Goal: Task Accomplishment & Management: Use online tool/utility

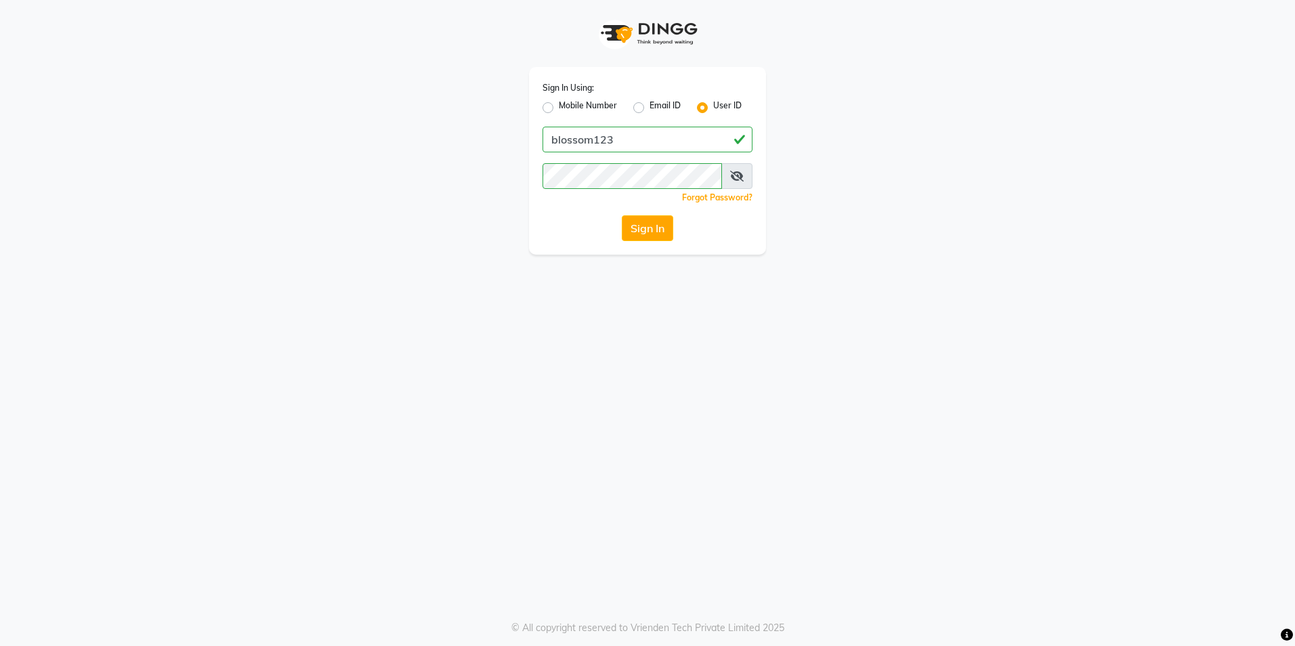
click at [635, 234] on button "Sign In" at bounding box center [647, 228] width 51 height 26
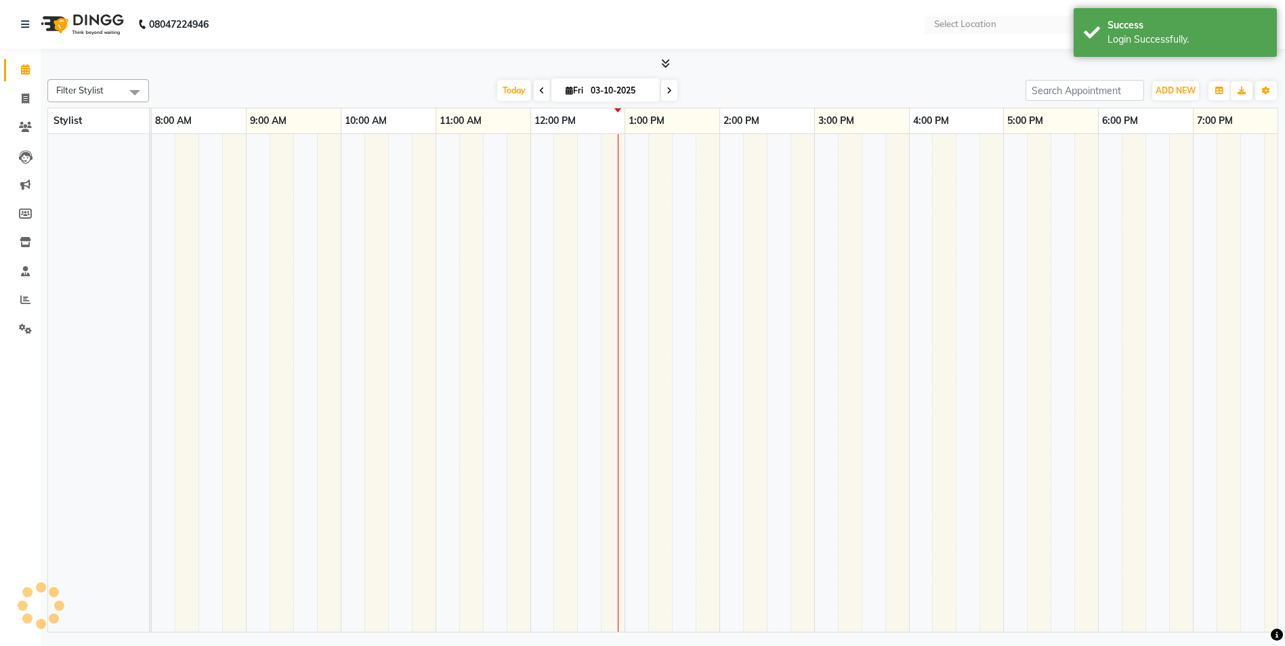
select select "en"
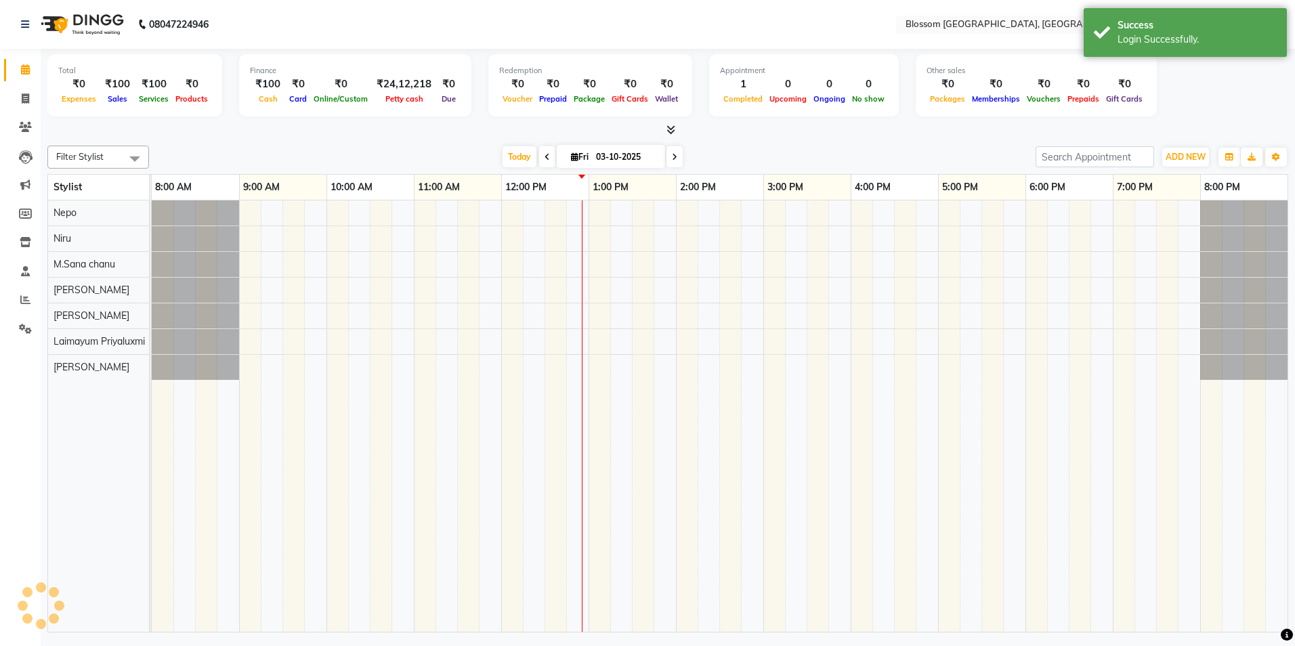
click at [26, 289] on li "Reports" at bounding box center [20, 300] width 41 height 29
click at [21, 297] on icon at bounding box center [25, 300] width 10 height 10
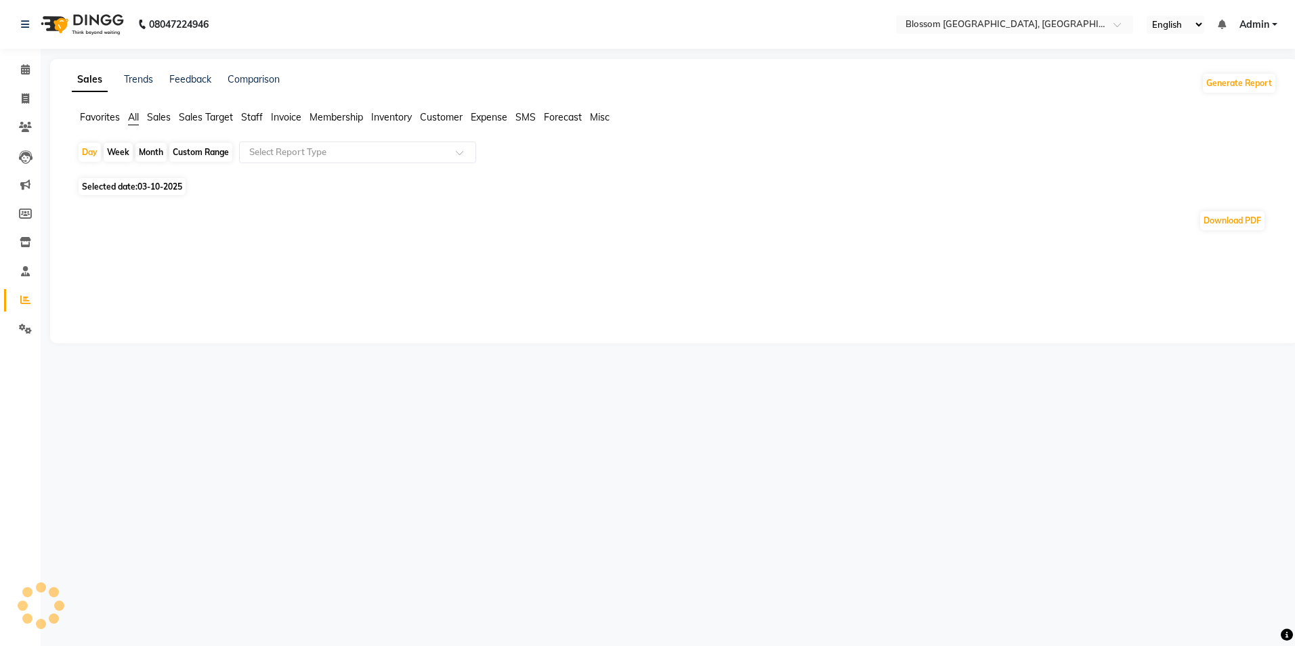
click at [278, 115] on span "Invoice" at bounding box center [286, 117] width 30 height 12
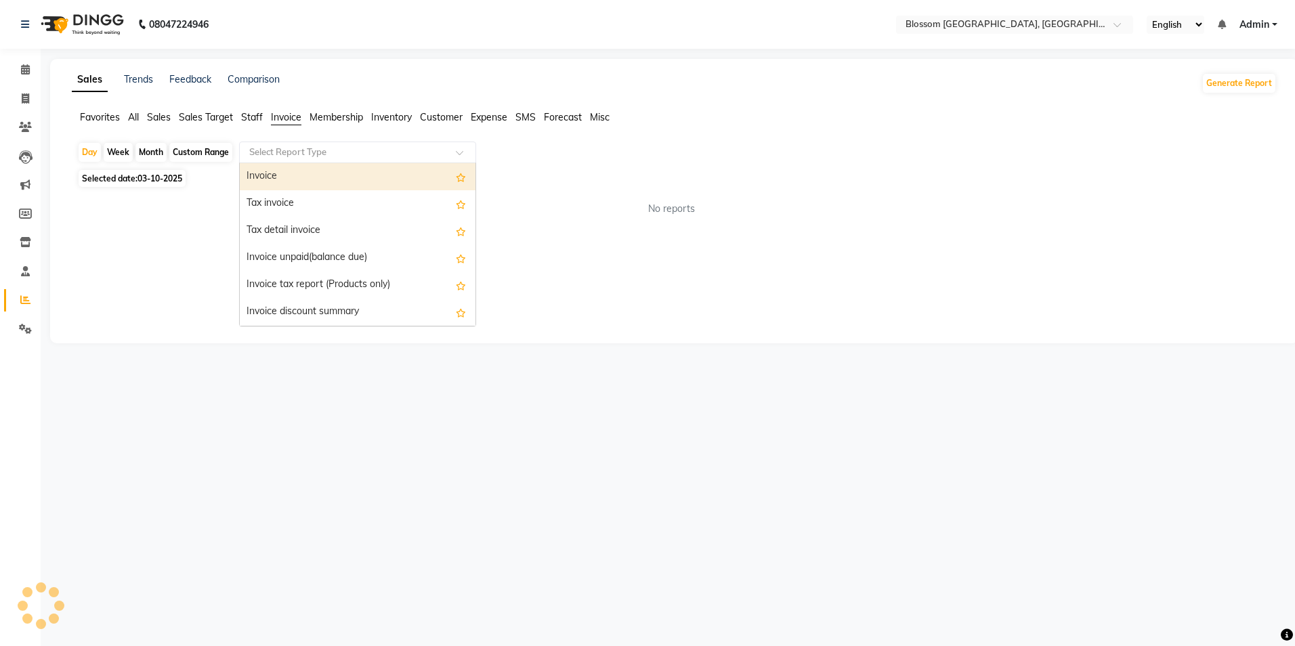
click at [467, 154] on span at bounding box center [464, 157] width 17 height 14
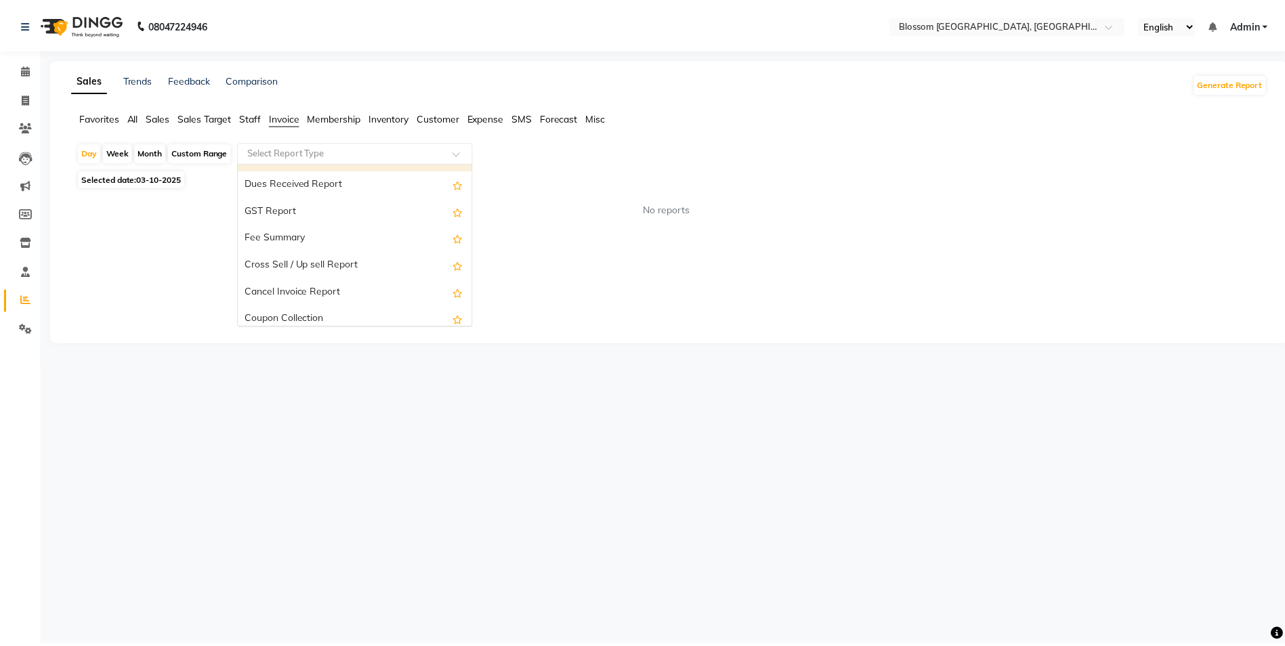
scroll to position [244, 0]
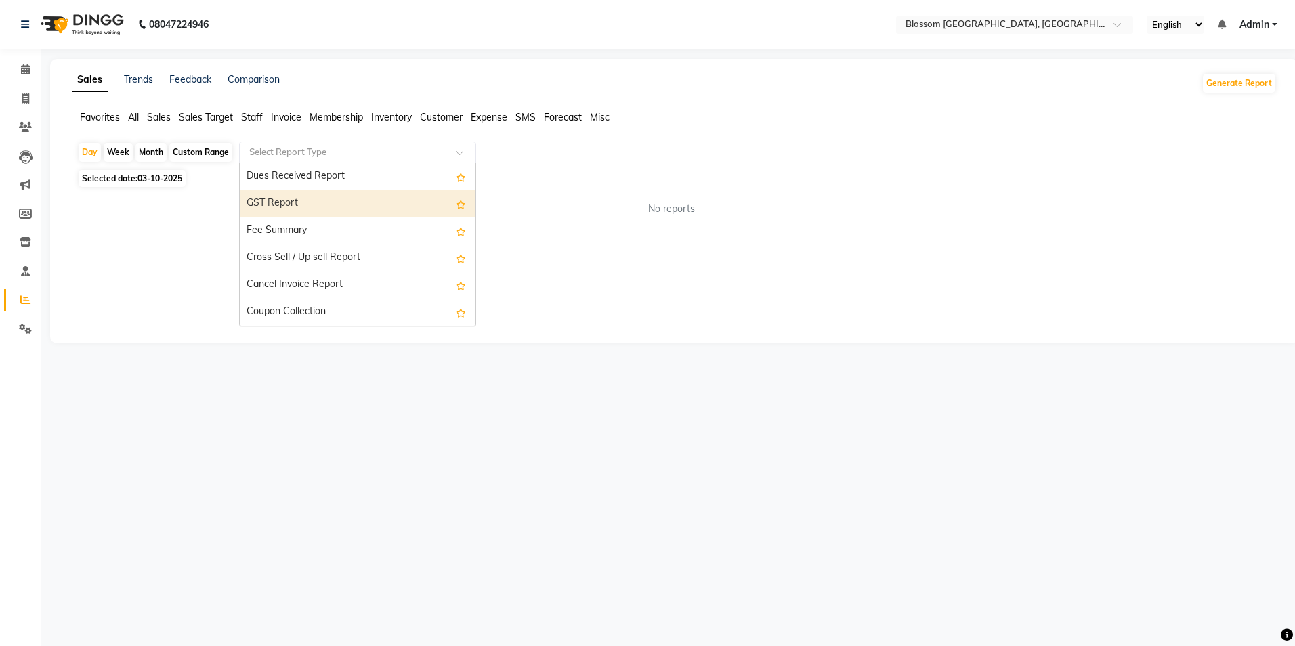
click at [358, 209] on div "GST Report" at bounding box center [358, 203] width 236 height 27
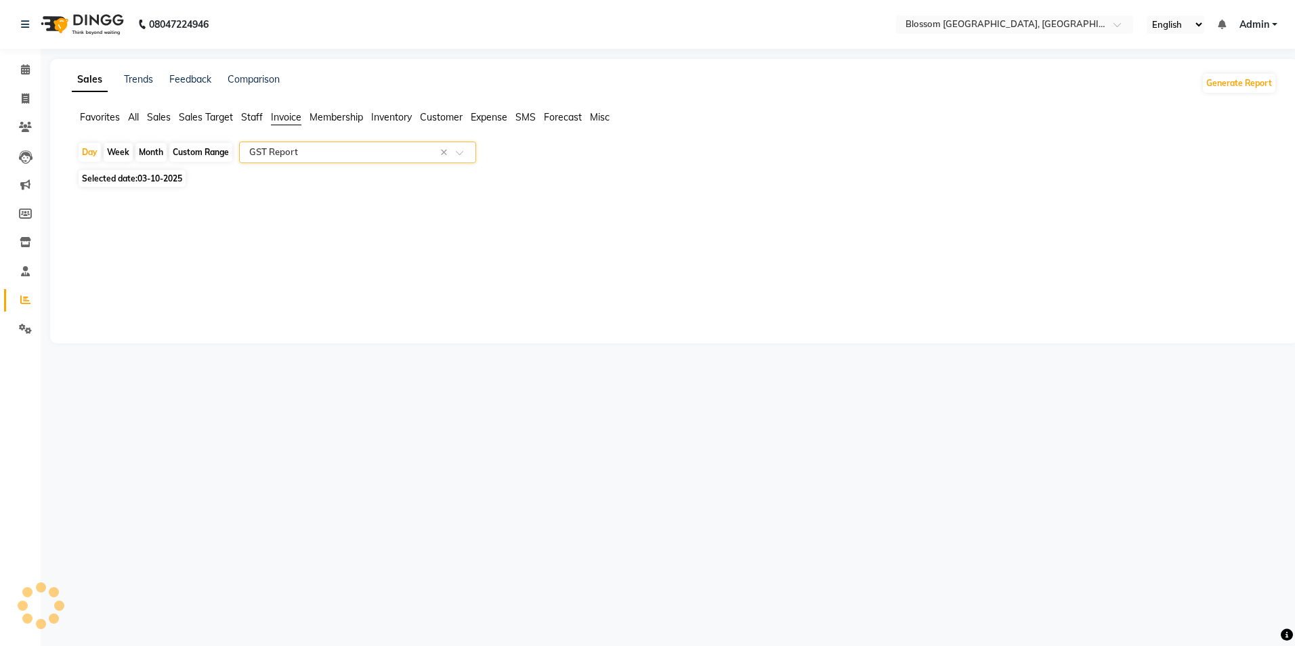
select select "full_report"
select select "csv"
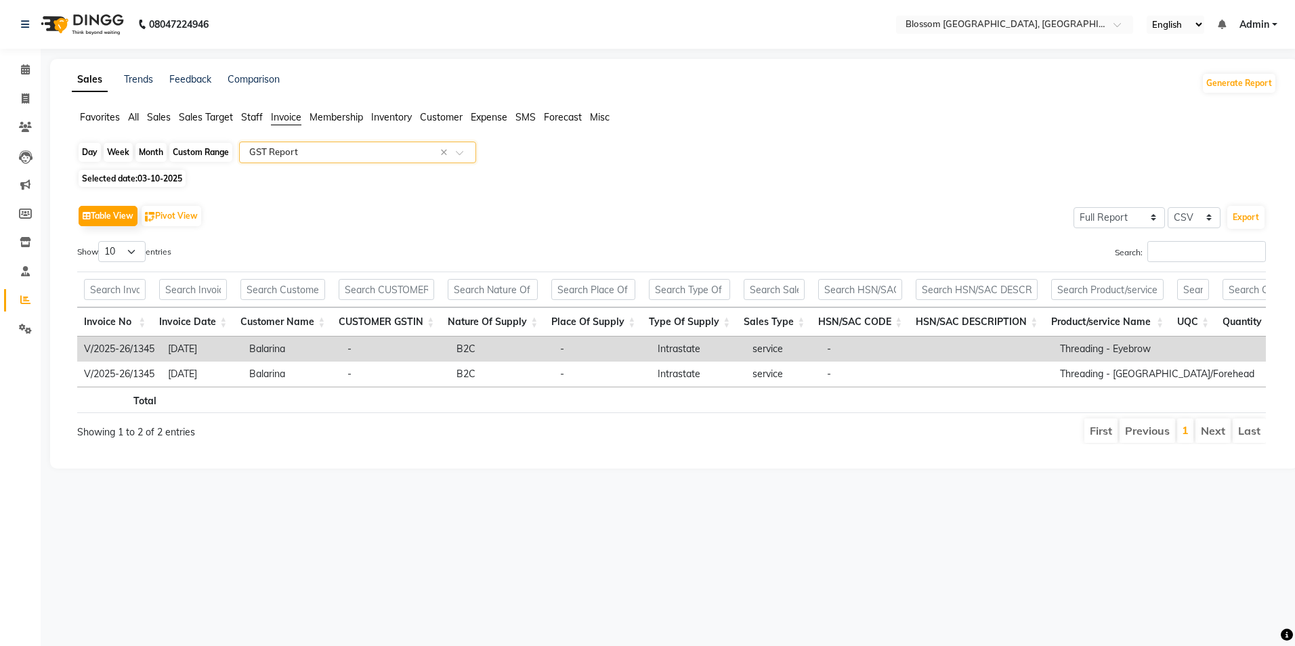
click at [87, 147] on div "Day" at bounding box center [90, 152] width 22 height 19
select select "10"
select select "2025"
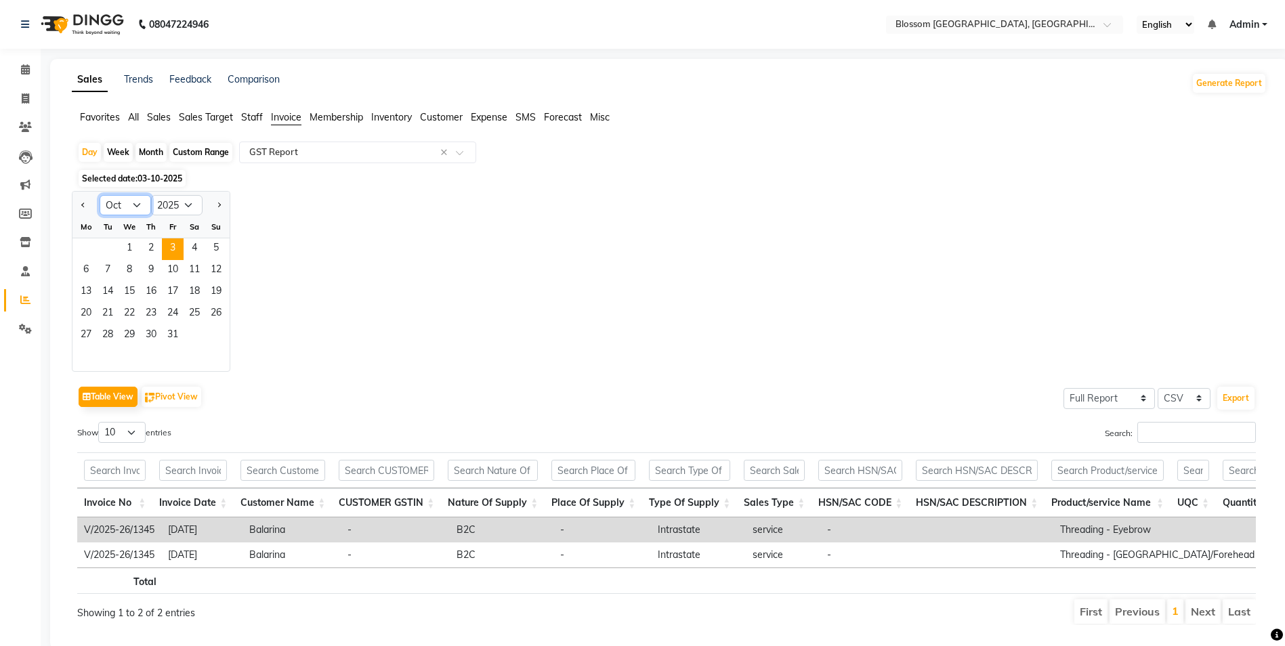
click at [137, 203] on select "Jan Feb Mar Apr May Jun [DATE] Aug Sep Oct Nov Dec" at bounding box center [125, 205] width 51 height 20
select select "7"
click at [100, 195] on select "Jan Feb Mar Apr May Jun [DATE] Aug Sep Oct Nov Dec" at bounding box center [125, 205] width 51 height 20
click at [150, 320] on span "24" at bounding box center [151, 314] width 22 height 22
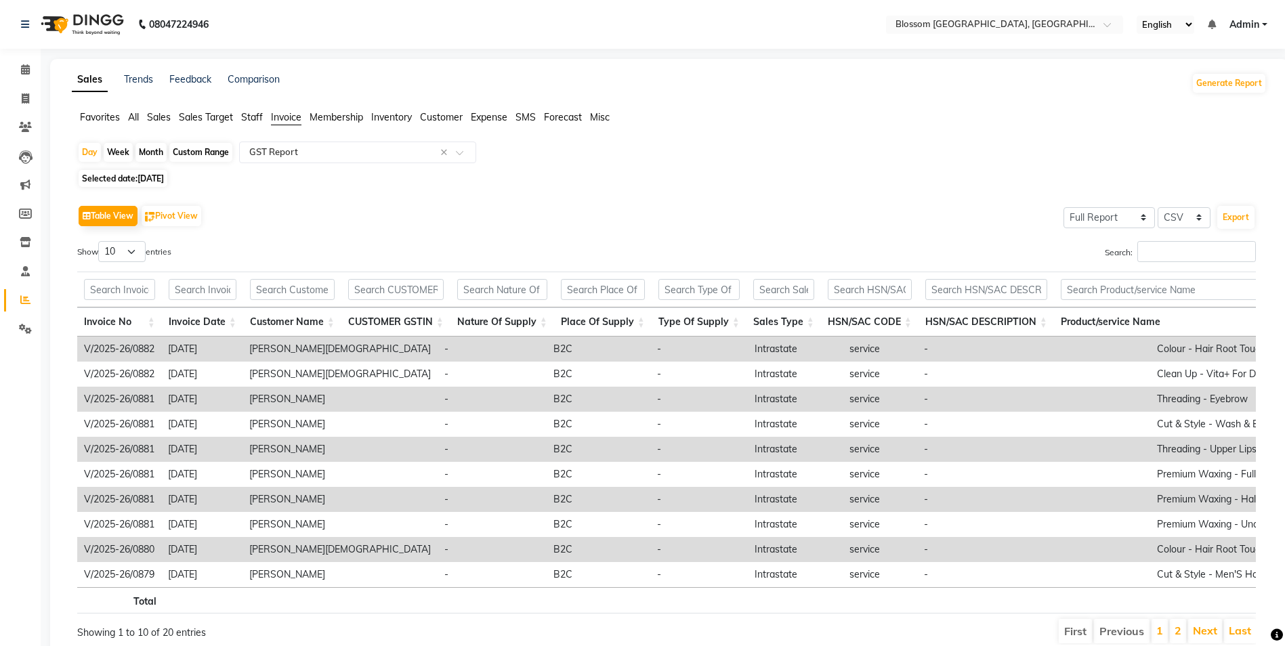
scroll to position [64, 0]
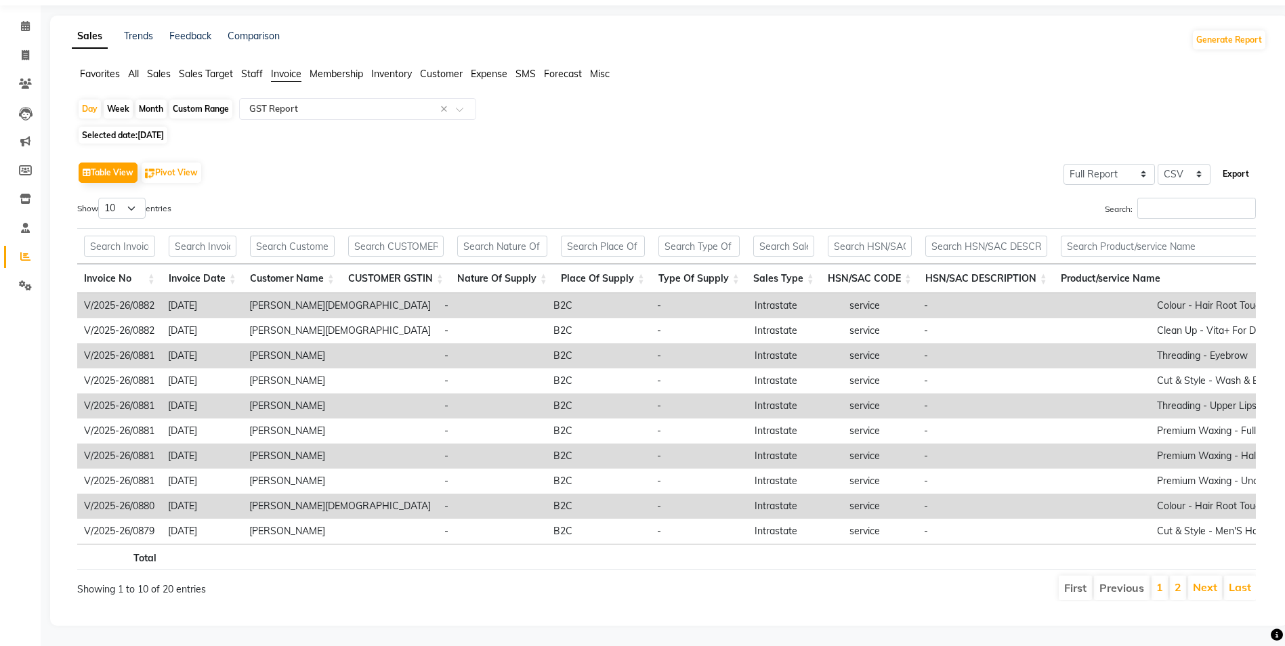
click at [1236, 163] on button "Export" at bounding box center [1235, 174] width 37 height 23
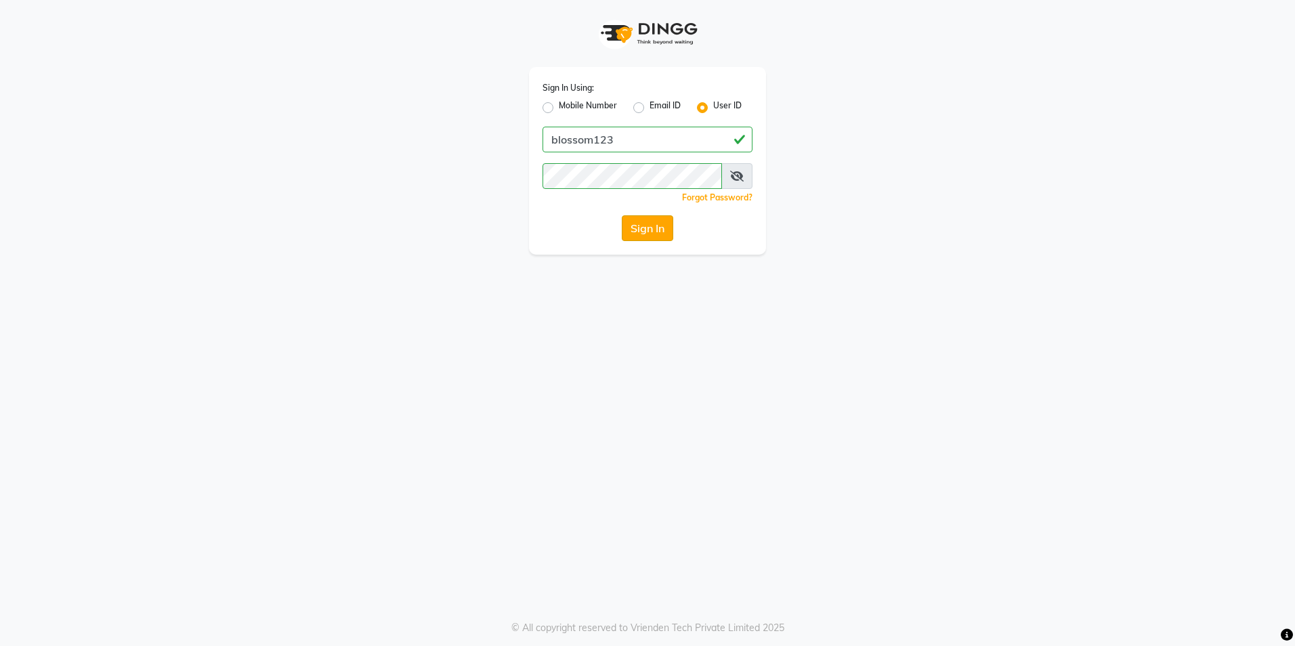
click at [637, 226] on button "Sign In" at bounding box center [647, 228] width 51 height 26
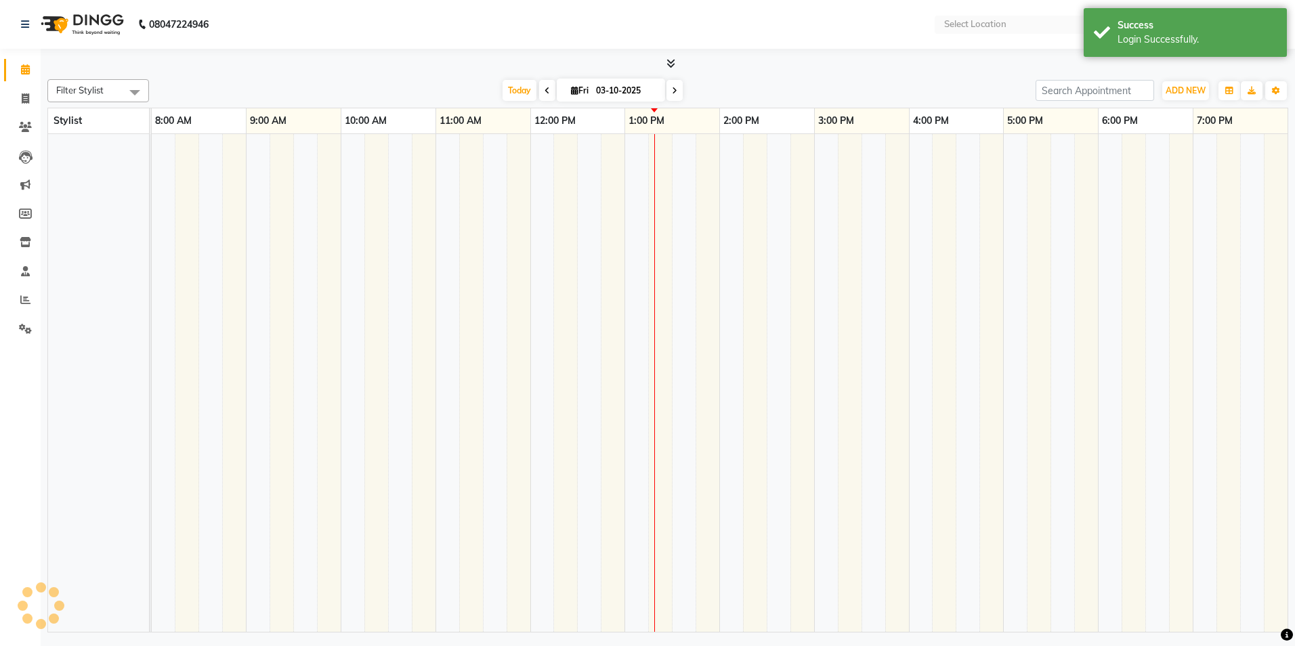
select select "en"
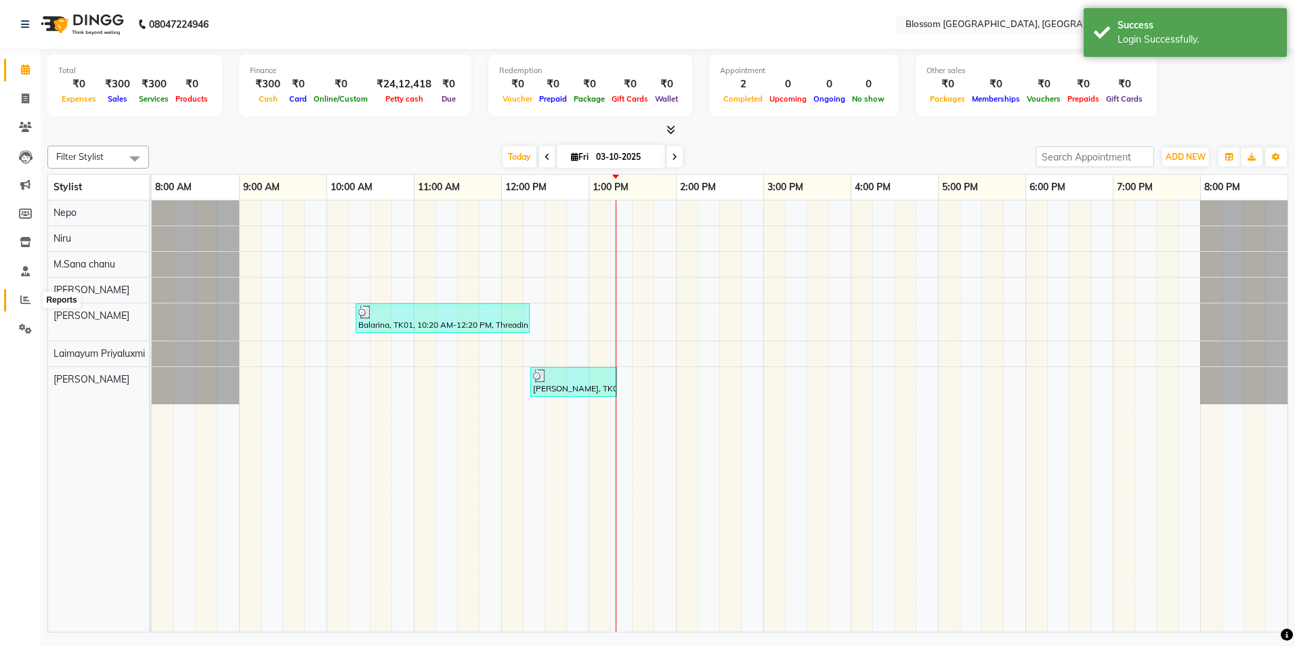
click at [26, 293] on span at bounding box center [26, 301] width 24 height 16
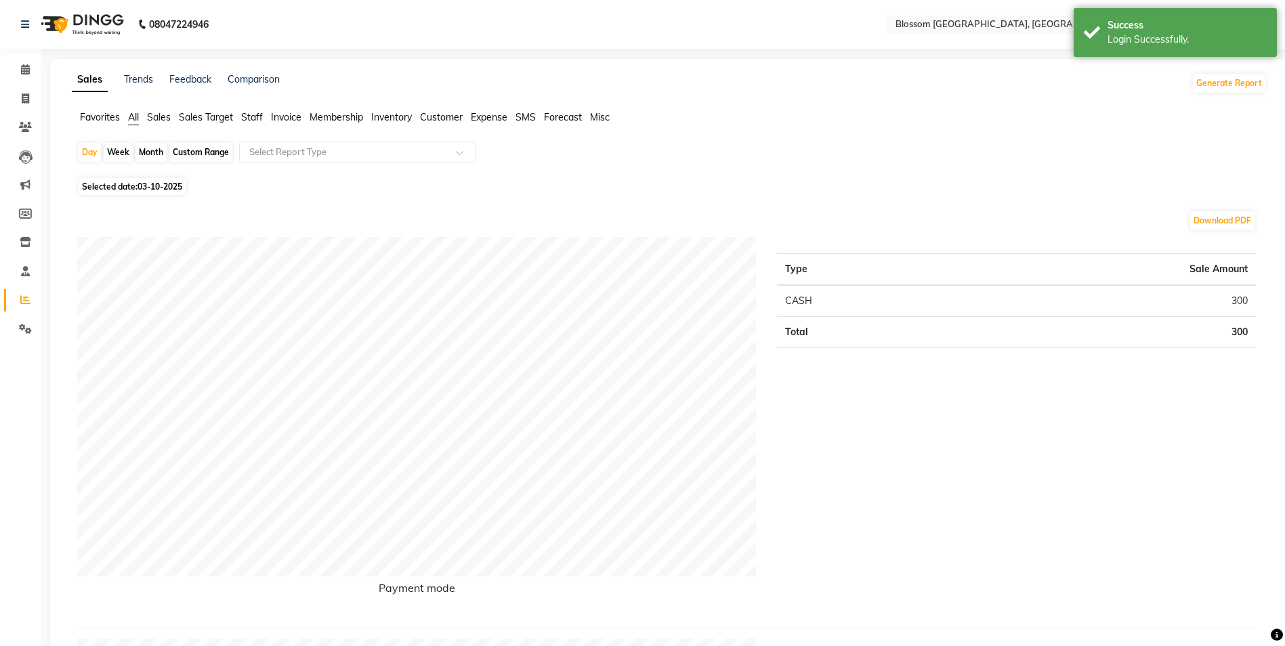
click at [293, 116] on span "Invoice" at bounding box center [286, 117] width 30 height 12
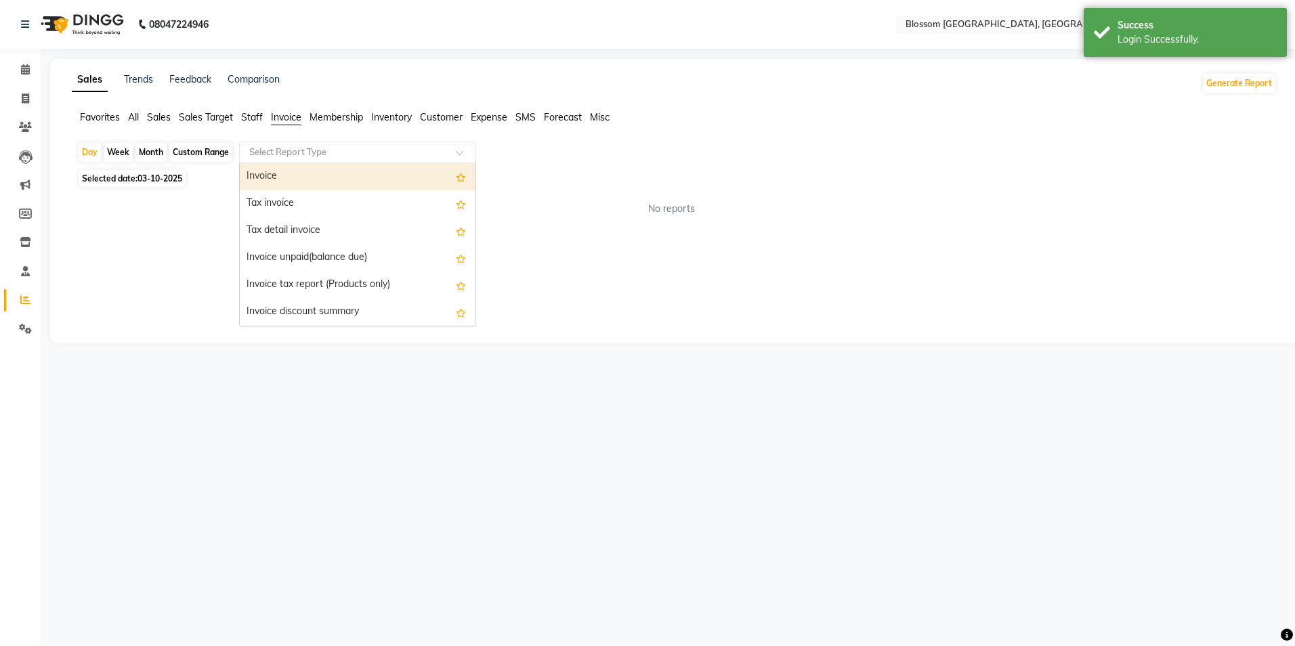
click at [446, 156] on div at bounding box center [358, 153] width 236 height 14
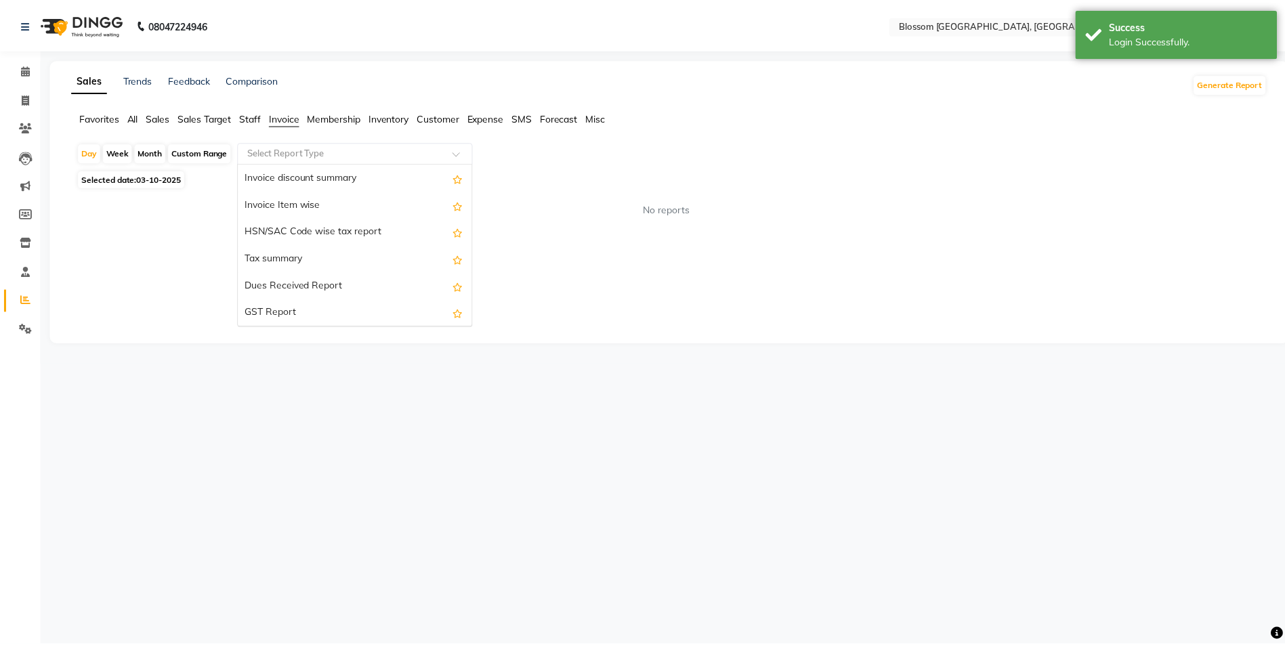
scroll to position [135, 0]
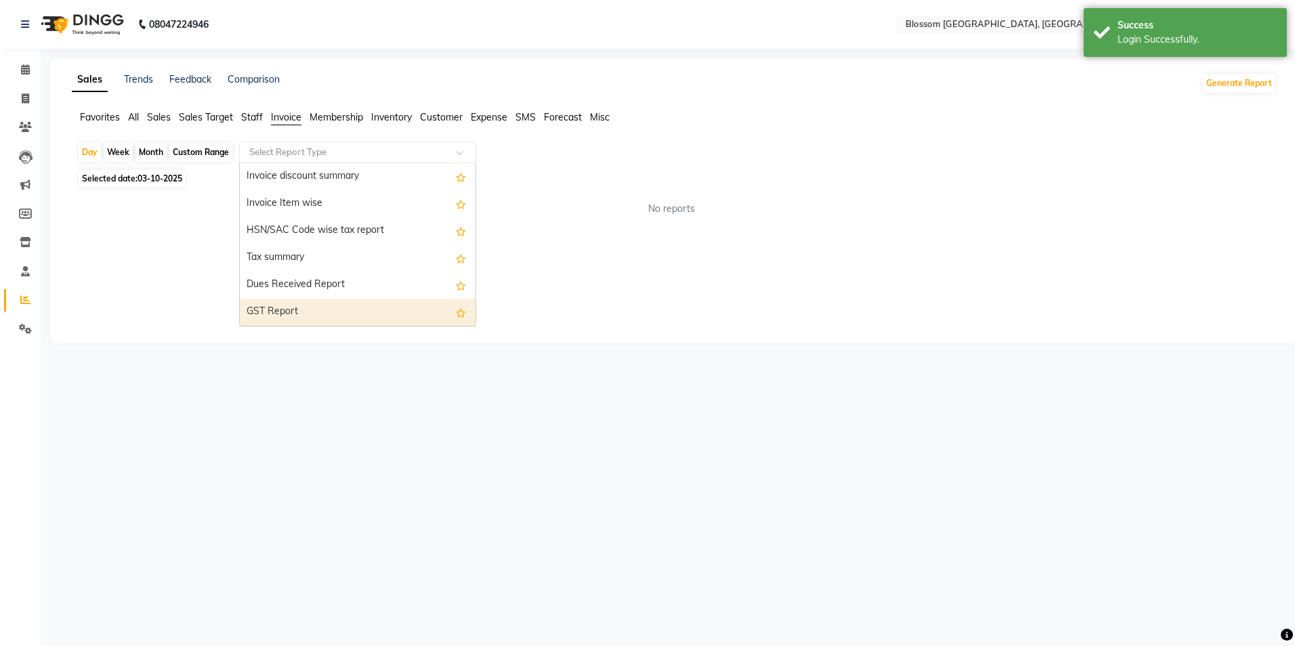
click at [318, 301] on div "GST Report" at bounding box center [358, 312] width 236 height 27
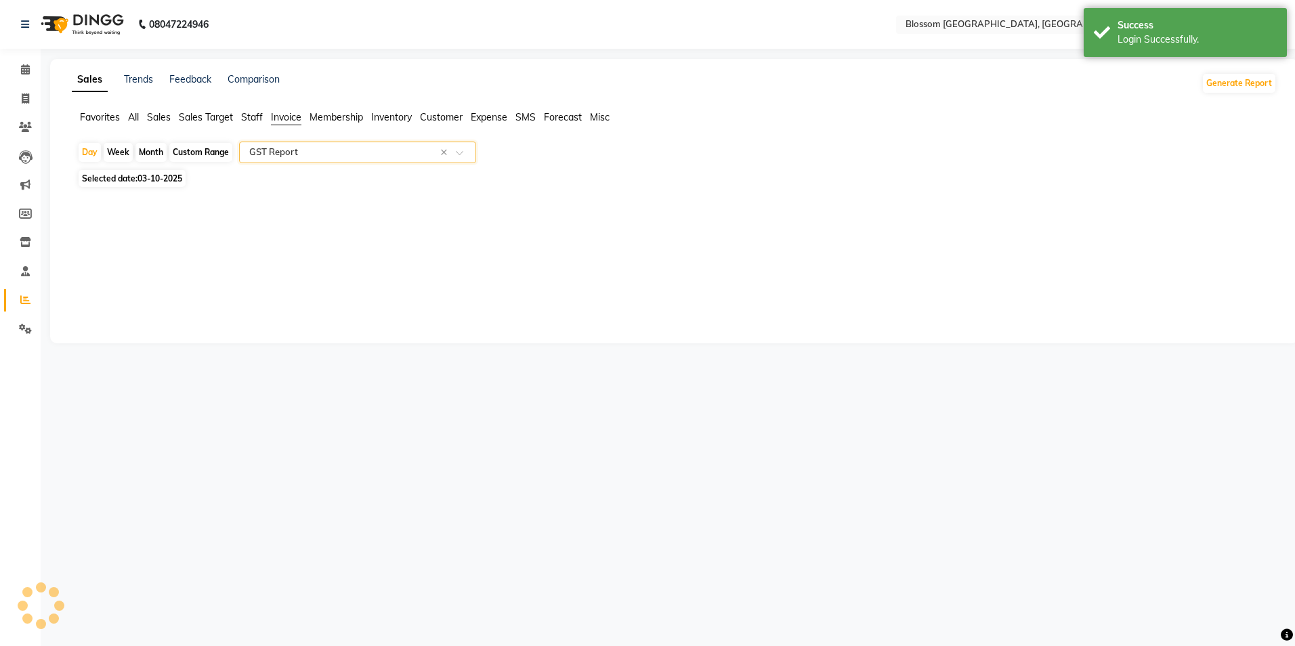
select select "full_report"
select select "csv"
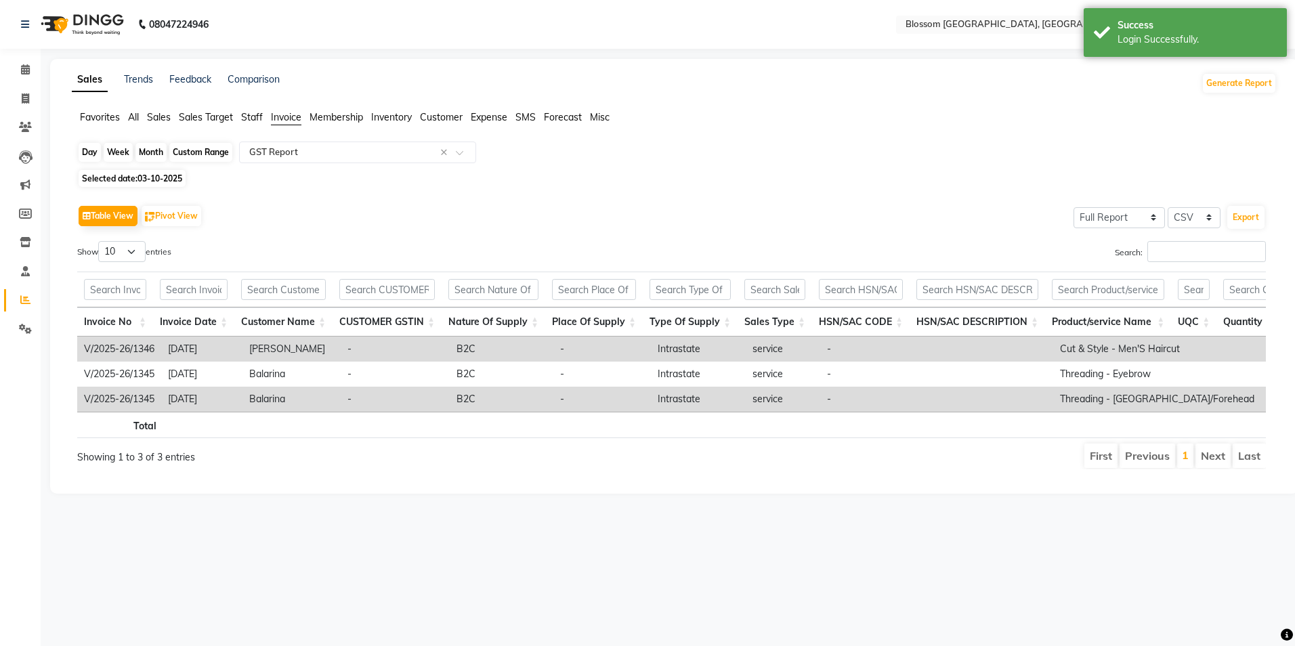
click at [94, 152] on div "Day" at bounding box center [90, 152] width 22 height 19
select select "10"
select select "2025"
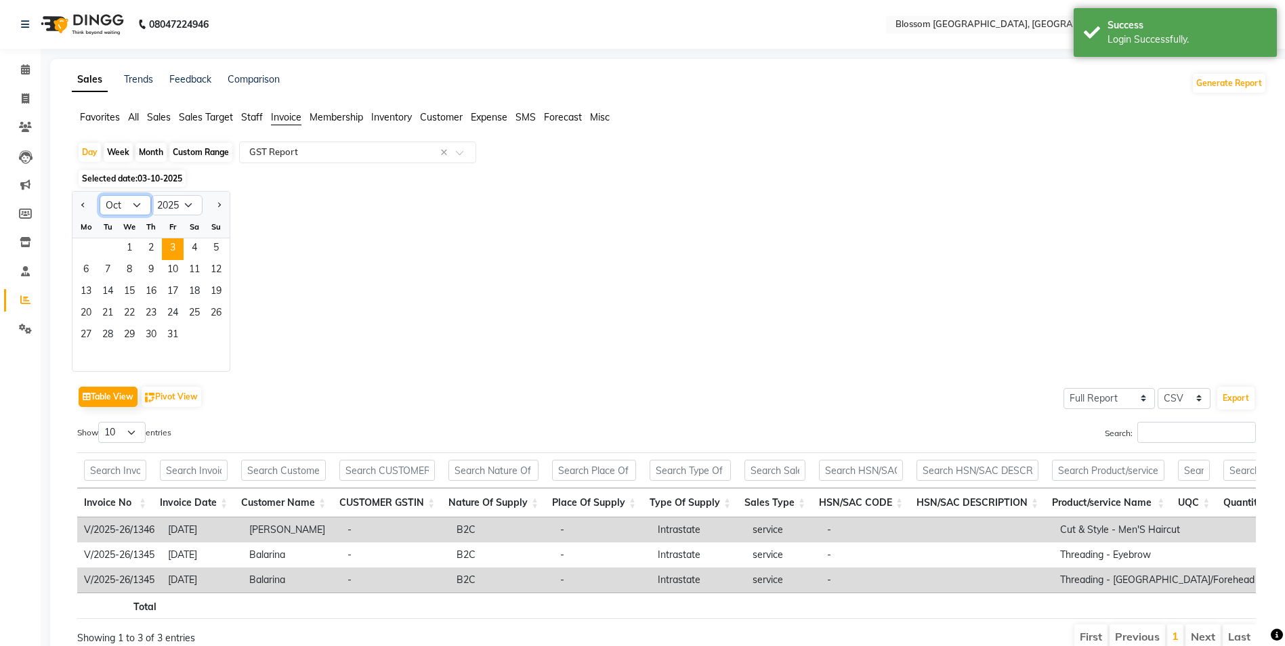
click at [144, 209] on select "Jan Feb Mar Apr May Jun [DATE] Aug Sep Oct Nov Dec" at bounding box center [125, 205] width 51 height 20
select select "7"
click at [100, 195] on select "Jan Feb Mar Apr May Jun [DATE] Aug Sep Oct Nov Dec" at bounding box center [125, 205] width 51 height 20
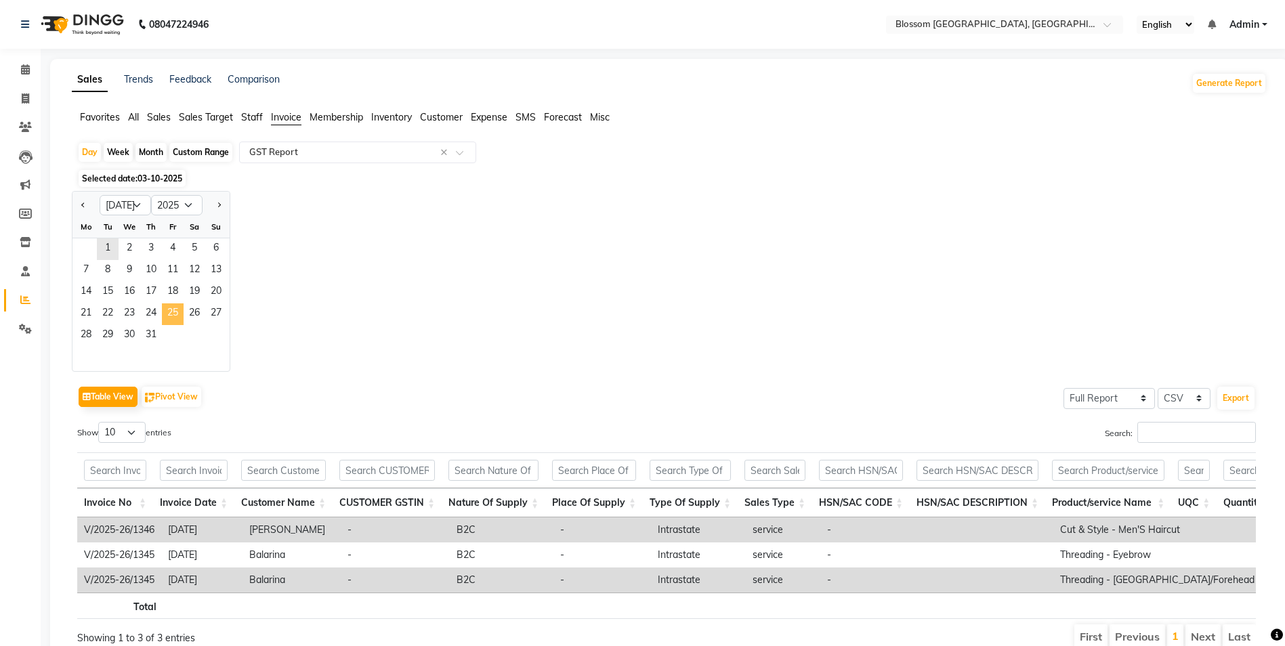
click at [171, 315] on span "25" at bounding box center [173, 314] width 22 height 22
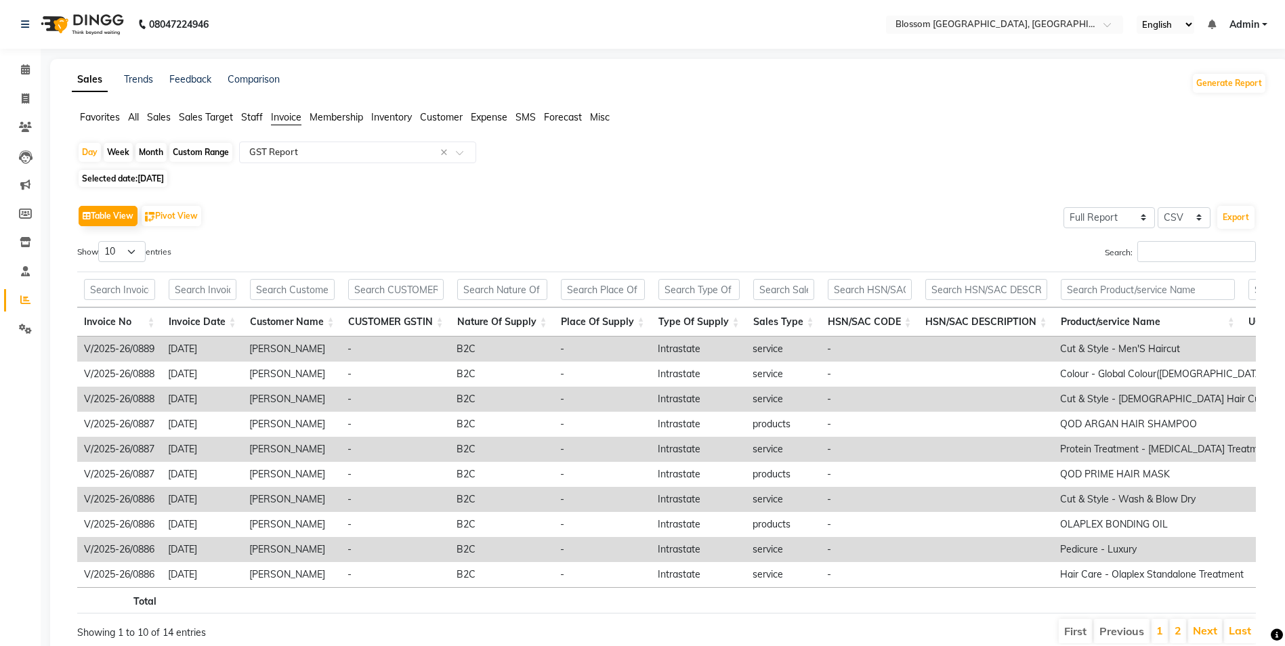
scroll to position [64, 0]
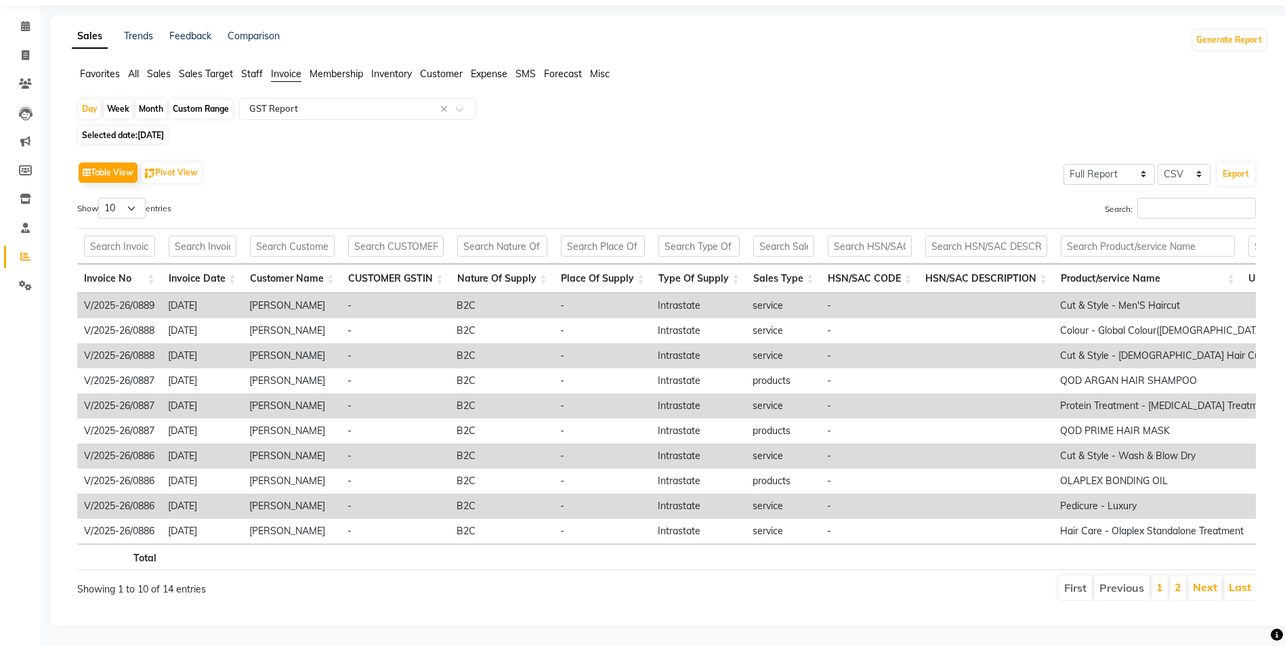
click at [1249, 98] on div "Day Week Month Custom Range Select Report Type × GST Report ×" at bounding box center [669, 110] width 1184 height 24
click at [1229, 163] on button "Export" at bounding box center [1235, 174] width 37 height 23
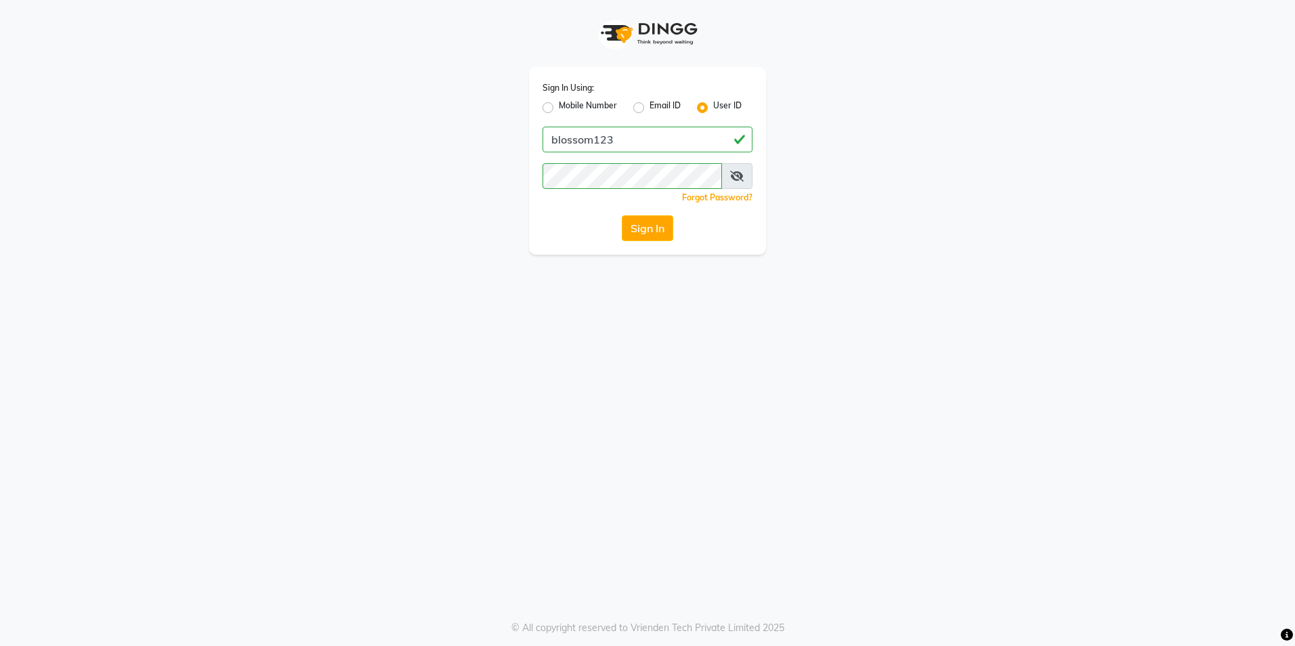
click at [654, 232] on button "Sign In" at bounding box center [647, 228] width 51 height 26
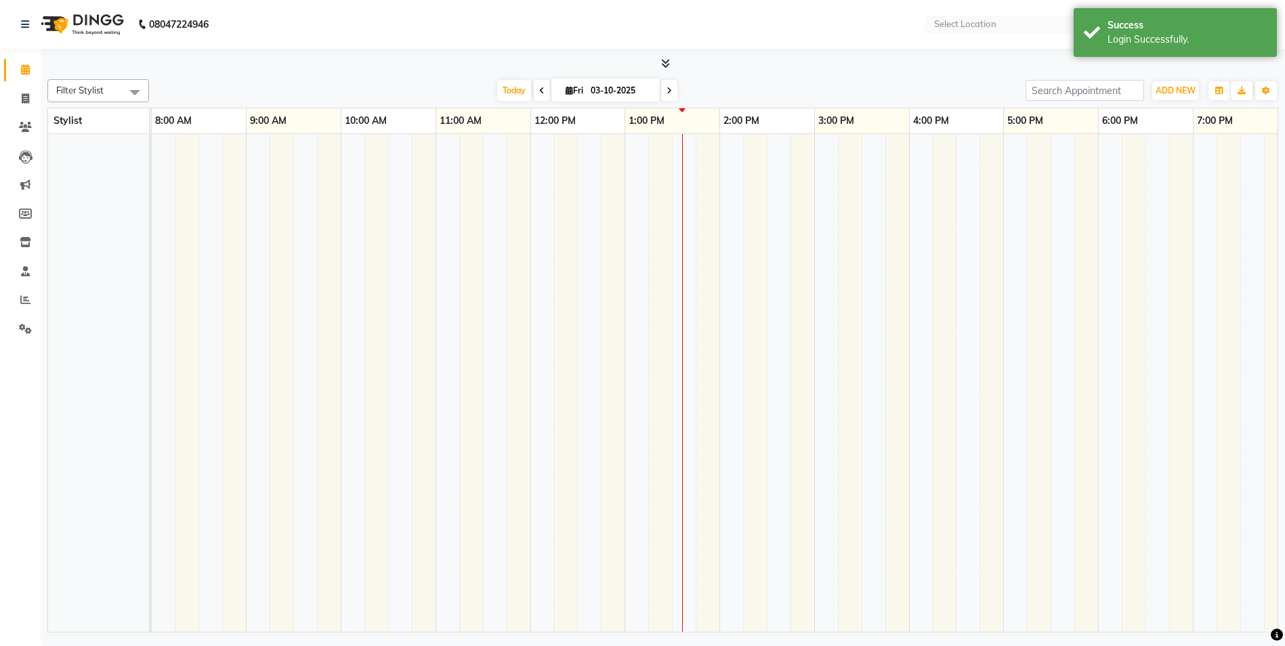
select select "en"
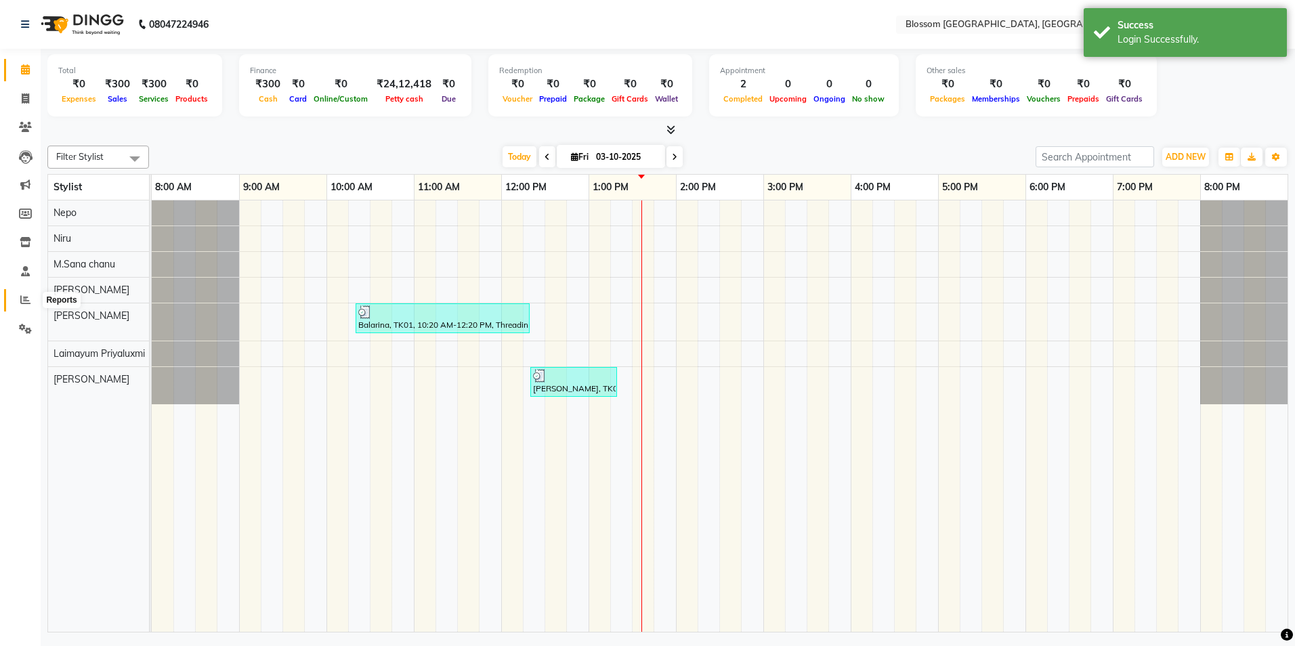
drag, startPoint x: 29, startPoint y: 295, endPoint x: 27, endPoint y: 303, distance: 7.7
click at [29, 295] on icon at bounding box center [25, 300] width 10 height 10
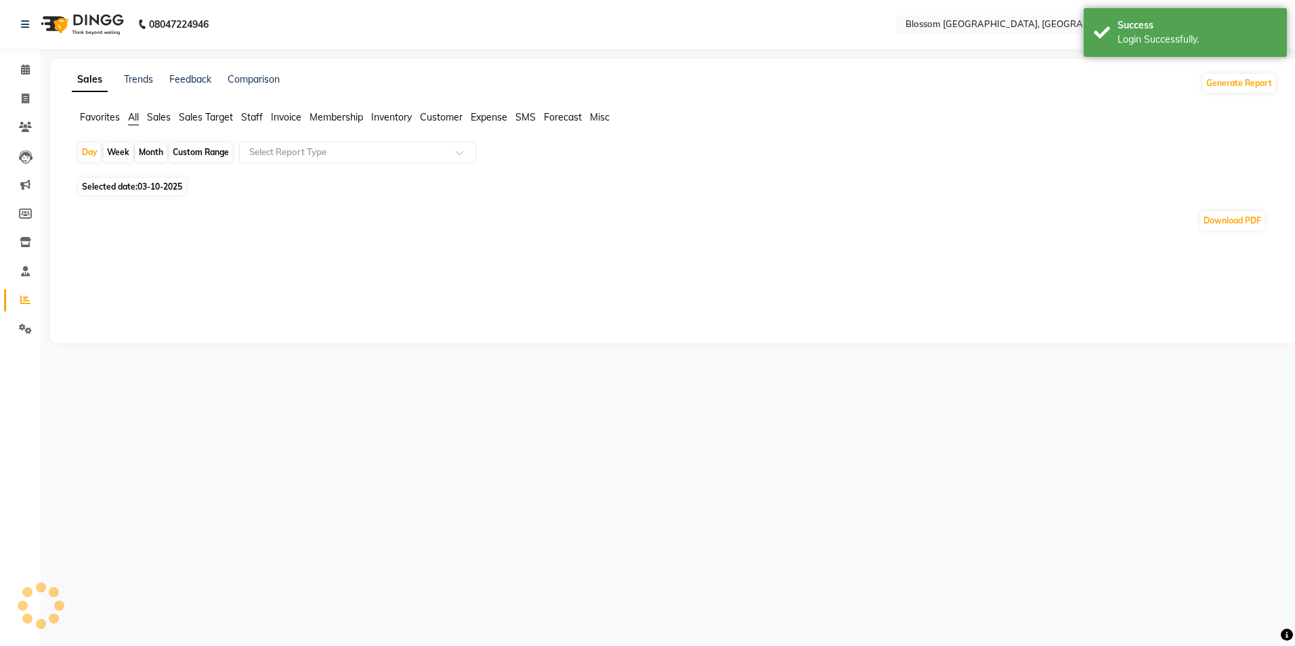
click at [277, 115] on span "Invoice" at bounding box center [286, 117] width 30 height 12
click at [452, 149] on div at bounding box center [358, 153] width 236 height 14
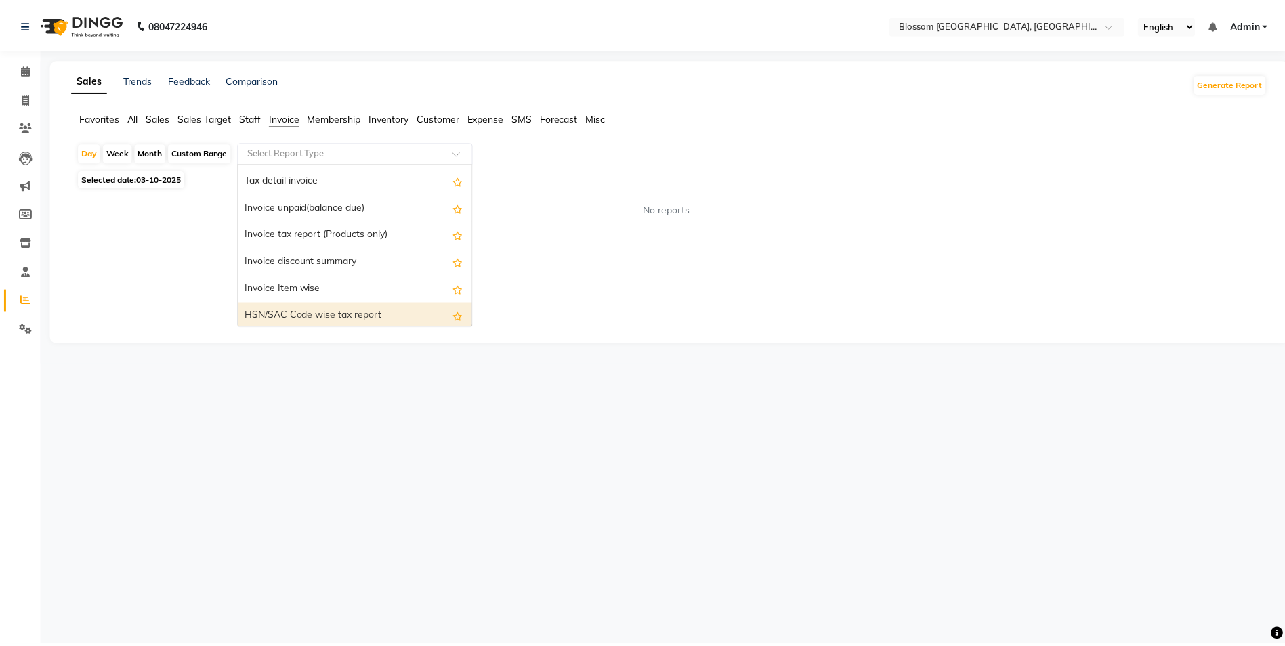
scroll to position [135, 0]
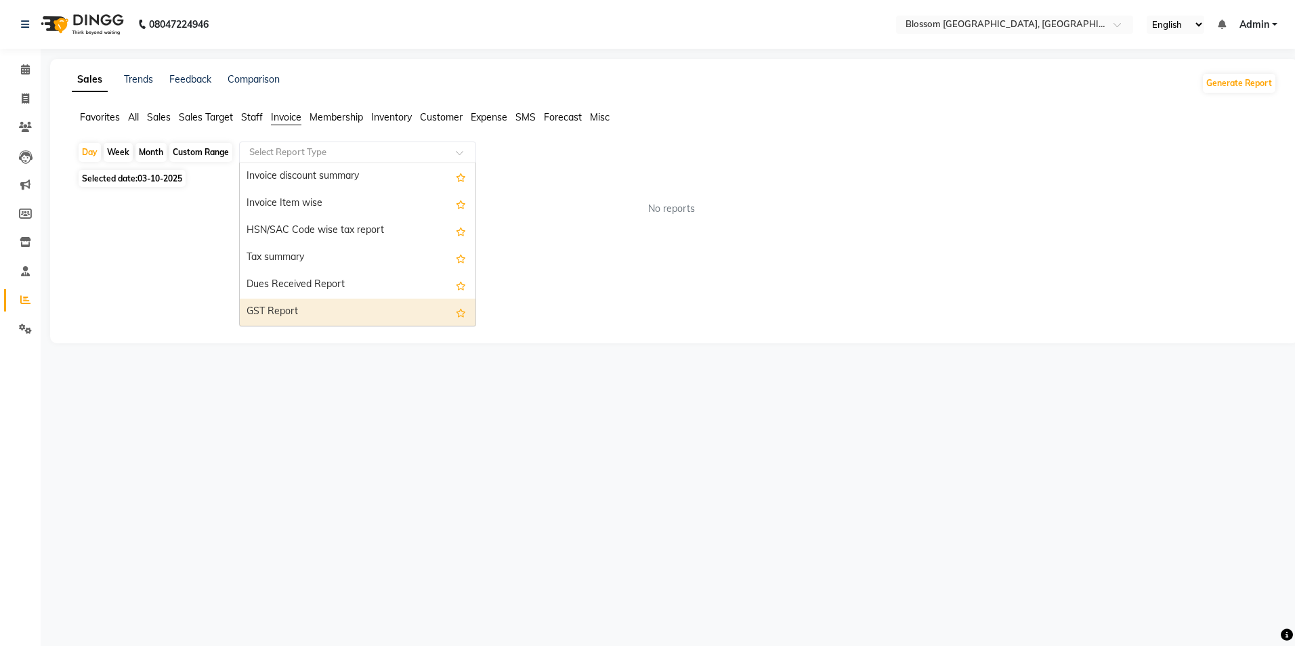
click at [320, 310] on div "GST Report" at bounding box center [358, 312] width 236 height 27
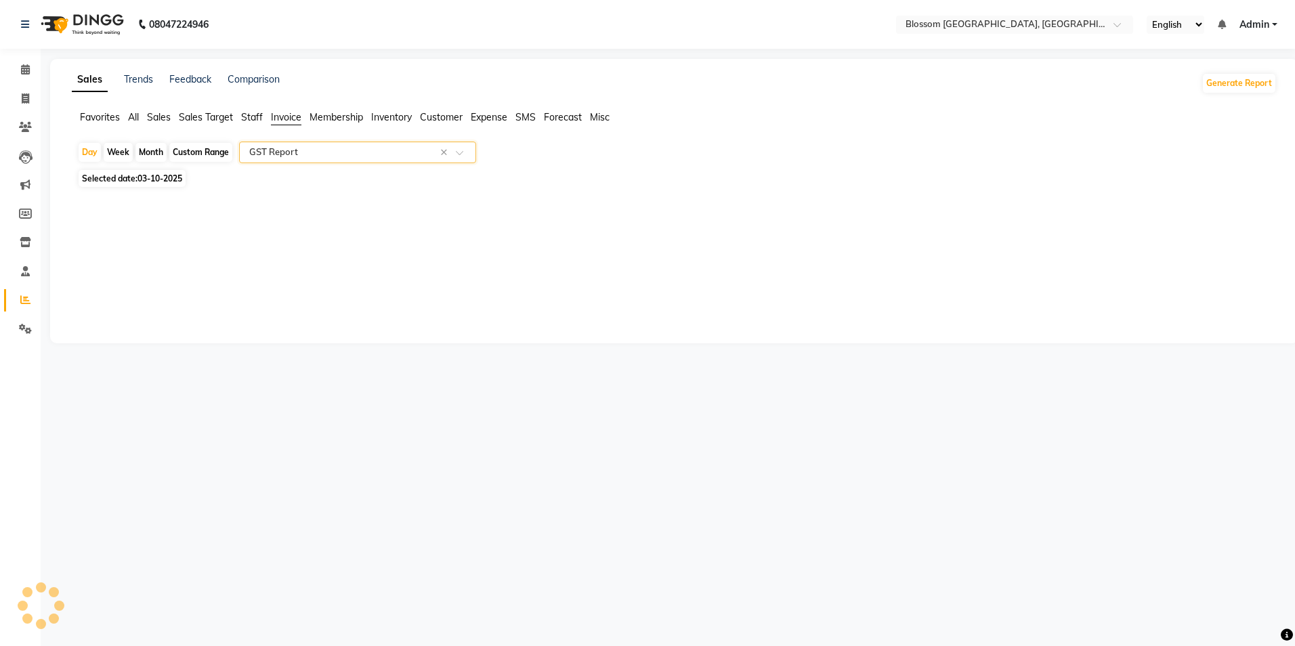
select select "full_report"
select select "csv"
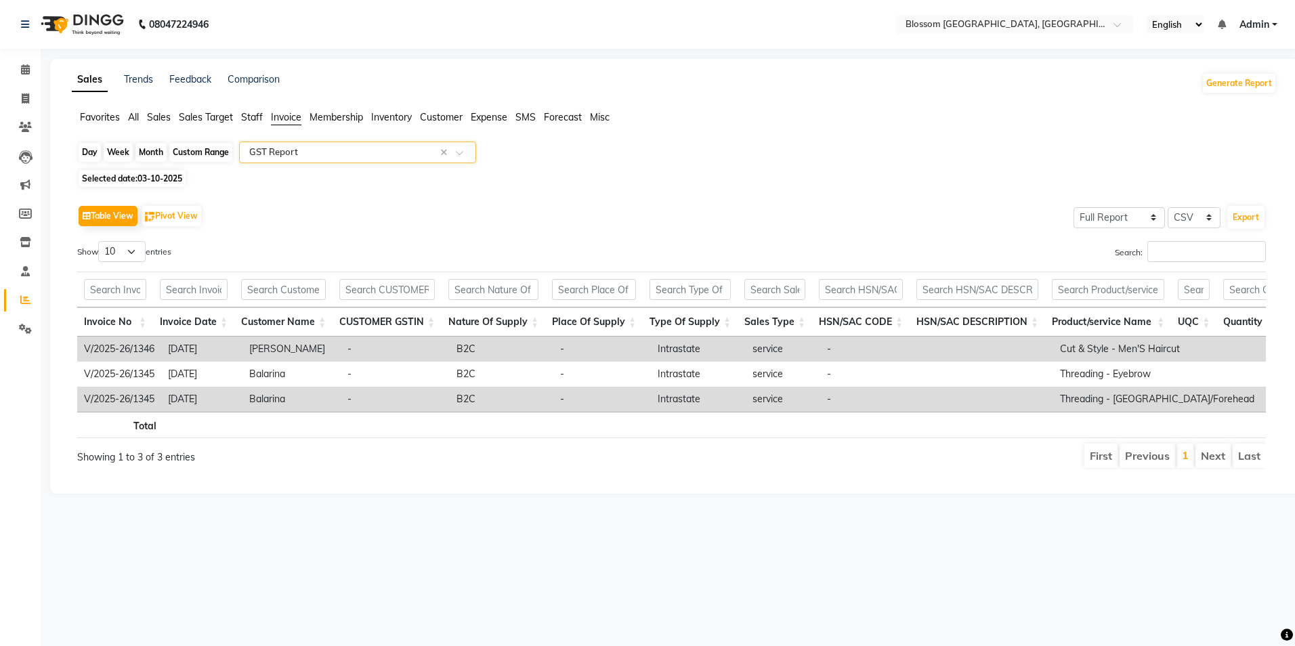
click at [83, 154] on div "Day" at bounding box center [90, 152] width 22 height 19
select select "10"
select select "2025"
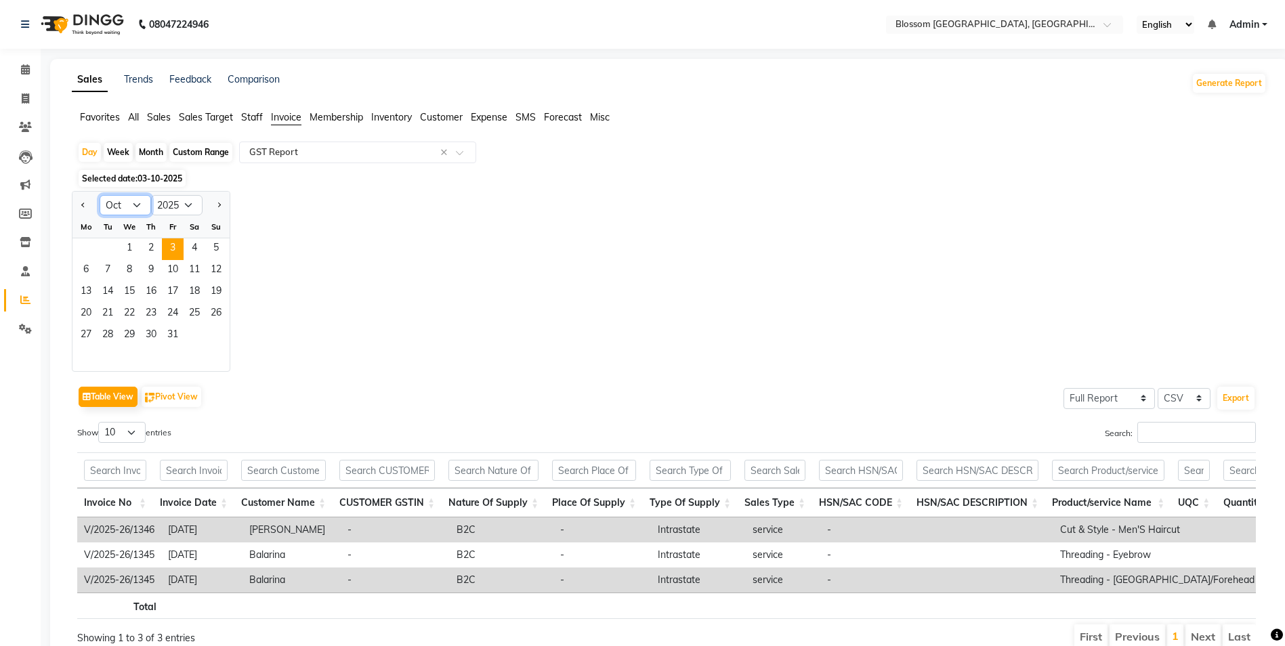
click at [135, 205] on select "Jan Feb Mar Apr May Jun [DATE] Aug Sep Oct Nov Dec" at bounding box center [125, 205] width 51 height 20
select select "7"
click at [100, 195] on select "Jan Feb Mar Apr May Jun [DATE] Aug Sep Oct Nov Dec" at bounding box center [125, 205] width 51 height 20
click at [192, 318] on span "26" at bounding box center [195, 314] width 22 height 22
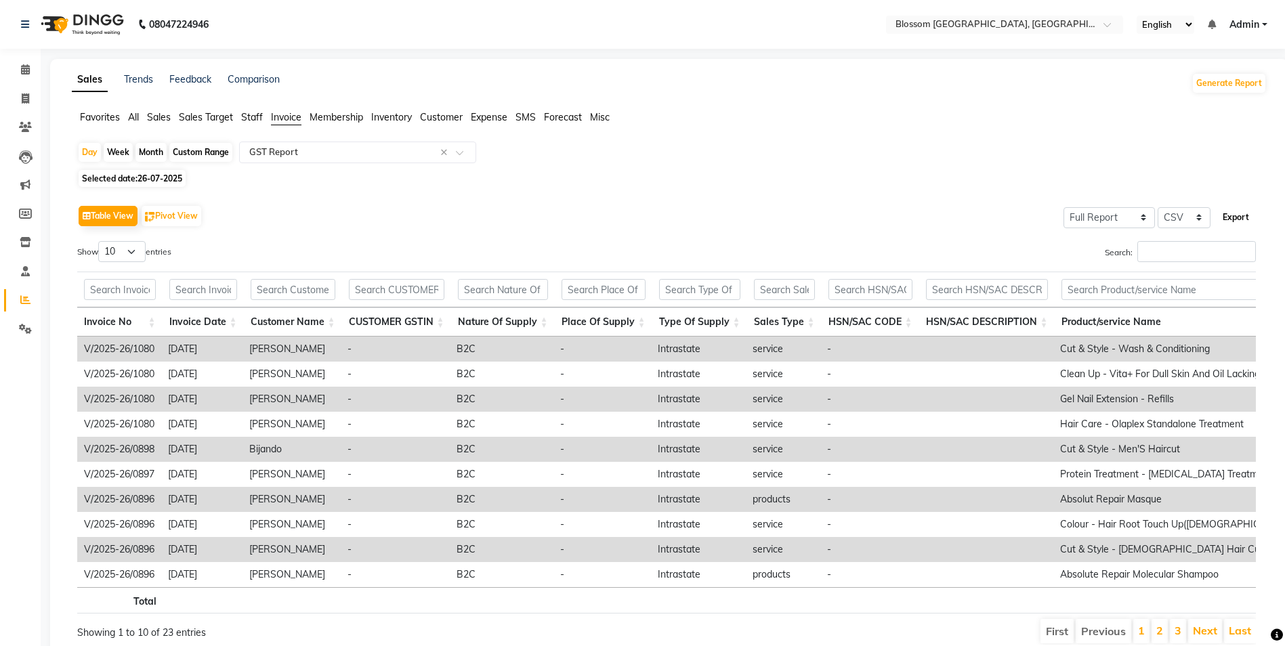
click at [1239, 215] on button "Export" at bounding box center [1235, 217] width 37 height 23
click at [90, 152] on div "Day" at bounding box center [90, 152] width 22 height 19
select select "7"
select select "2025"
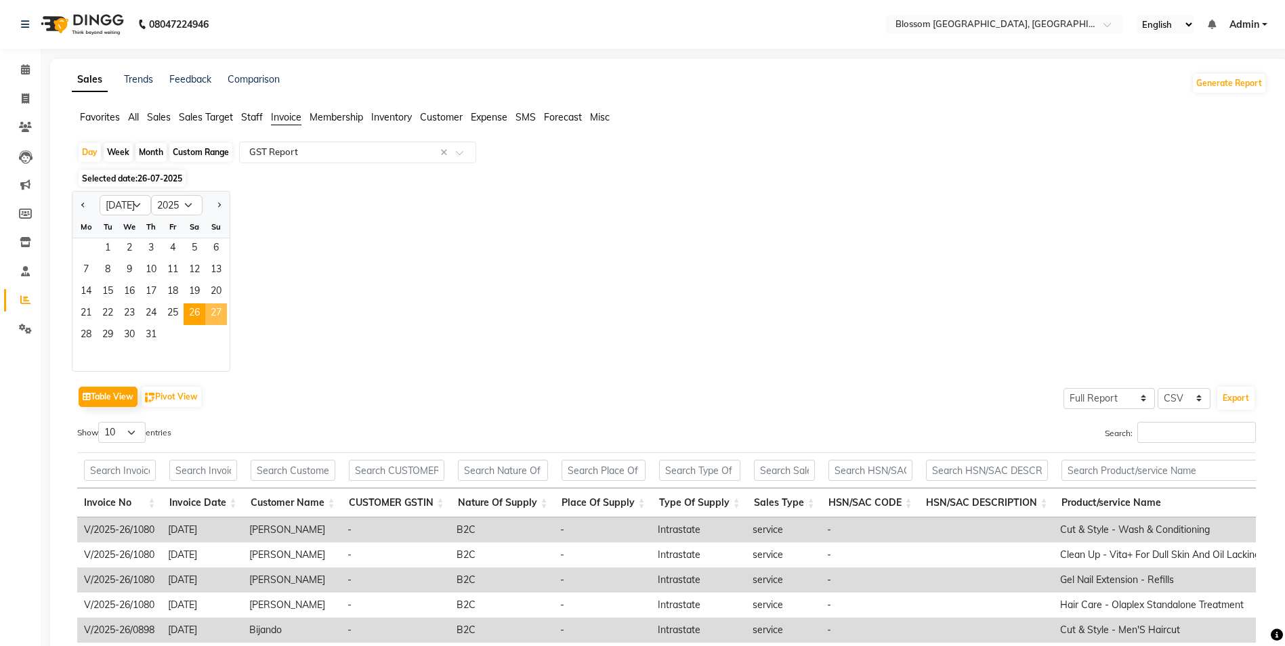
click at [215, 311] on span "27" at bounding box center [216, 314] width 22 height 22
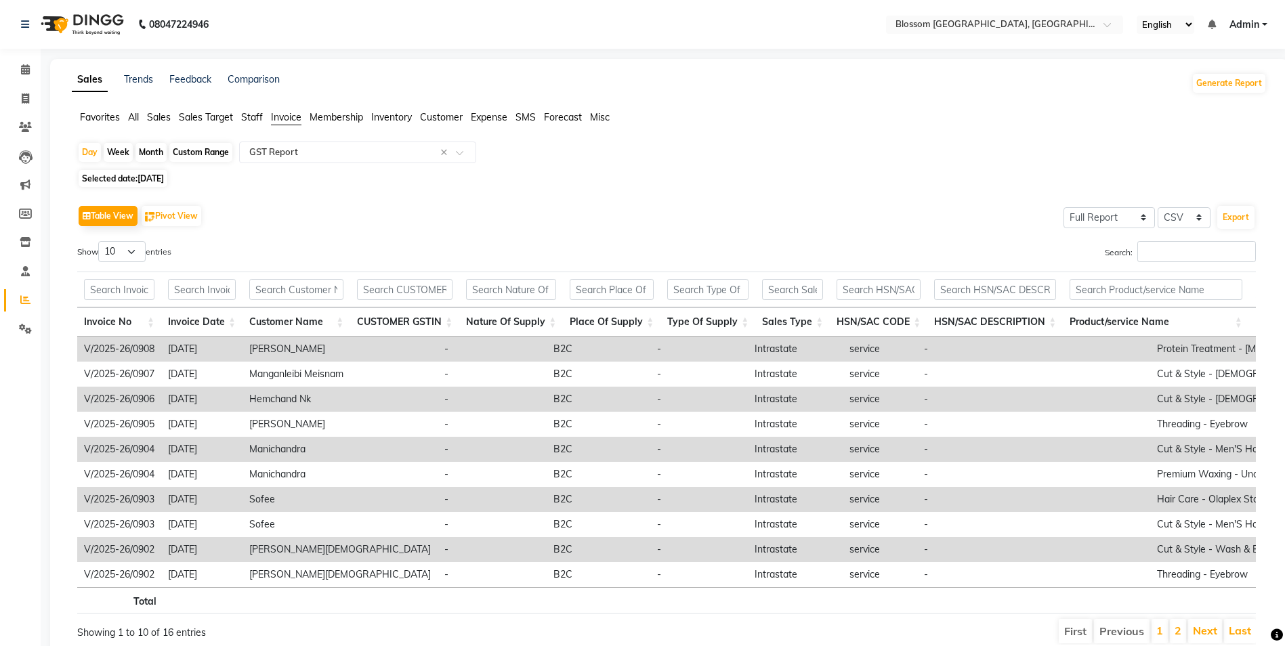
scroll to position [64, 0]
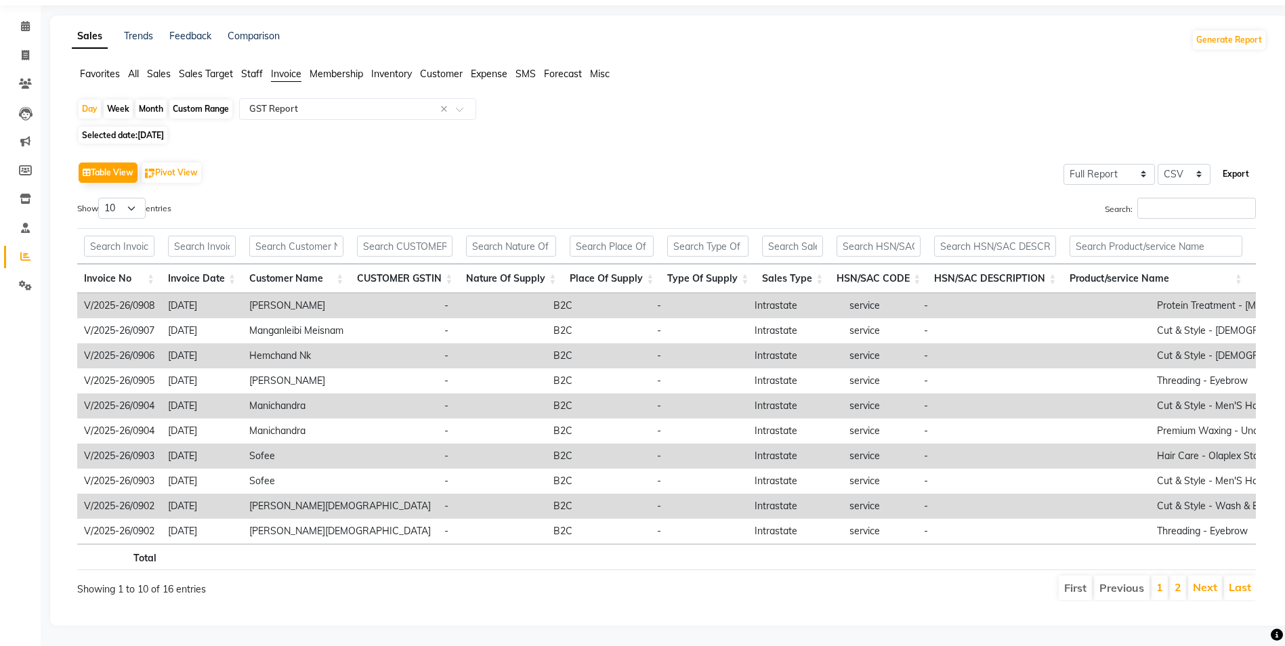
click at [1225, 163] on button "Export" at bounding box center [1235, 174] width 37 height 23
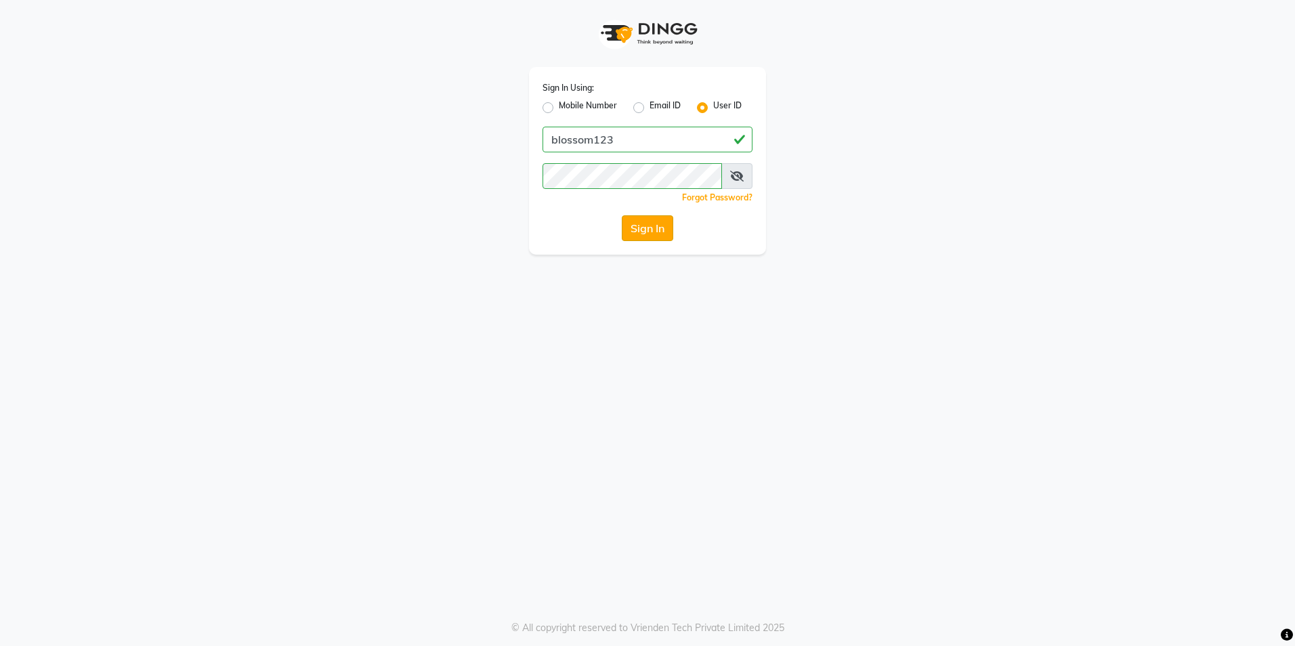
click at [661, 238] on button "Sign In" at bounding box center [647, 228] width 51 height 26
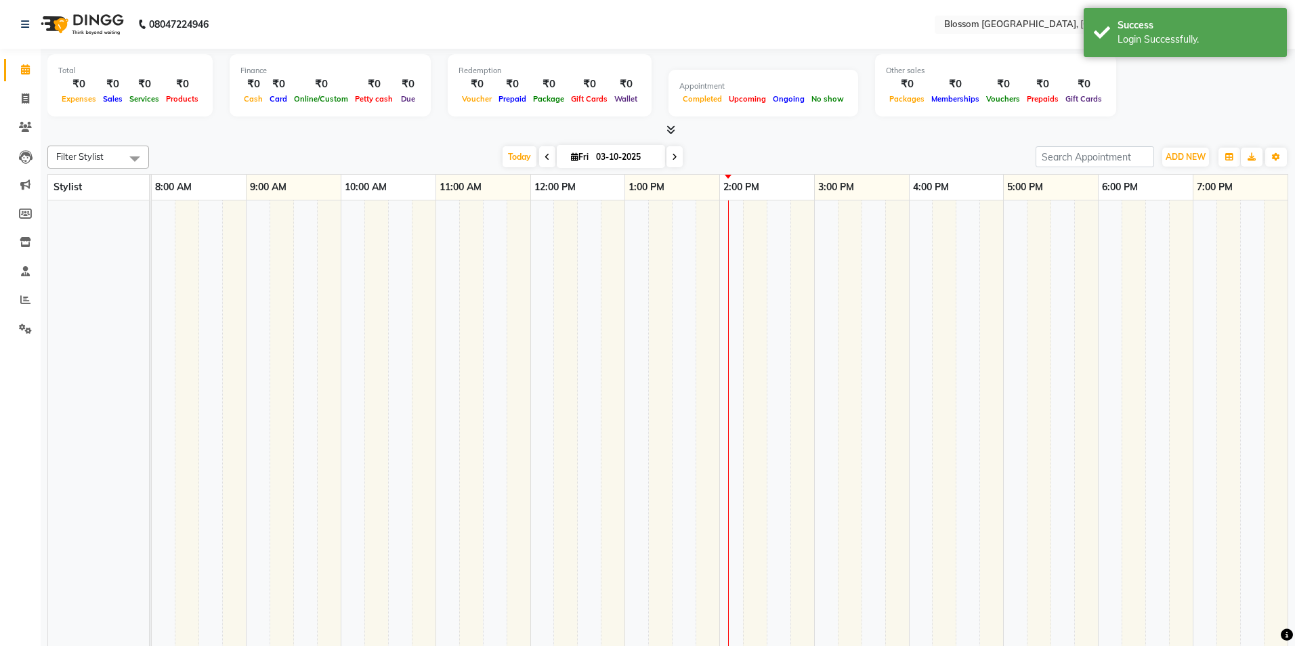
select select "en"
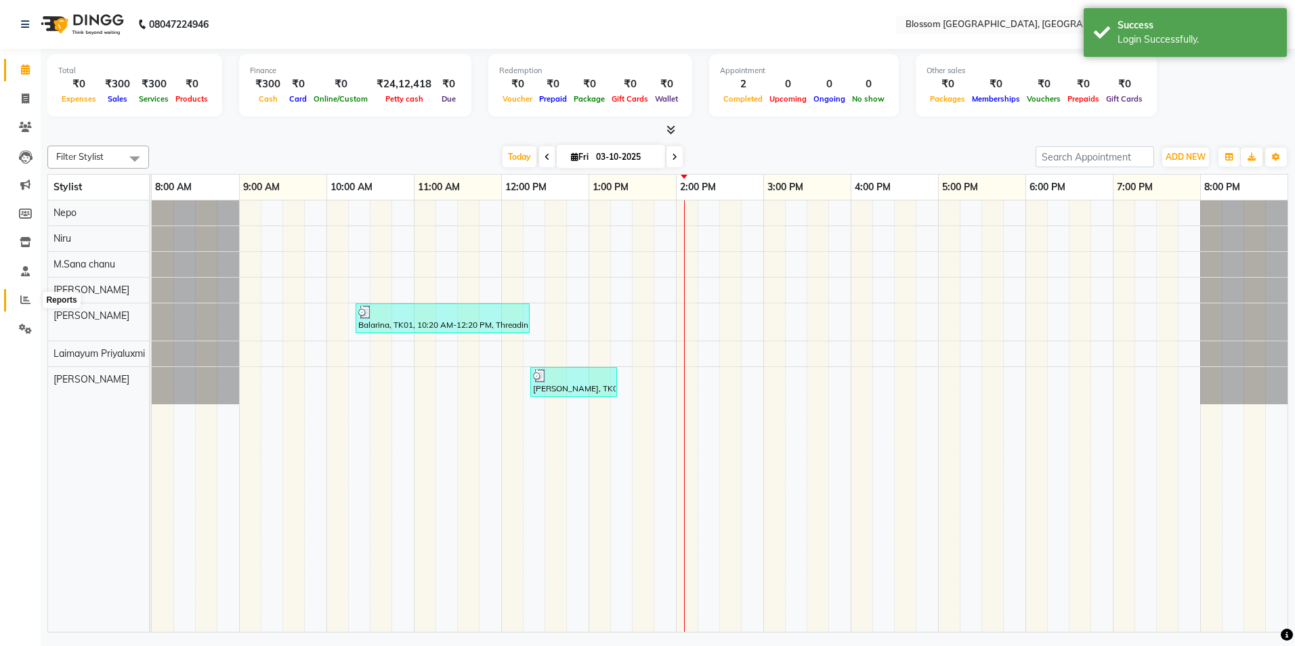
click at [35, 297] on span at bounding box center [26, 301] width 24 height 16
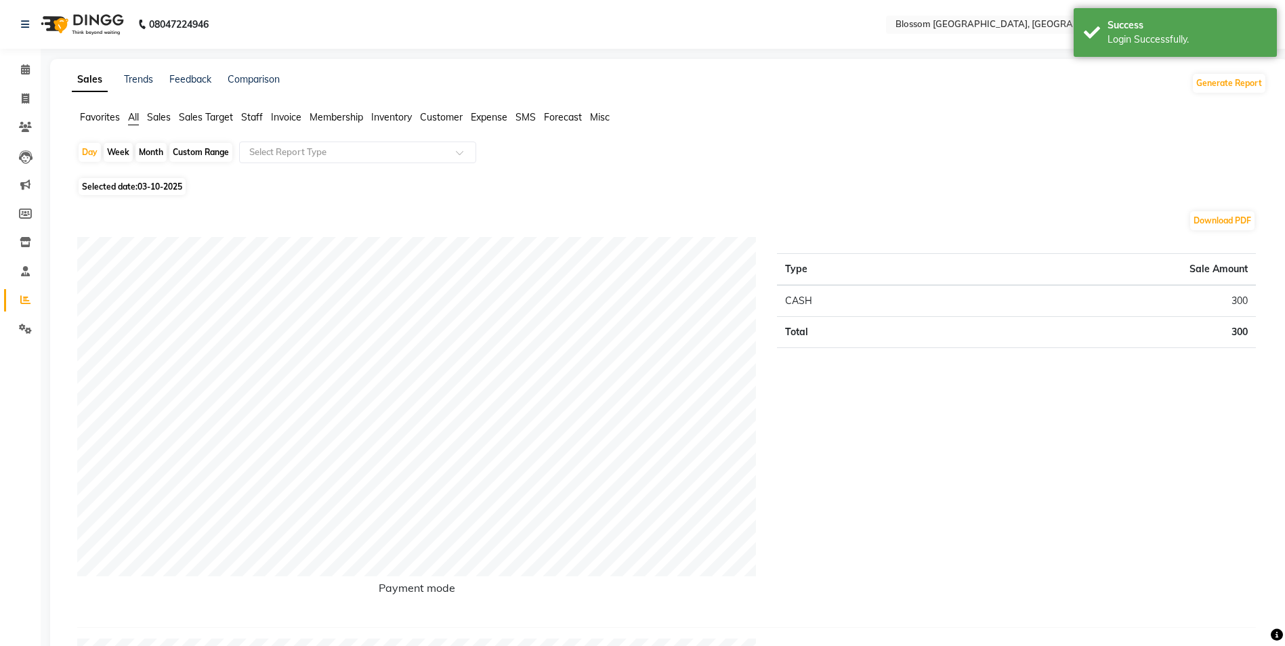
click at [275, 118] on span "Invoice" at bounding box center [286, 117] width 30 height 12
click at [452, 149] on div at bounding box center [358, 153] width 236 height 14
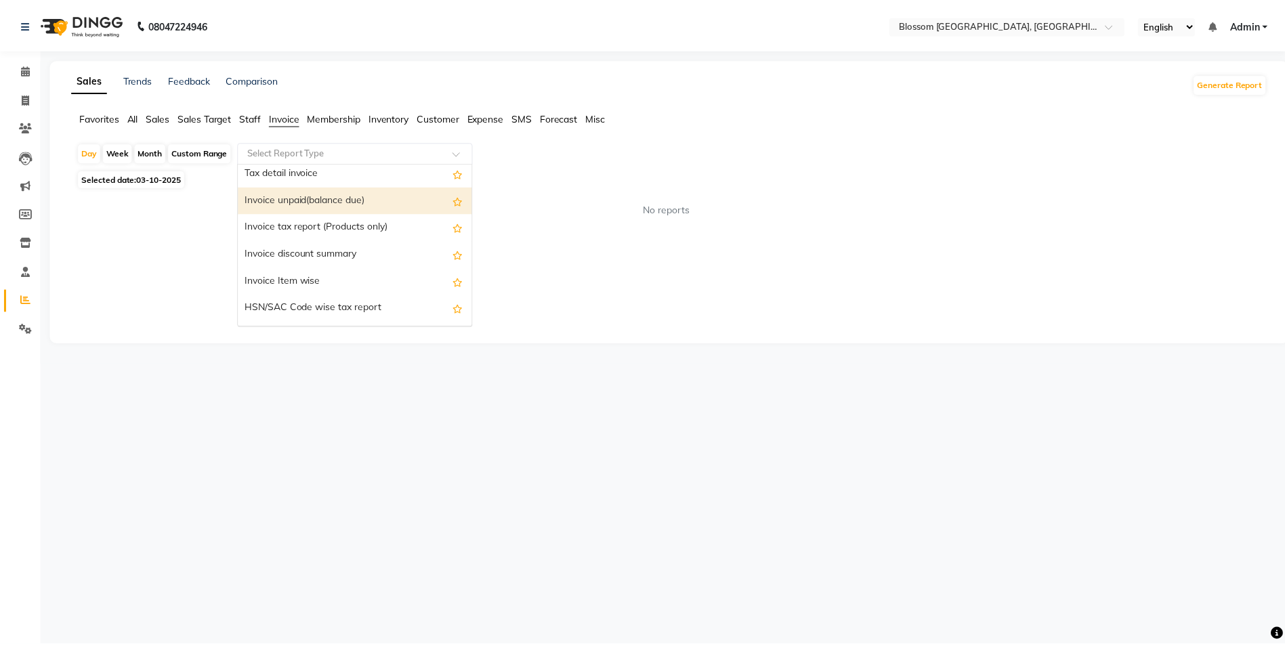
scroll to position [135, 0]
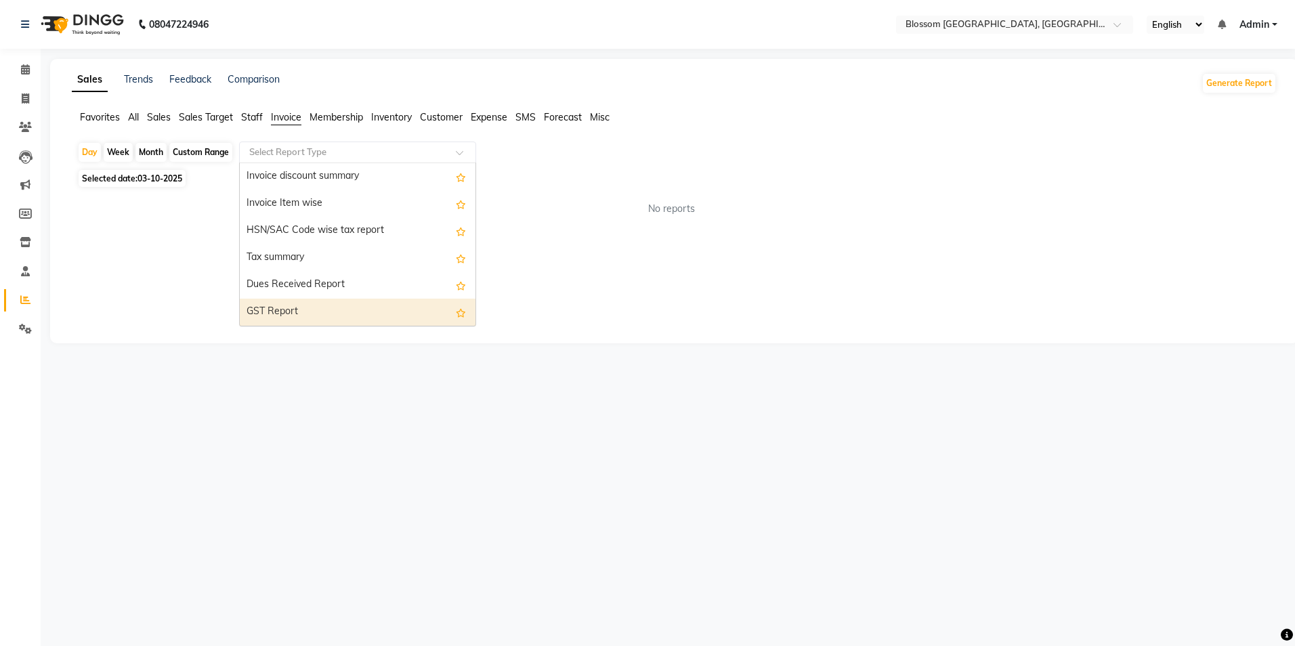
click at [347, 305] on div "GST Report" at bounding box center [358, 312] width 236 height 27
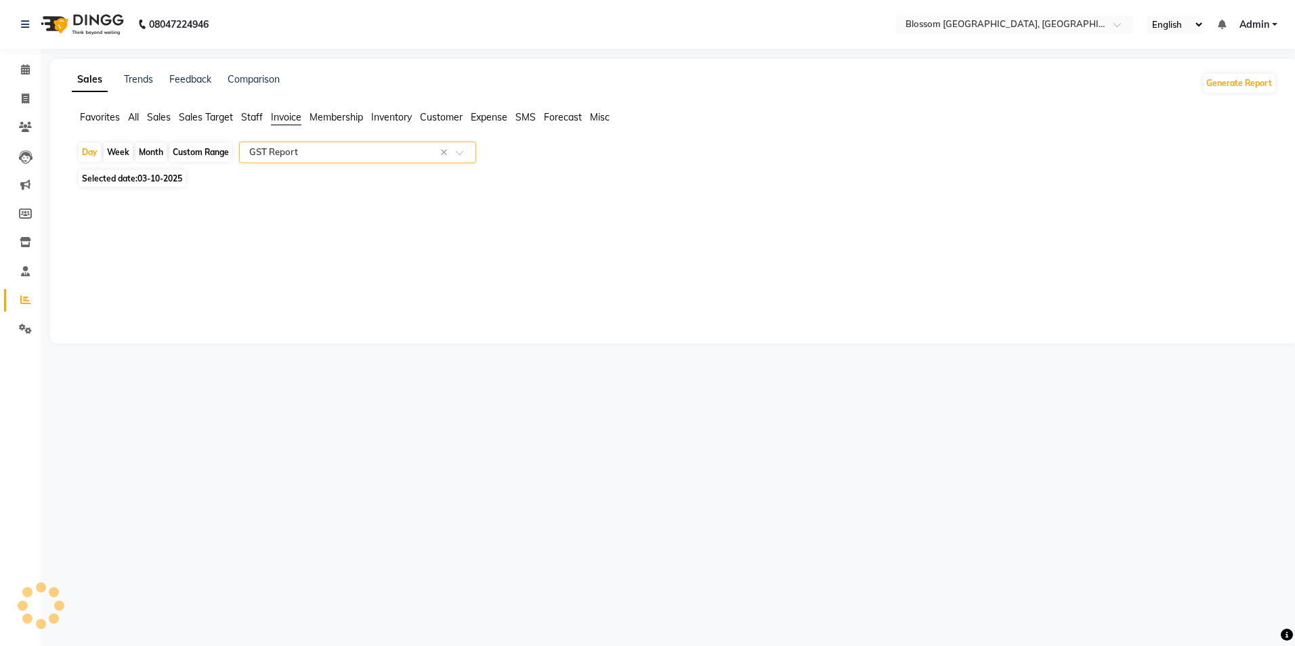
select select "full_report"
select select "csv"
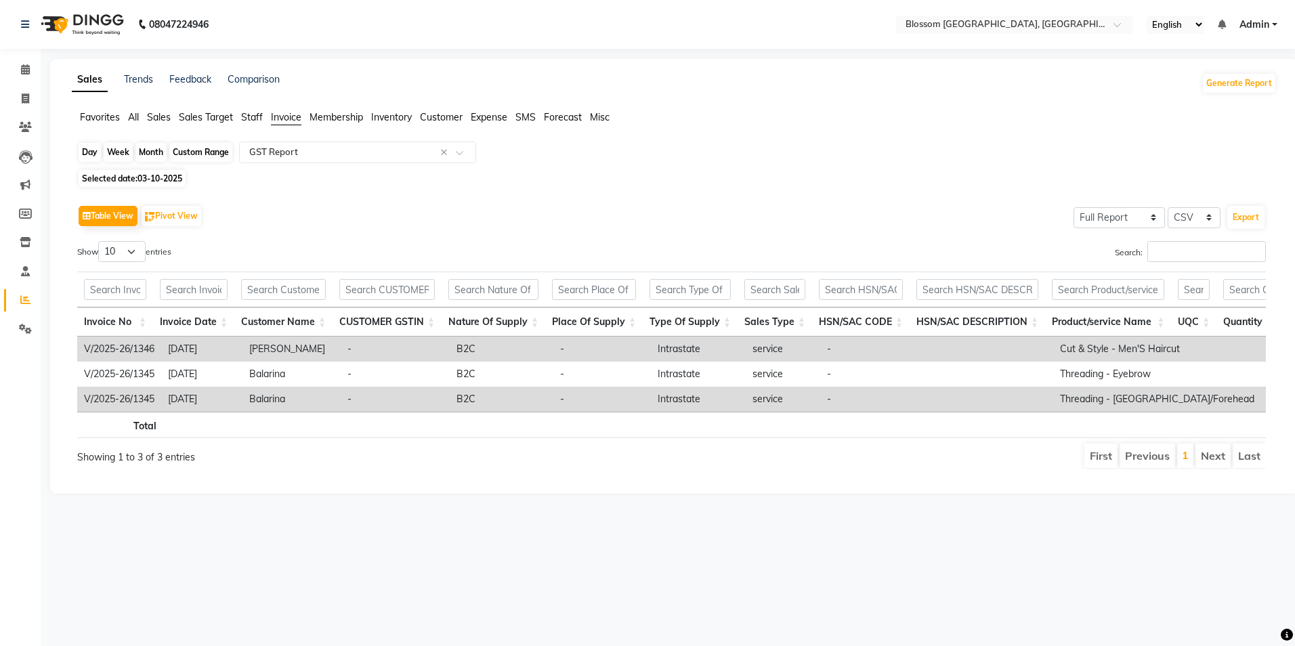
click at [88, 155] on div "Day" at bounding box center [90, 152] width 22 height 19
select select "10"
select select "2025"
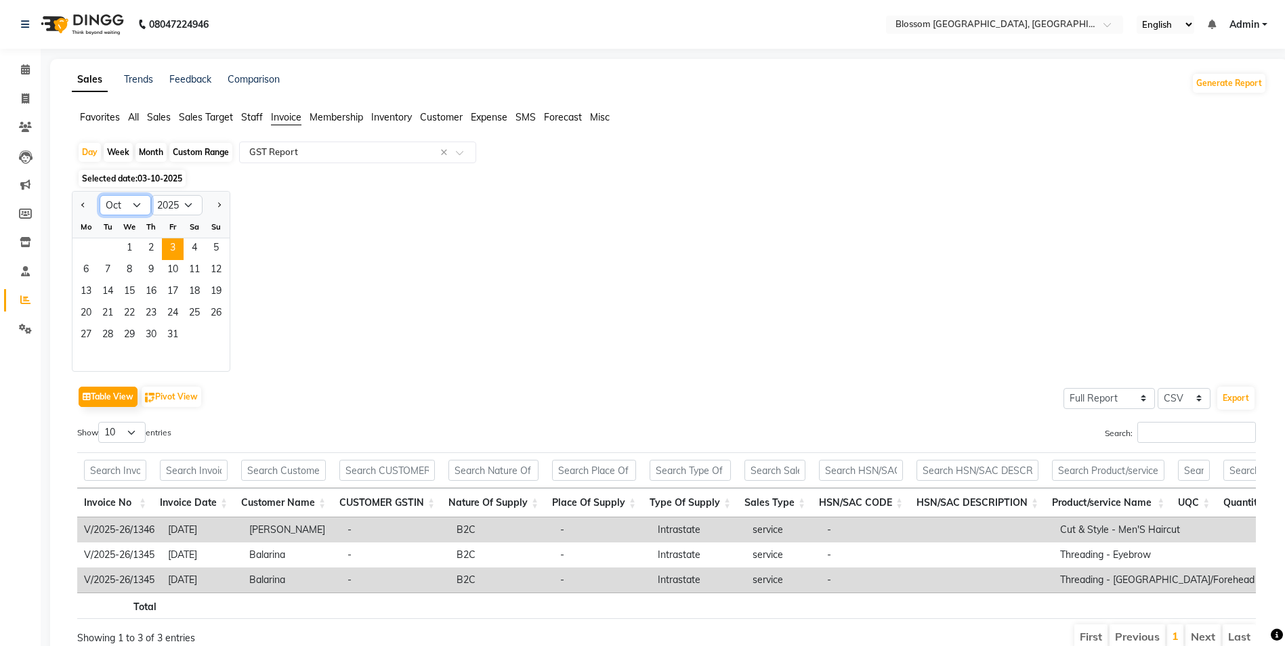
click at [140, 209] on select "Jan Feb Mar Apr May Jun [DATE] Aug Sep Oct Nov Dec" at bounding box center [125, 205] width 51 height 20
select select "7"
click at [100, 195] on select "Jan Feb Mar Apr May Jun [DATE] Aug Sep Oct Nov Dec" at bounding box center [125, 205] width 51 height 20
click at [90, 335] on span "28" at bounding box center [86, 336] width 22 height 22
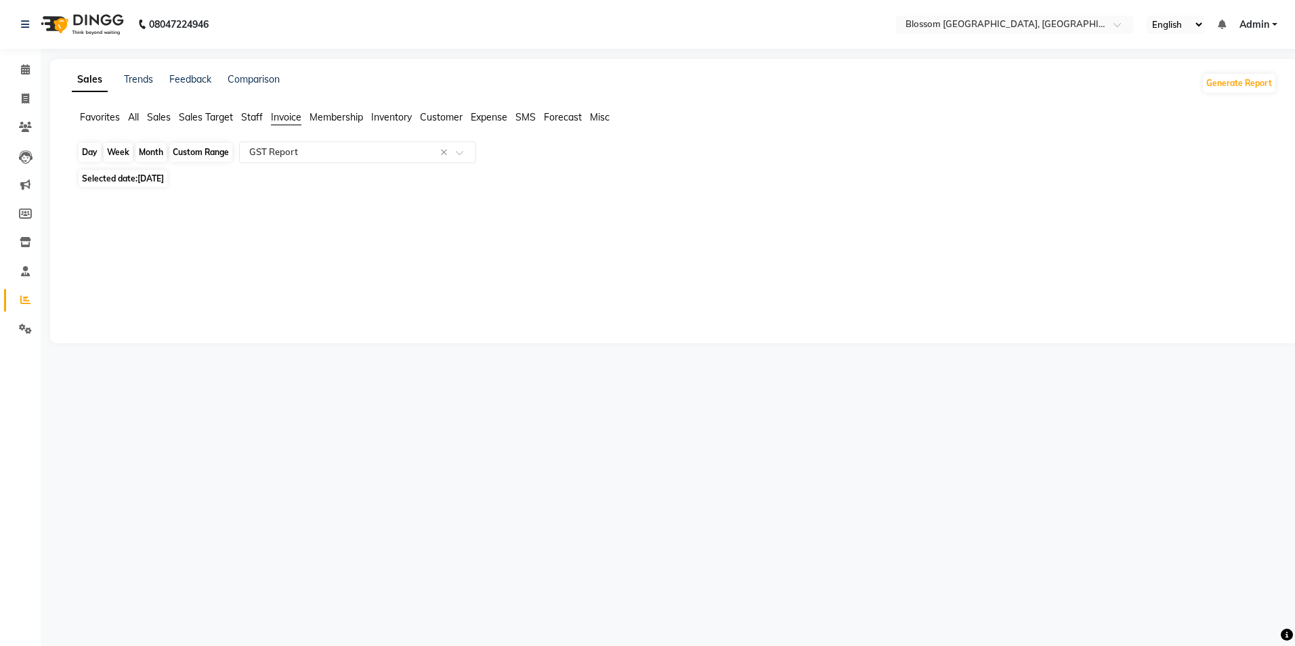
click at [81, 148] on div "Day" at bounding box center [90, 152] width 22 height 19
select select "7"
select select "2025"
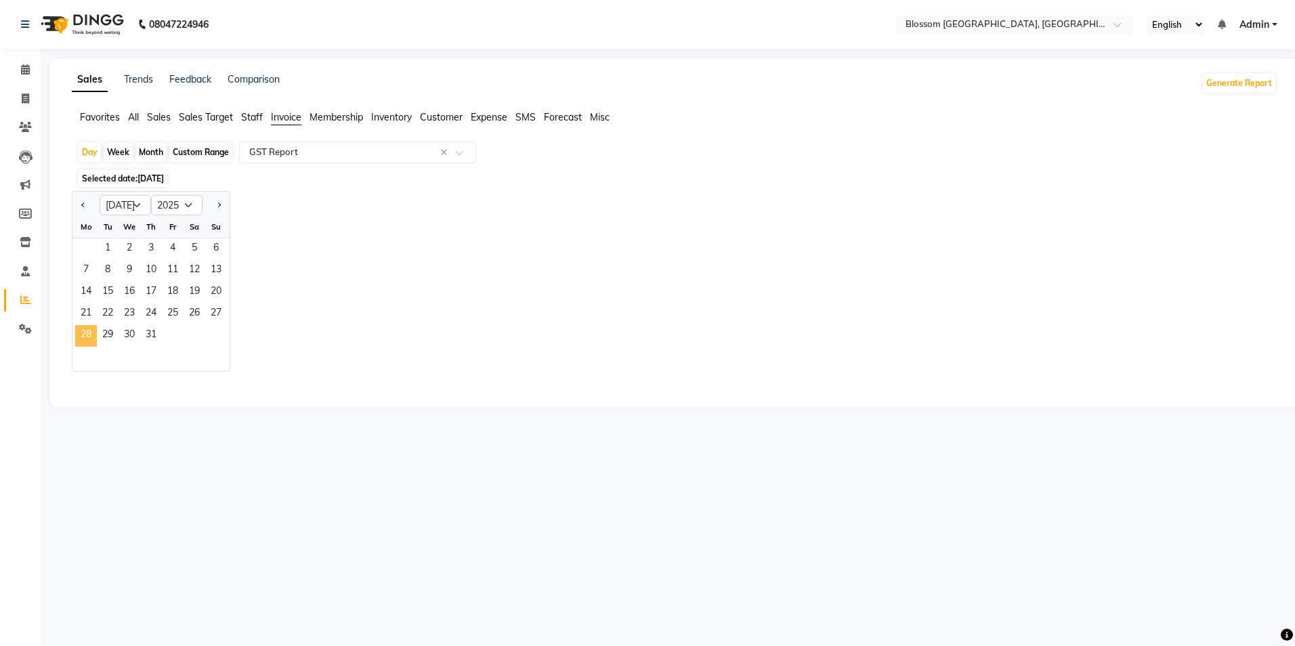
click at [84, 326] on span "28" at bounding box center [86, 336] width 22 height 22
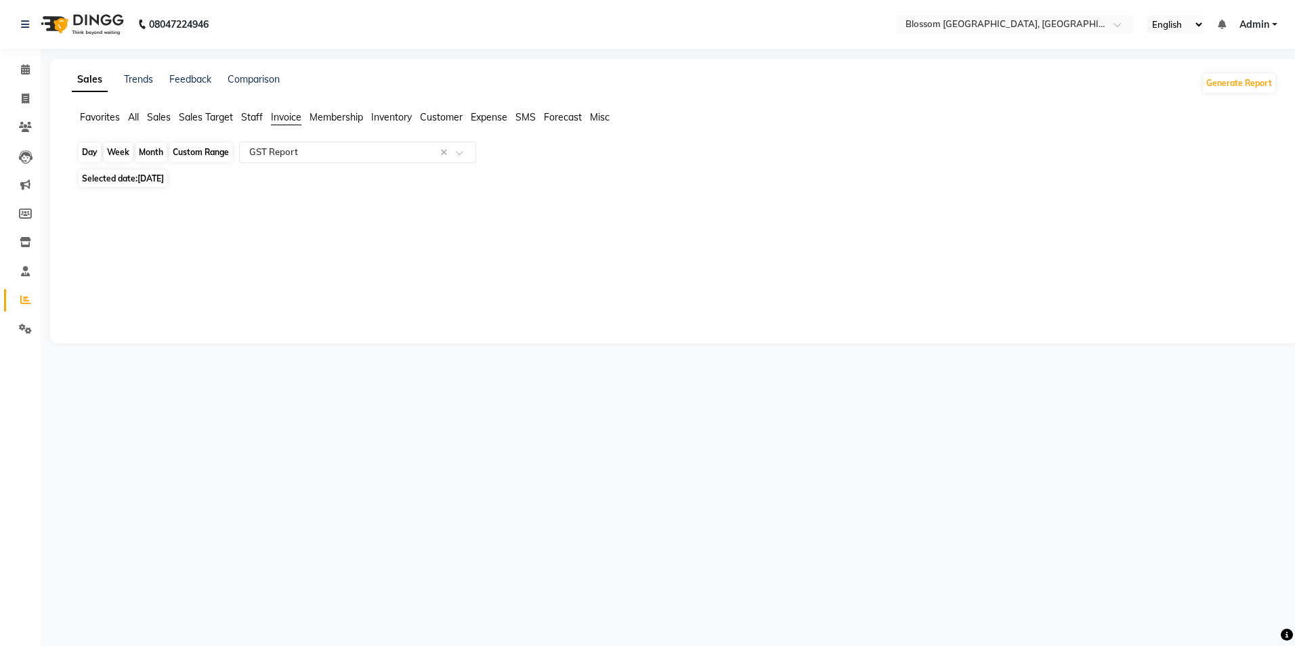
click at [88, 156] on div "Day" at bounding box center [90, 152] width 22 height 19
select select "7"
select select "2025"
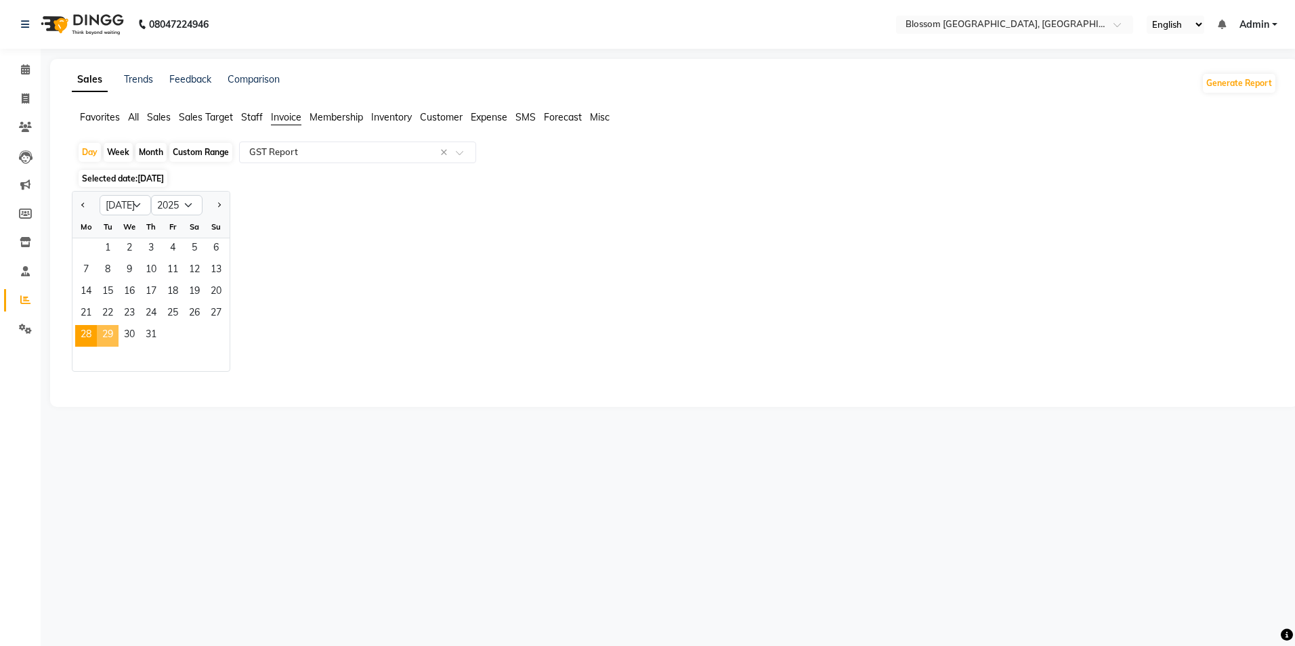
click at [116, 331] on span "29" at bounding box center [108, 336] width 22 height 22
select select "full_report"
select select "csv"
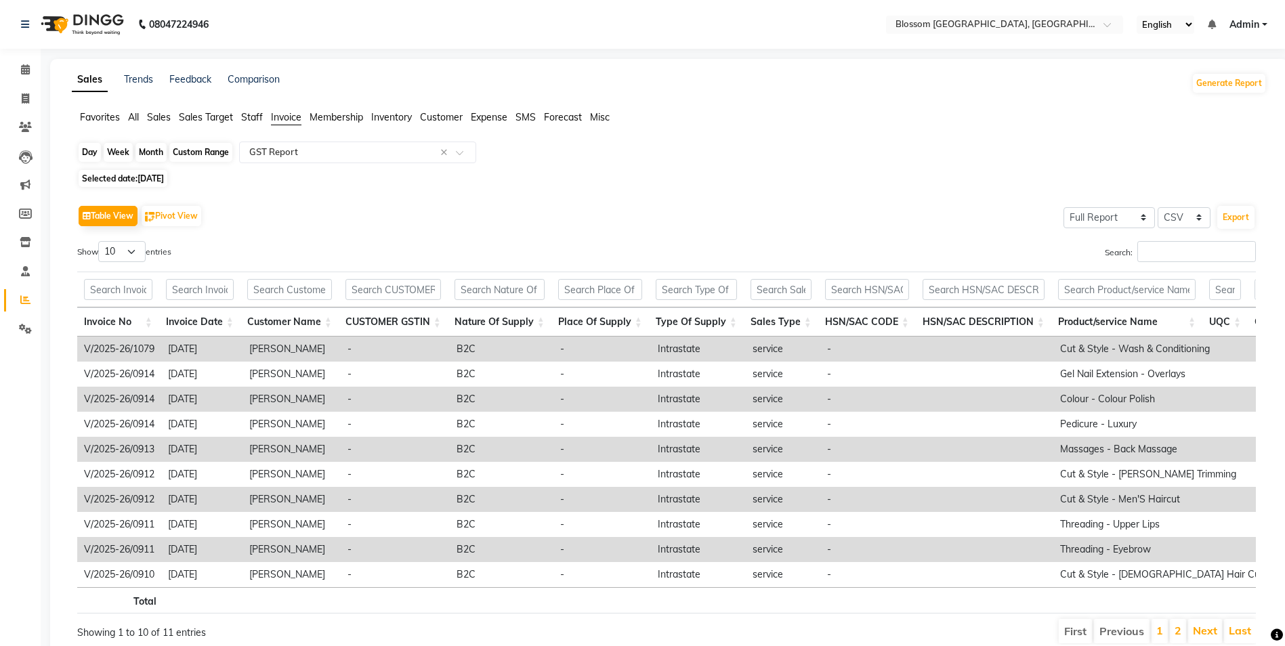
click at [86, 148] on div "Day" at bounding box center [90, 152] width 22 height 19
select select "7"
select select "2025"
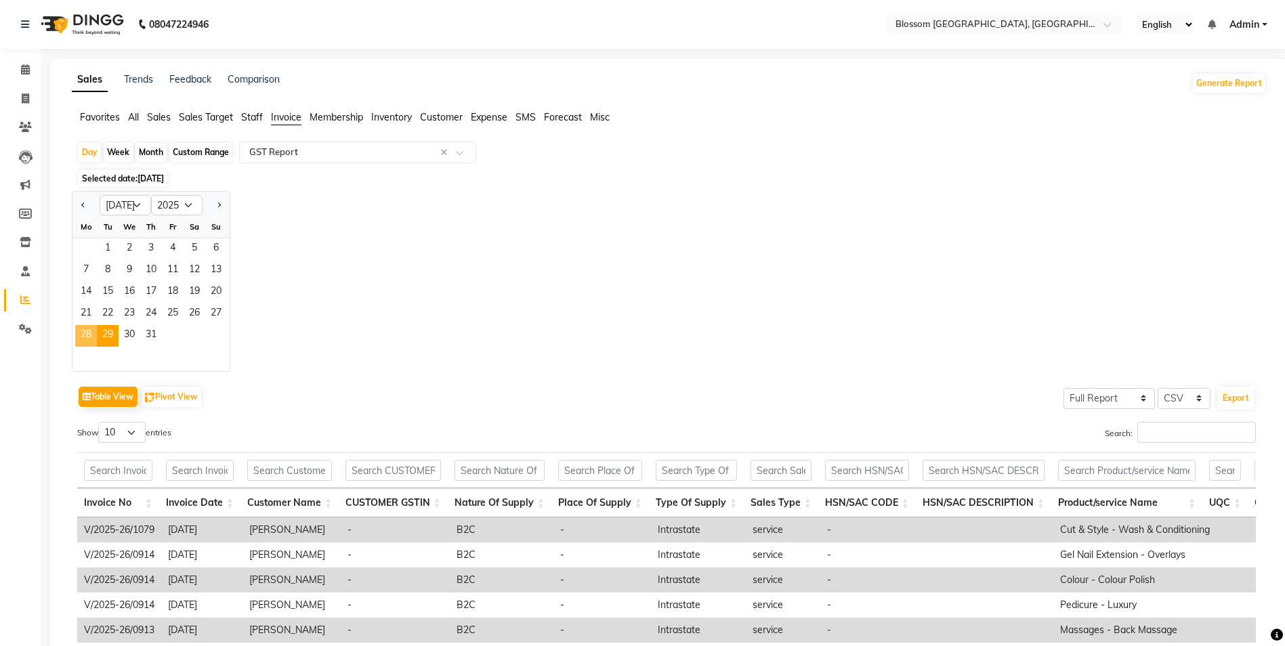
click at [81, 339] on span "28" at bounding box center [86, 336] width 22 height 22
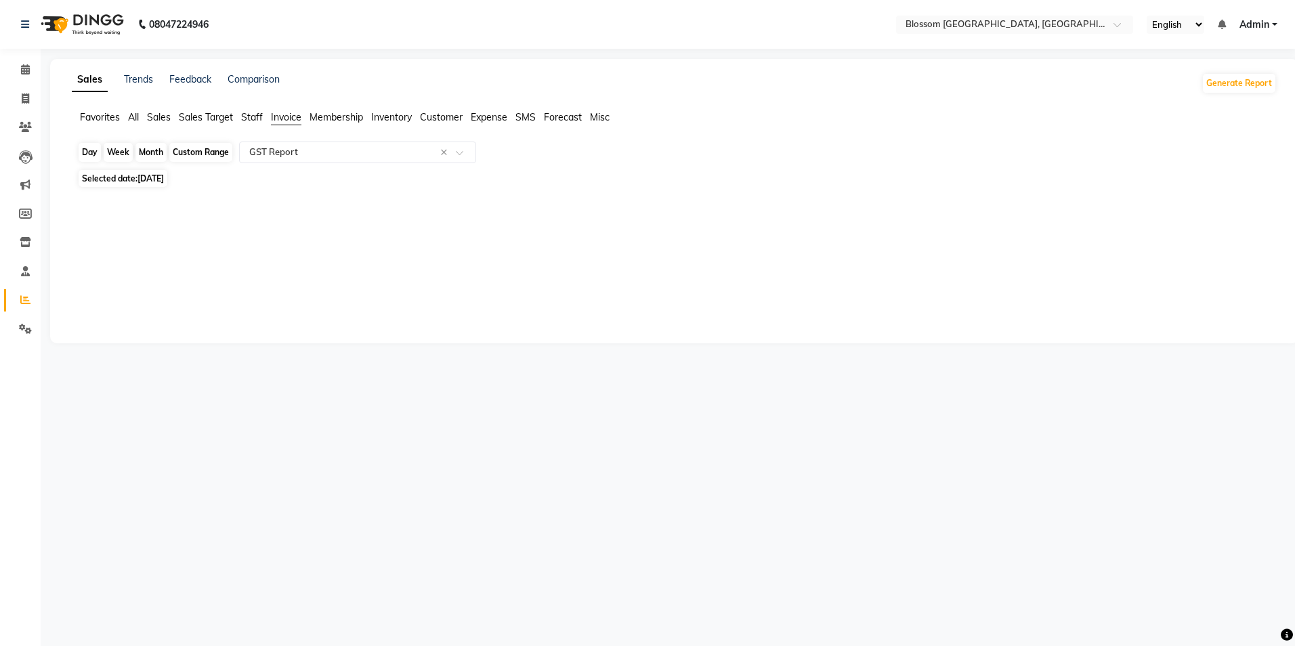
click at [85, 149] on div "Day" at bounding box center [90, 152] width 22 height 19
select select "7"
select select "2025"
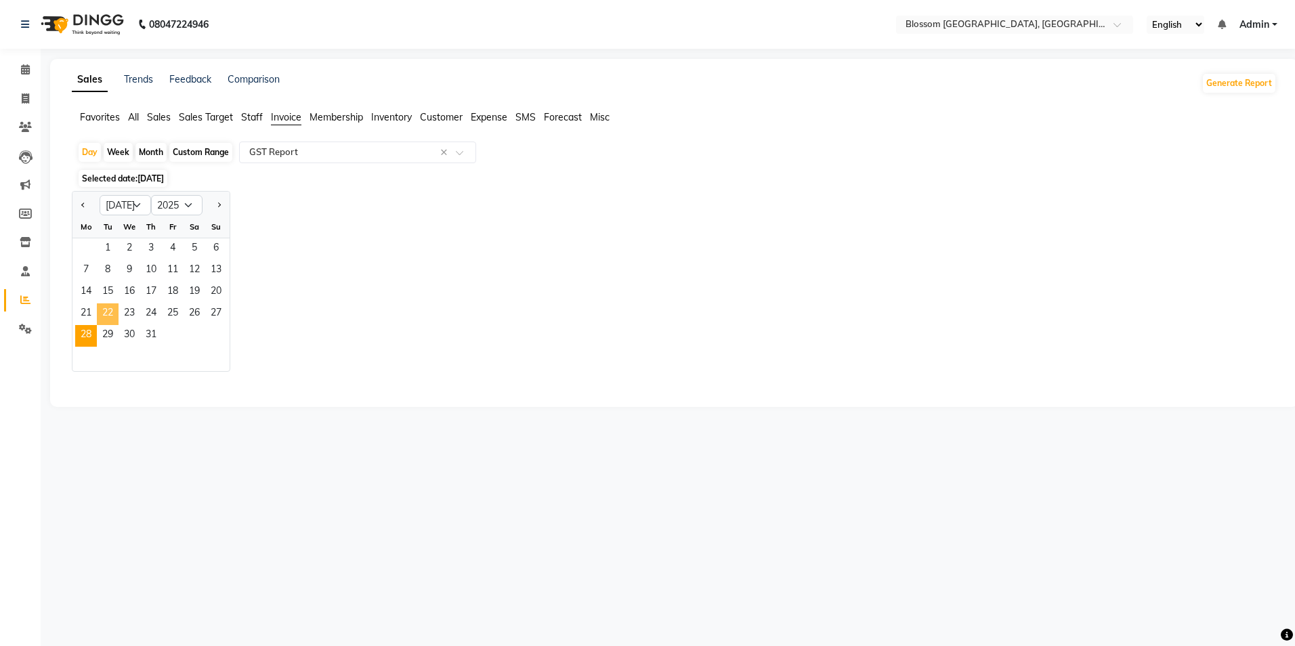
click at [110, 324] on span "22" at bounding box center [108, 314] width 22 height 22
select select "full_report"
select select "csv"
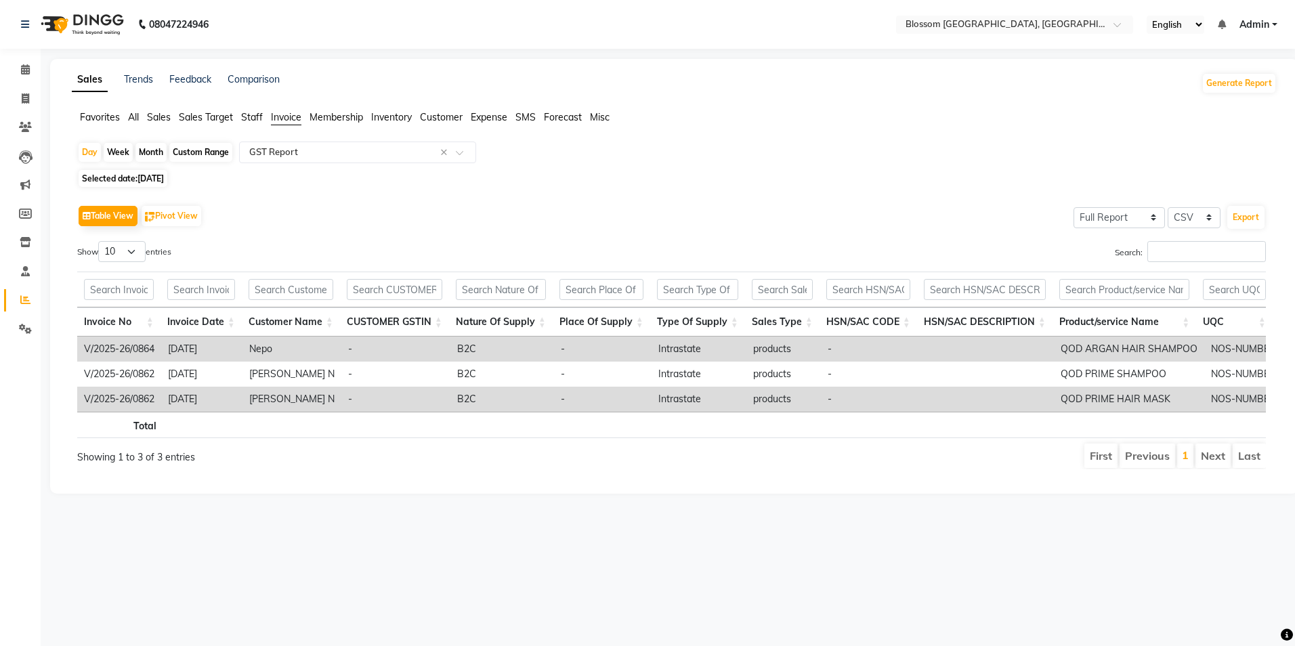
click at [94, 142] on div "Day Week Month Custom Range Select Report Type × GST Report ×" at bounding box center [674, 154] width 1194 height 24
click at [83, 158] on div "Day" at bounding box center [90, 152] width 22 height 19
select select "7"
select select "2025"
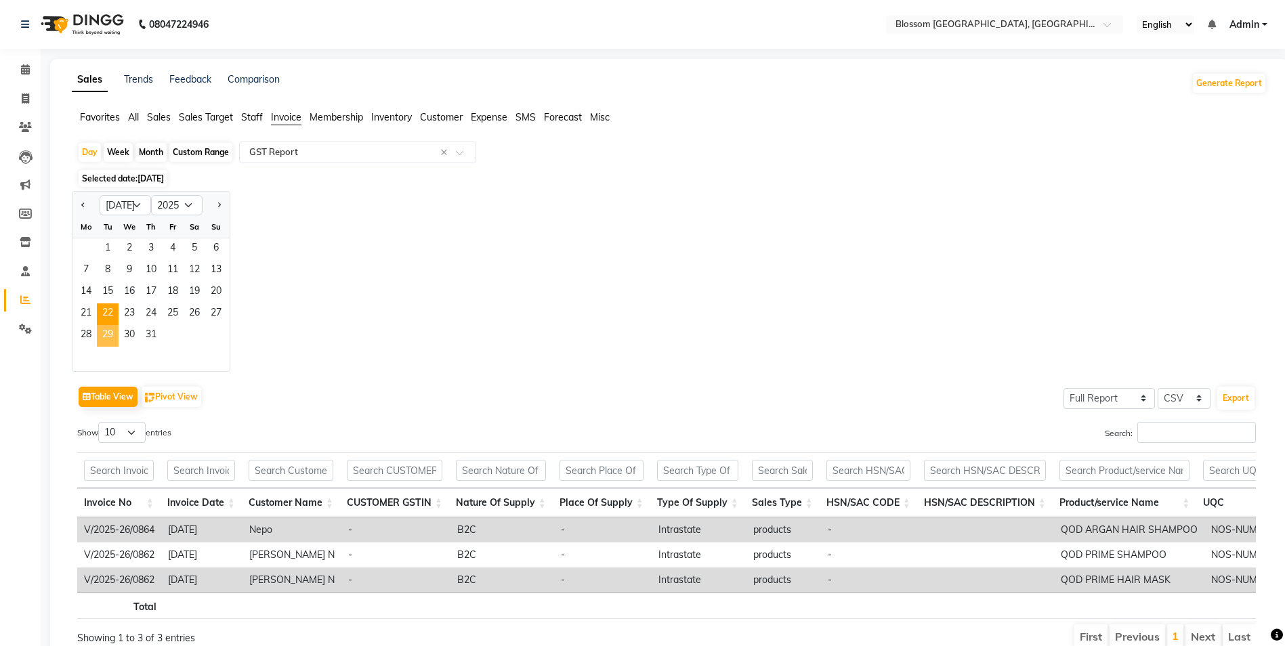
click at [107, 339] on span "29" at bounding box center [108, 336] width 22 height 22
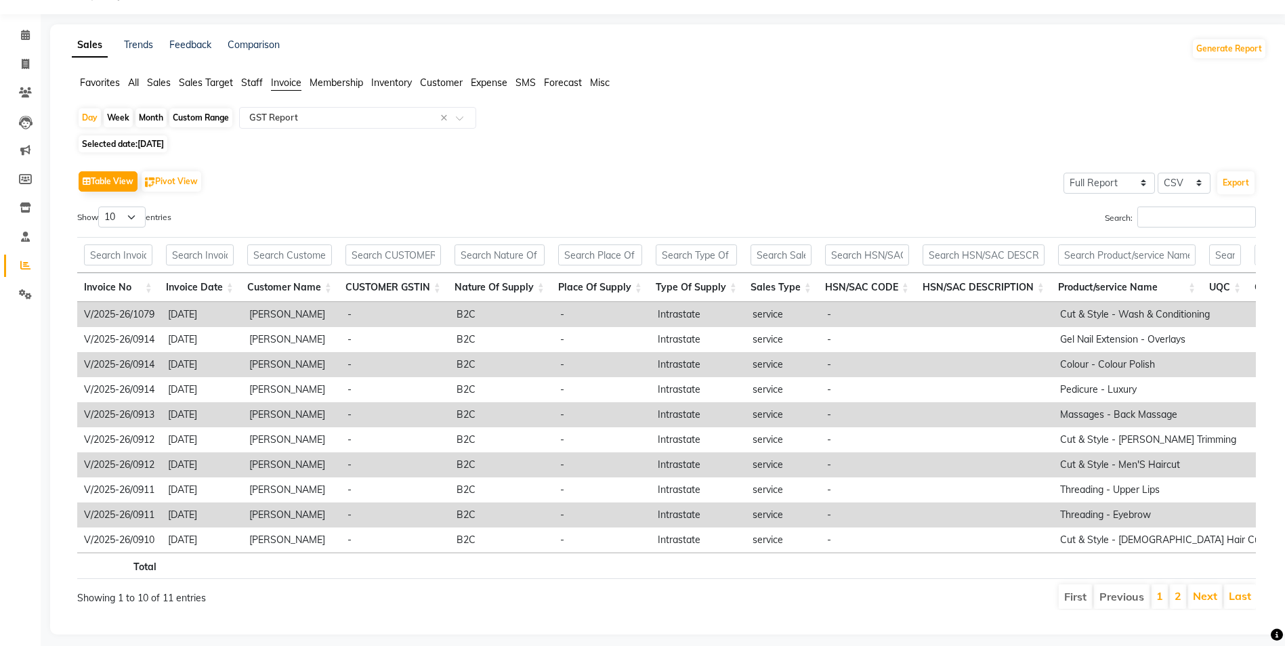
scroll to position [64, 0]
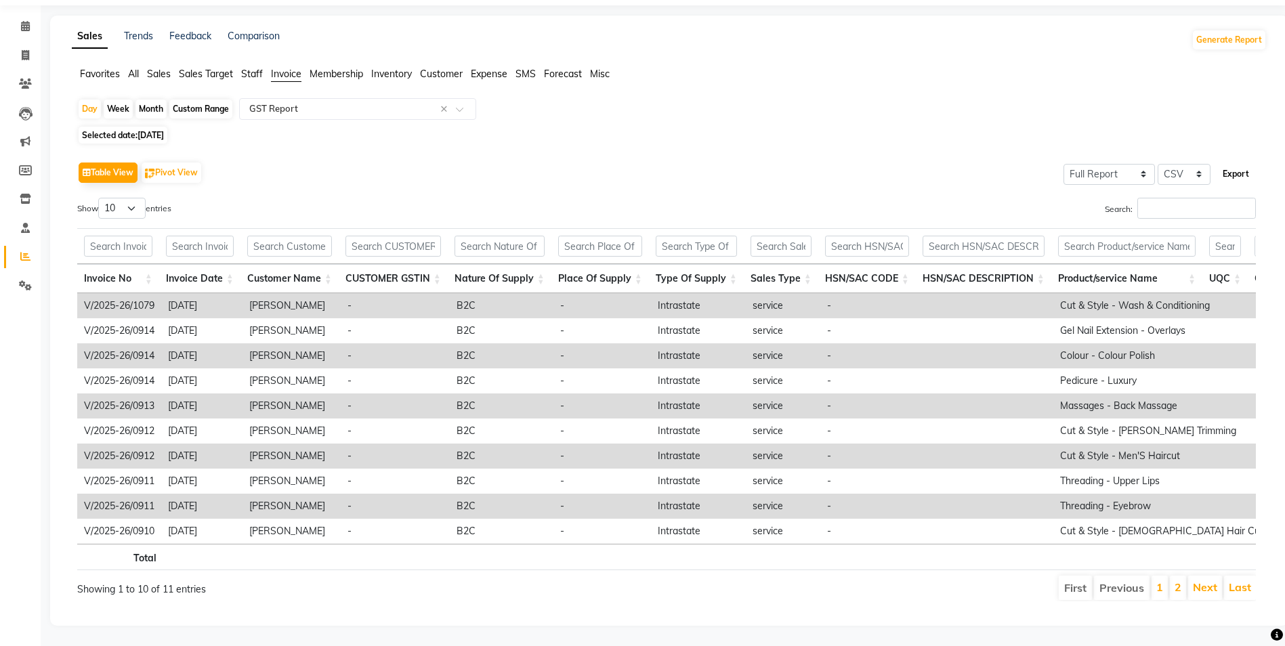
click at [1236, 163] on button "Export" at bounding box center [1235, 174] width 37 height 23
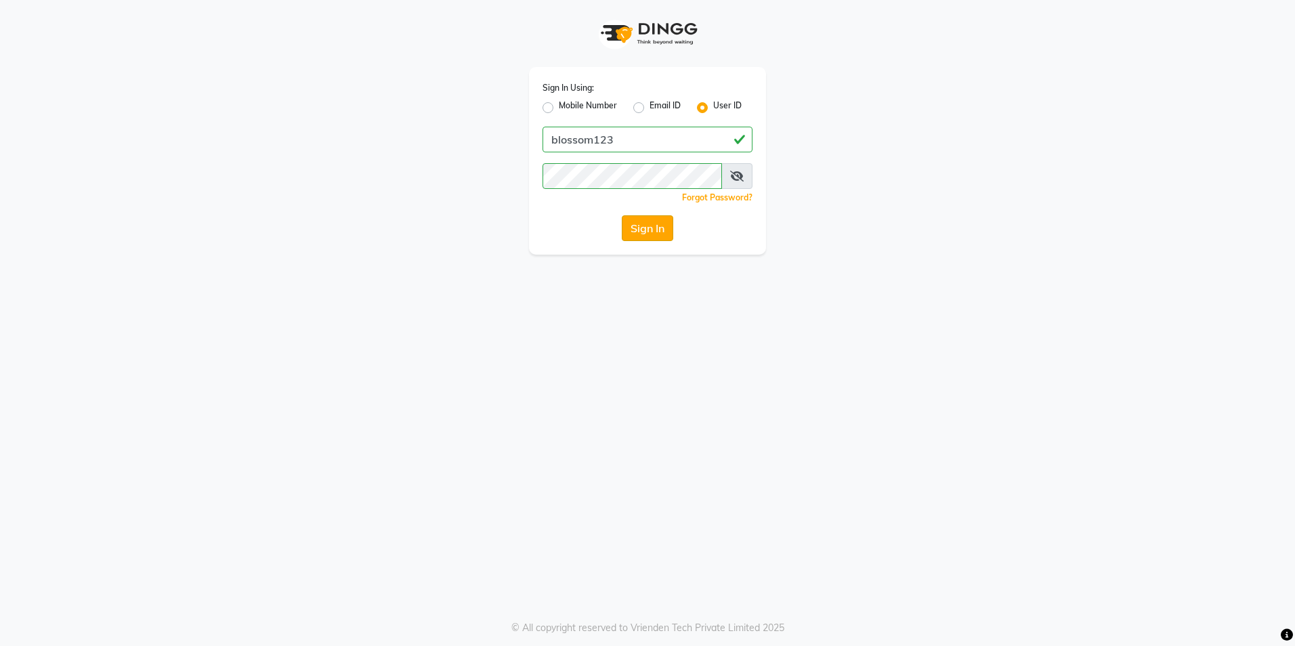
click at [657, 234] on button "Sign In" at bounding box center [647, 228] width 51 height 26
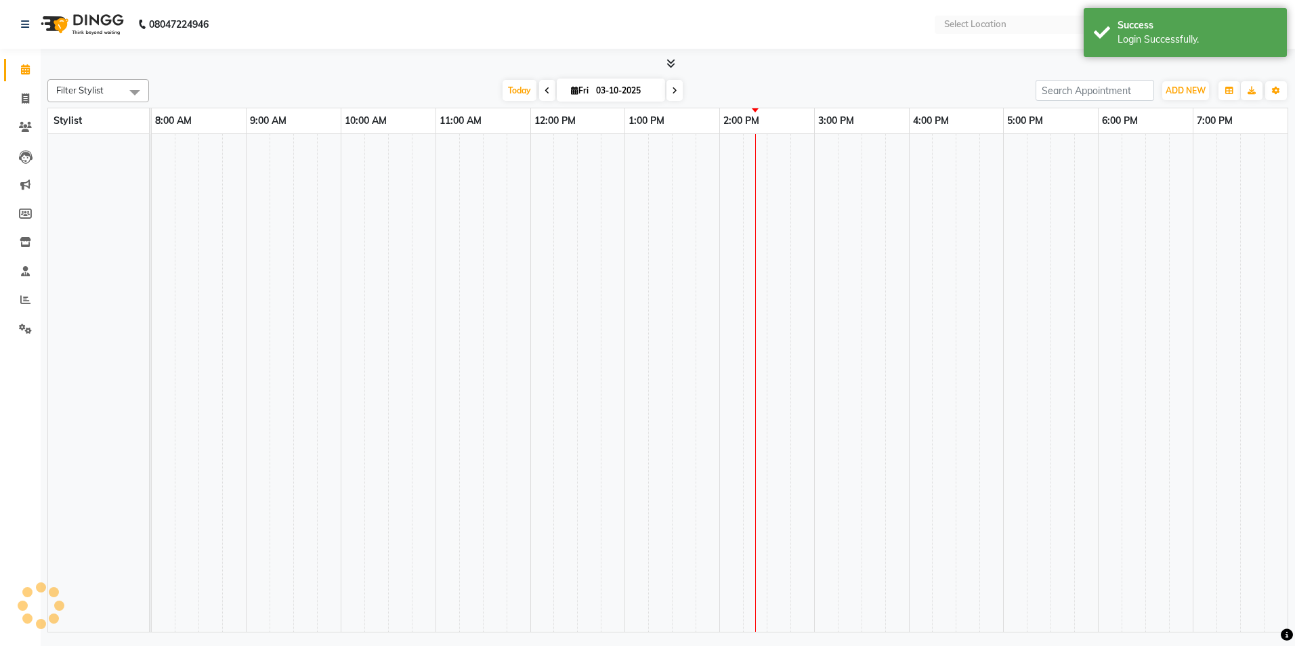
select select "en"
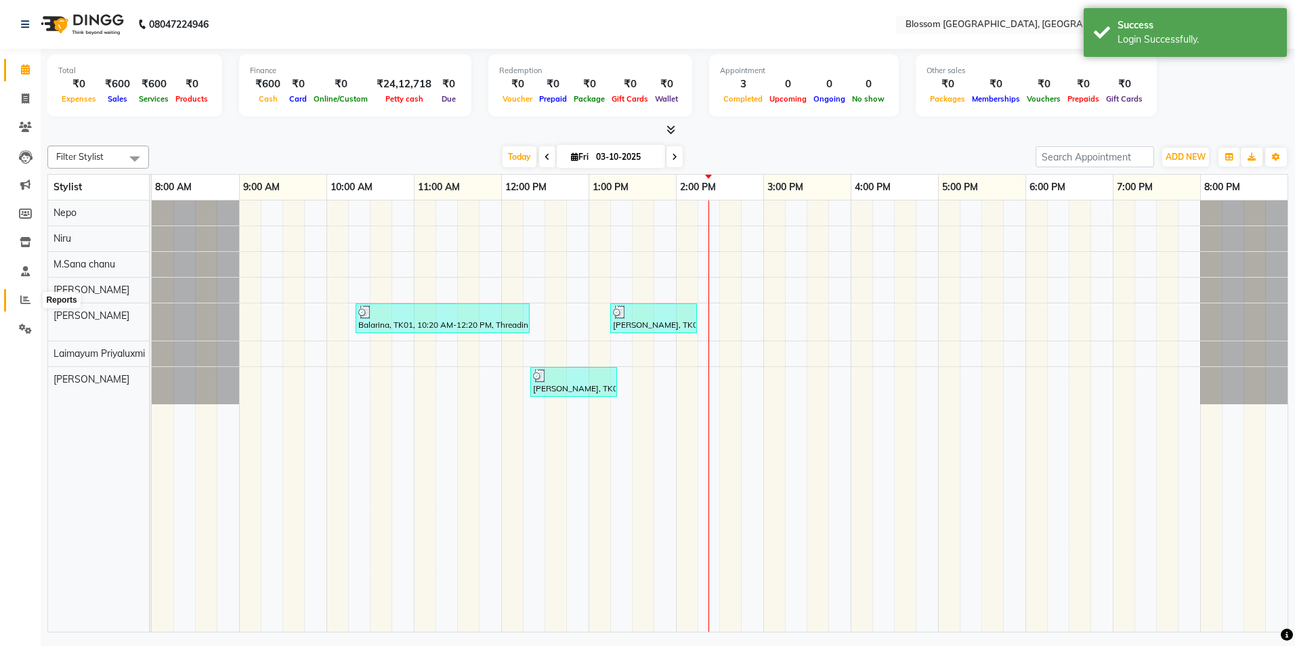
click at [26, 298] on icon at bounding box center [25, 300] width 10 height 10
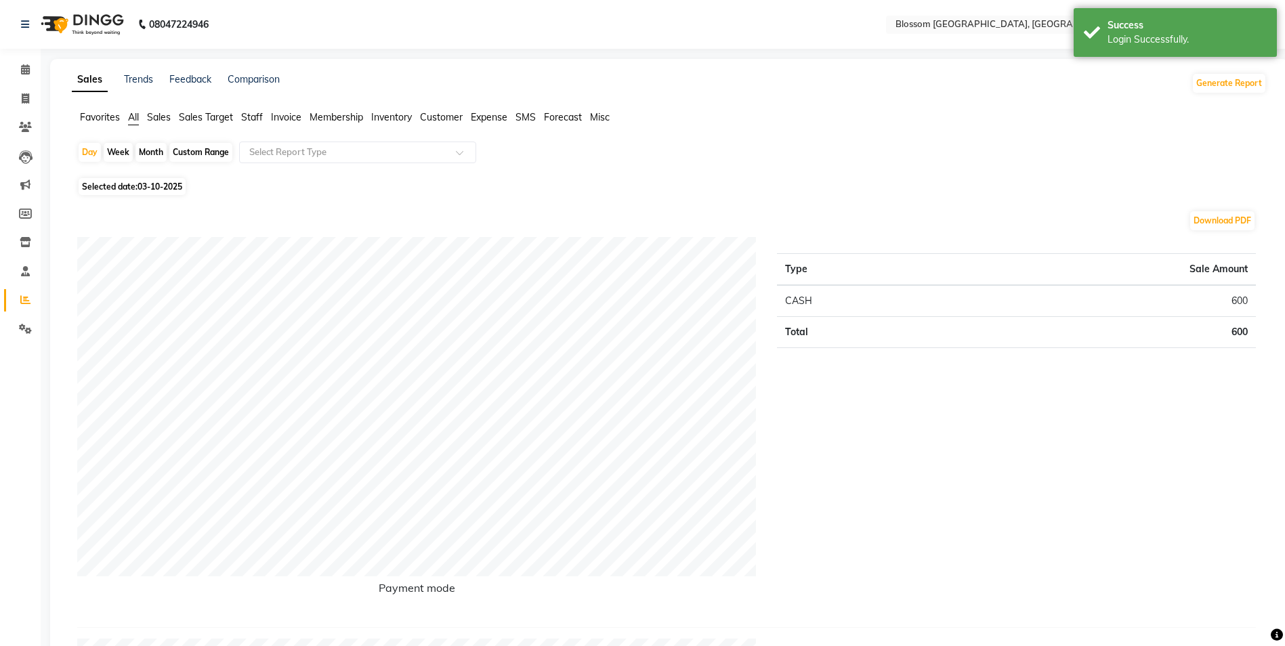
click at [383, 117] on span "Inventory" at bounding box center [391, 117] width 41 height 12
click at [282, 119] on span "Invoice" at bounding box center [286, 117] width 30 height 12
click at [450, 154] on div at bounding box center [358, 153] width 236 height 14
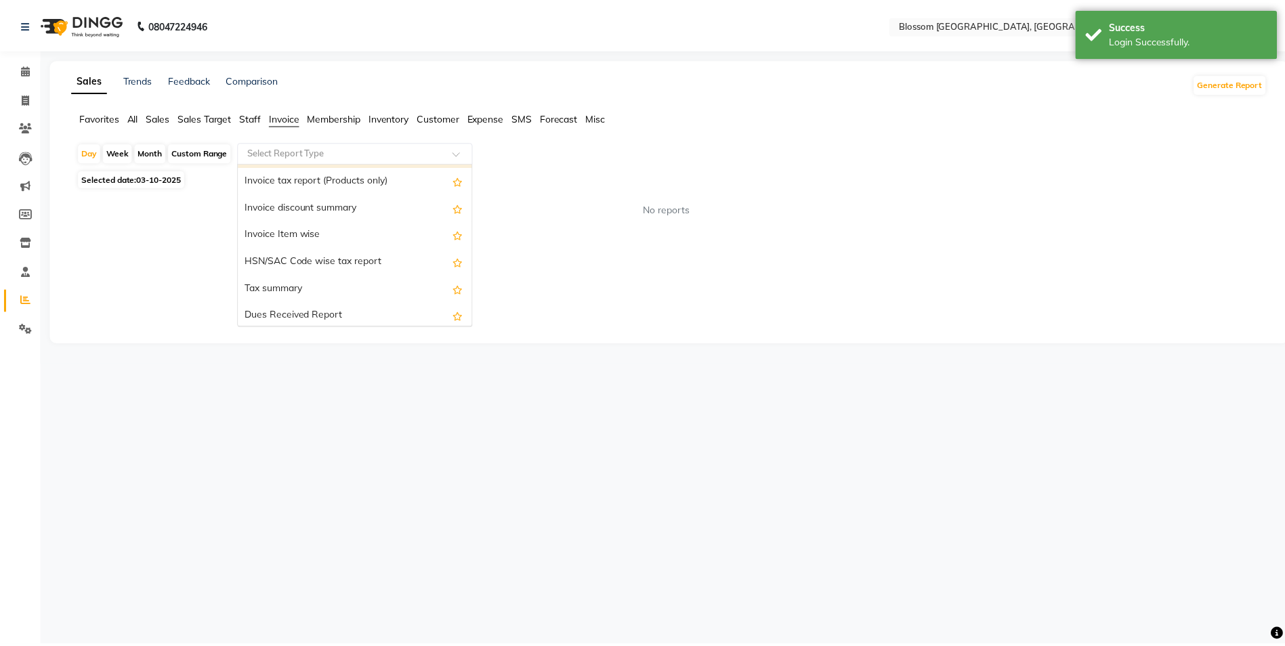
scroll to position [135, 0]
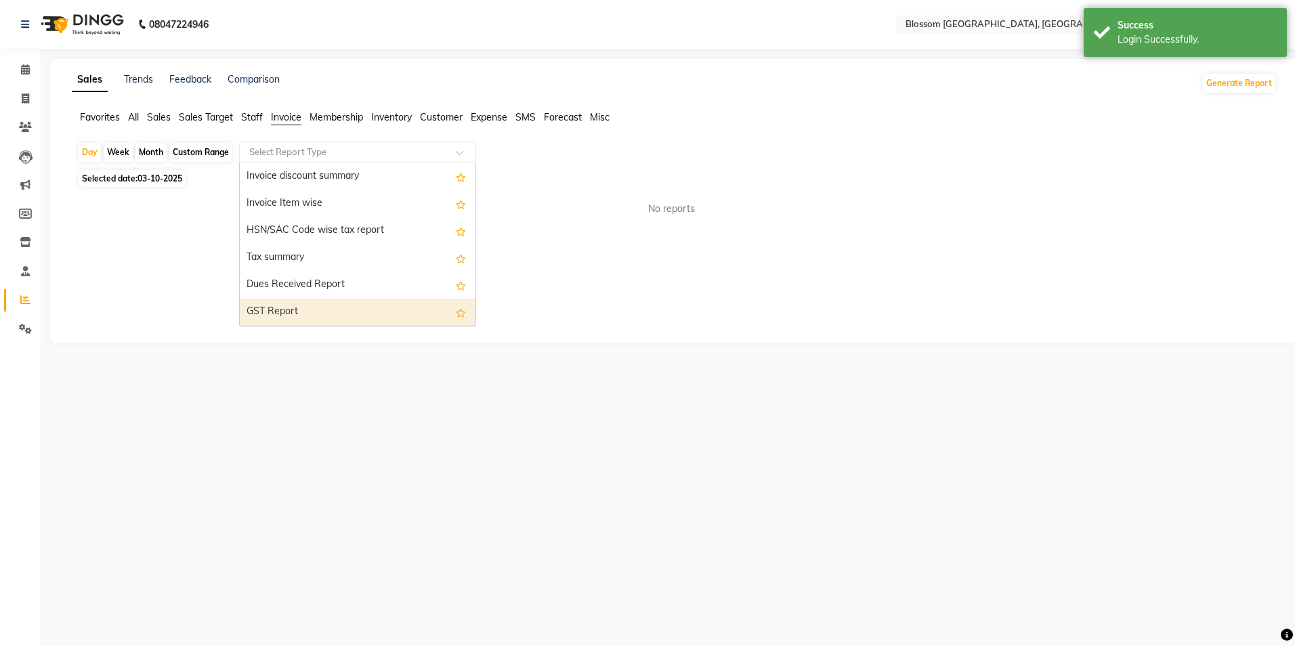
click at [338, 314] on div "GST Report" at bounding box center [358, 312] width 236 height 27
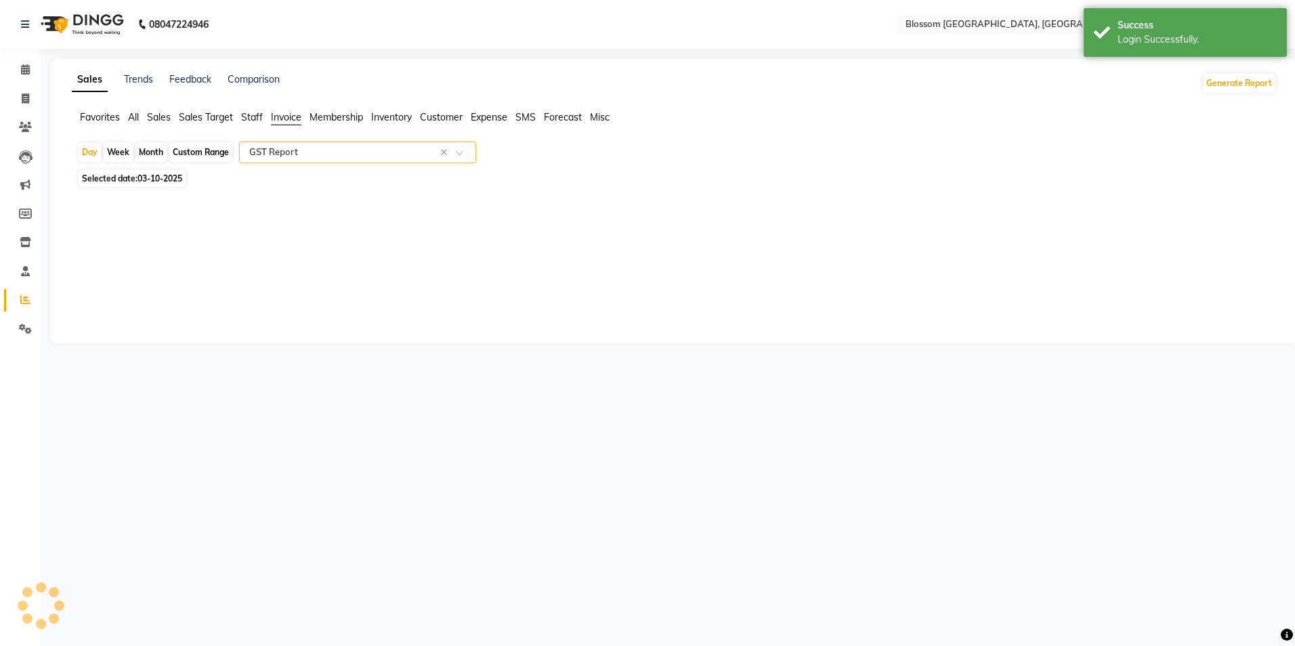
select select "full_report"
select select "csv"
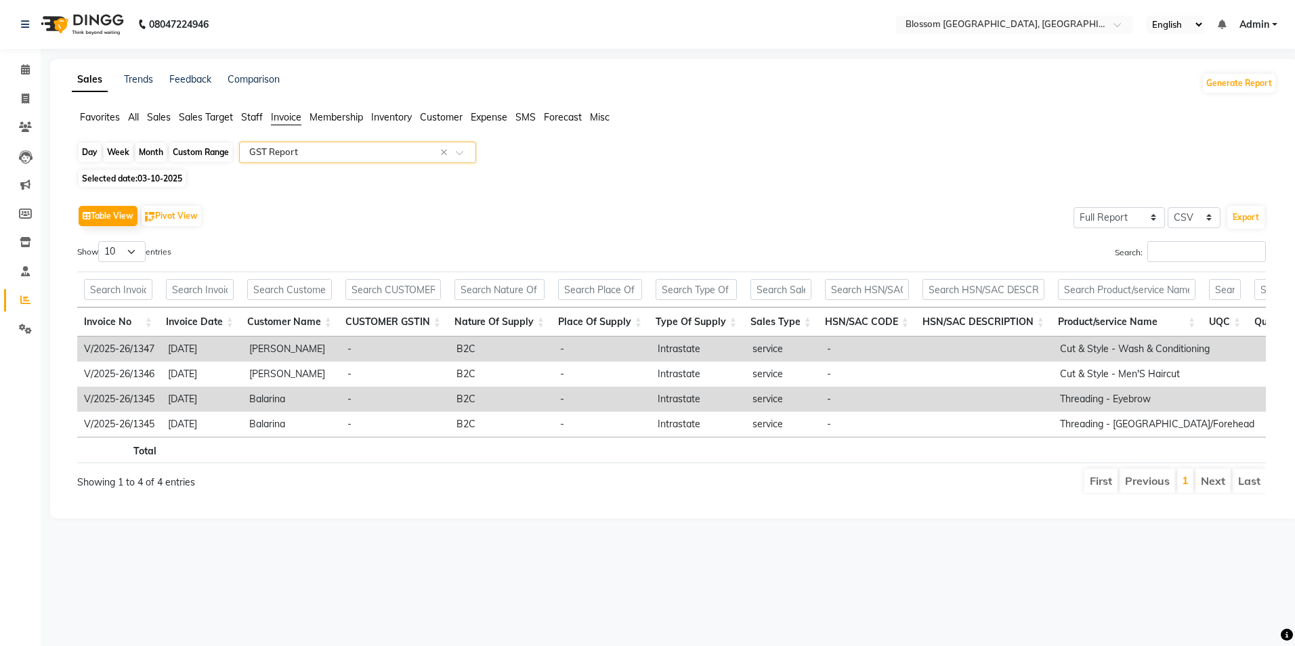
click at [88, 154] on div "Day" at bounding box center [90, 152] width 22 height 19
select select "10"
select select "2025"
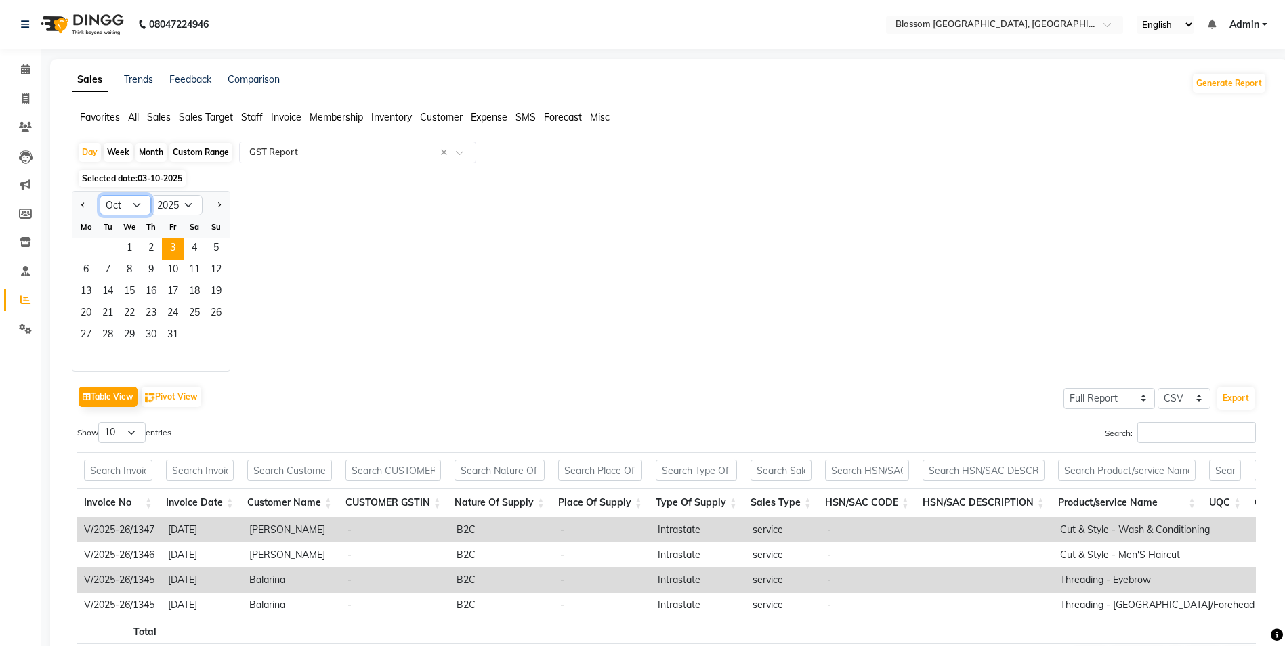
click at [135, 205] on select "Jan Feb Mar Apr May Jun [DATE] Aug Sep Oct Nov Dec" at bounding box center [125, 205] width 51 height 20
select select "7"
click at [100, 195] on select "Jan Feb Mar Apr May Jun [DATE] Aug Sep Oct Nov Dec" at bounding box center [125, 205] width 51 height 20
click at [134, 336] on span "30" at bounding box center [130, 336] width 22 height 22
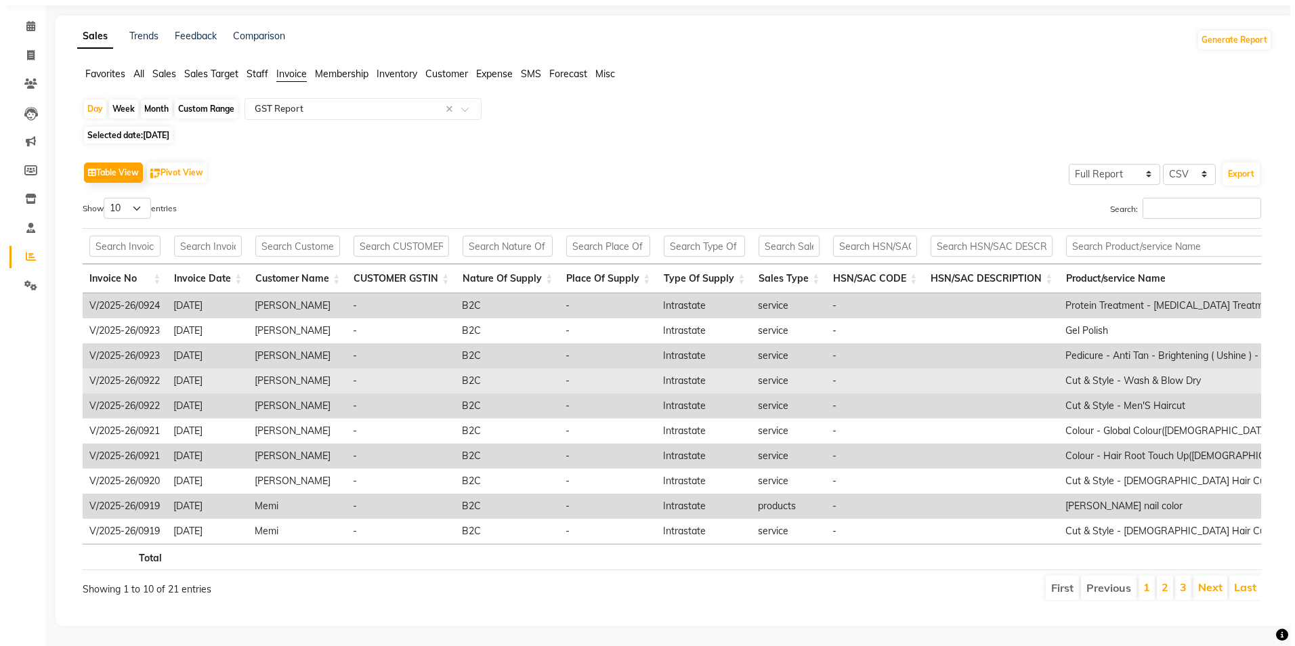
scroll to position [0, 0]
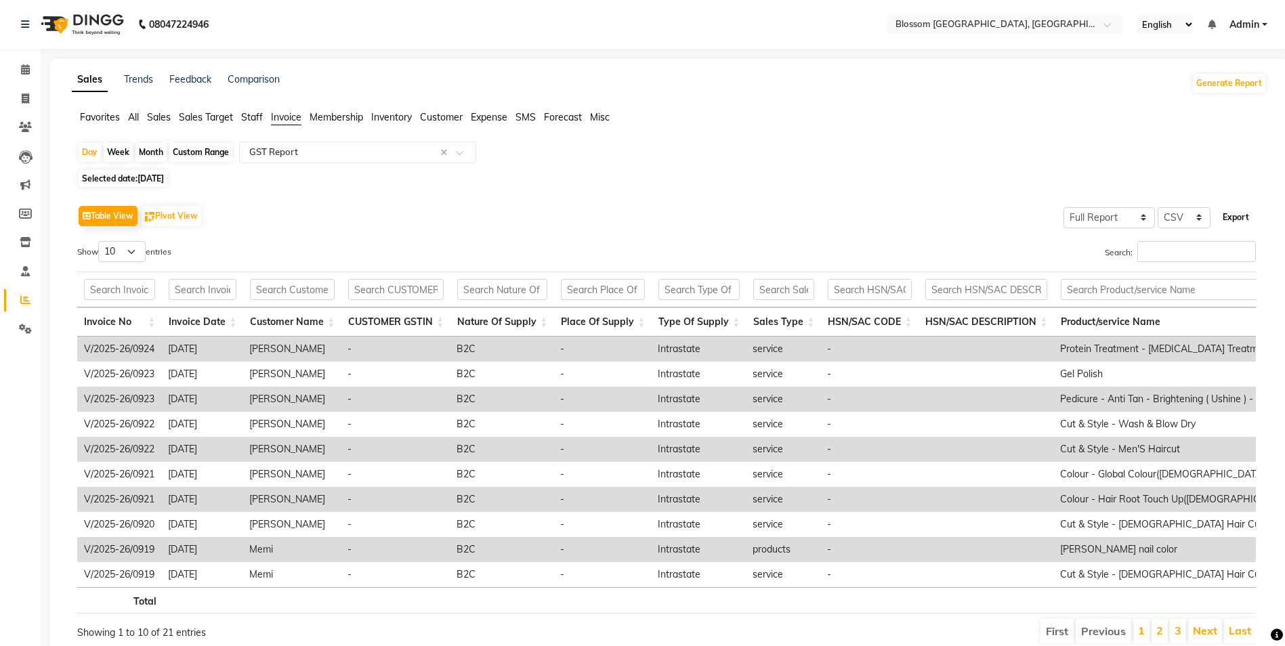
click at [1229, 219] on button "Export" at bounding box center [1235, 217] width 37 height 23
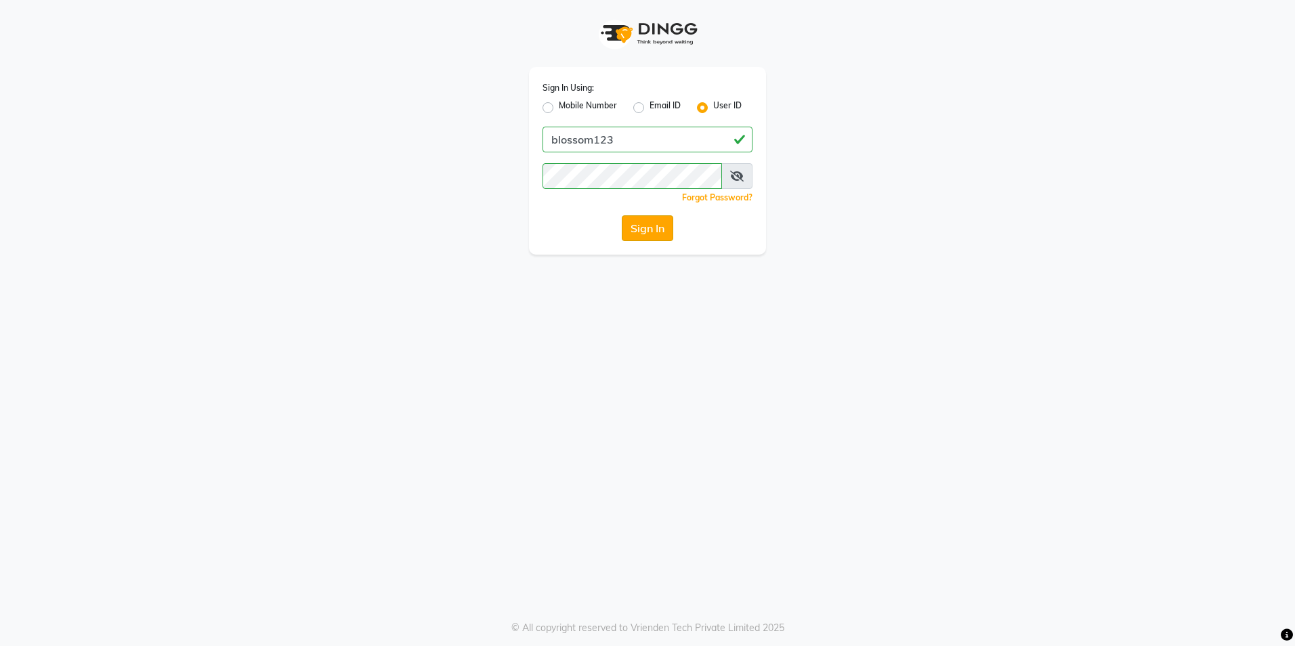
click at [626, 224] on button "Sign In" at bounding box center [647, 228] width 51 height 26
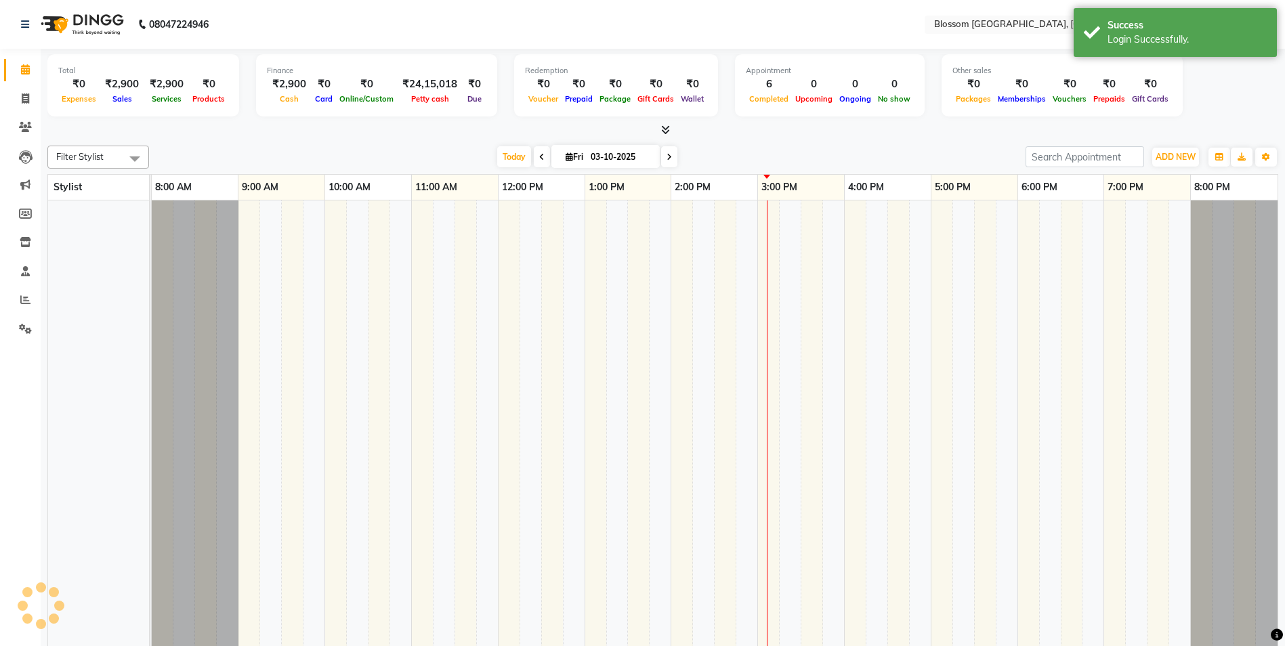
select select "en"
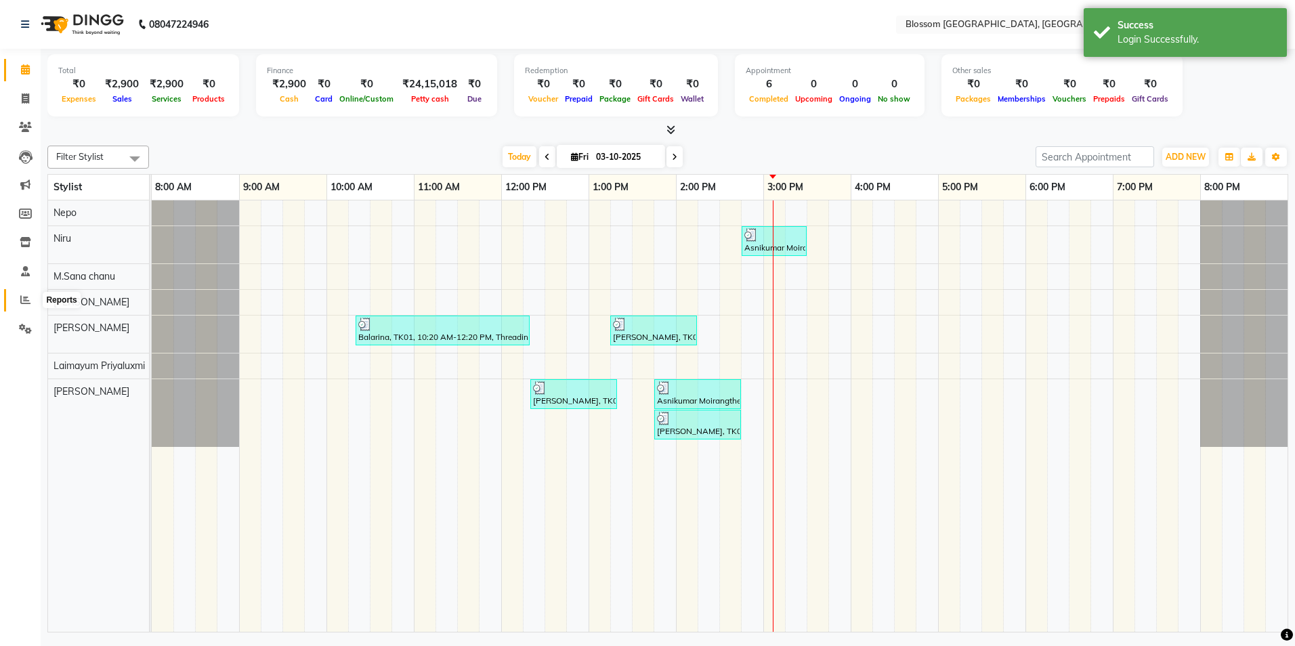
click at [28, 299] on icon at bounding box center [25, 300] width 10 height 10
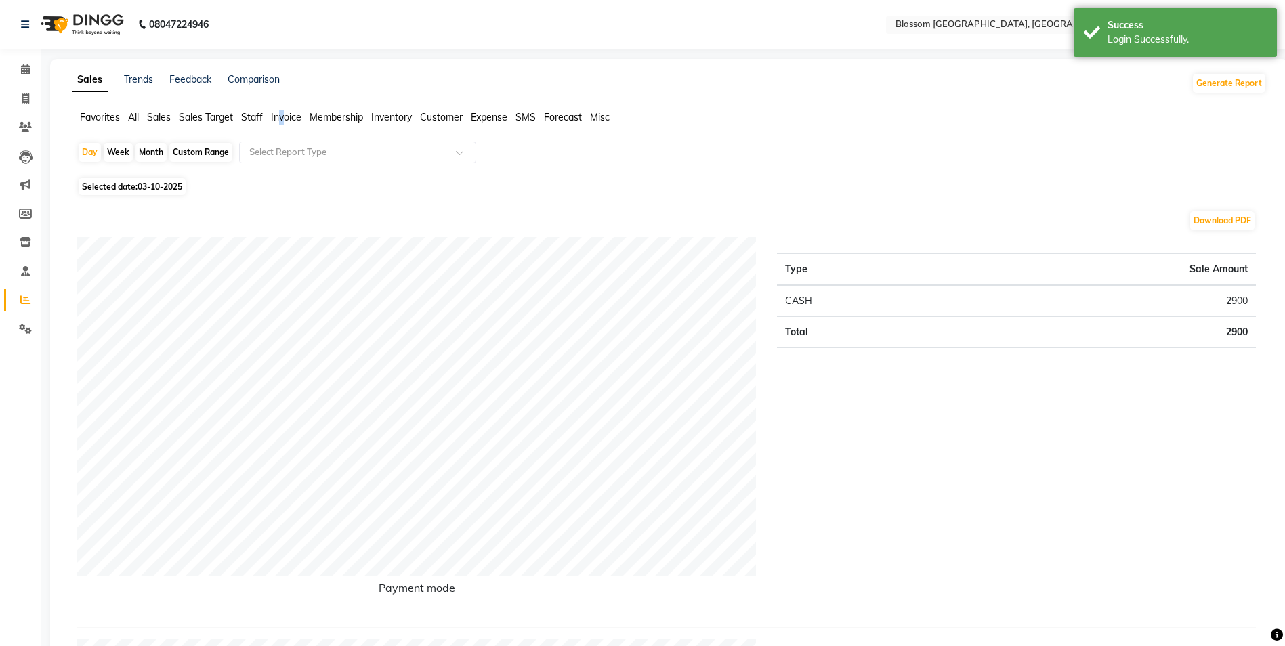
click at [282, 121] on span "Invoice" at bounding box center [286, 117] width 30 height 12
click at [471, 150] on span at bounding box center [464, 157] width 17 height 14
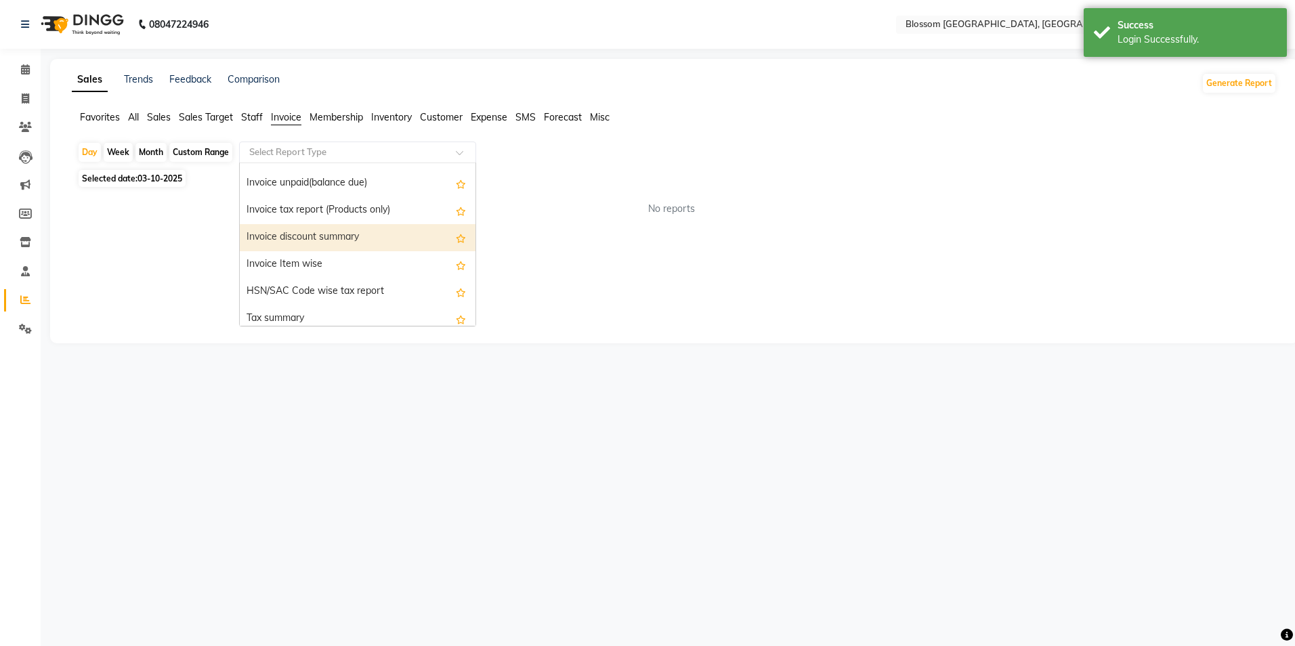
scroll to position [203, 0]
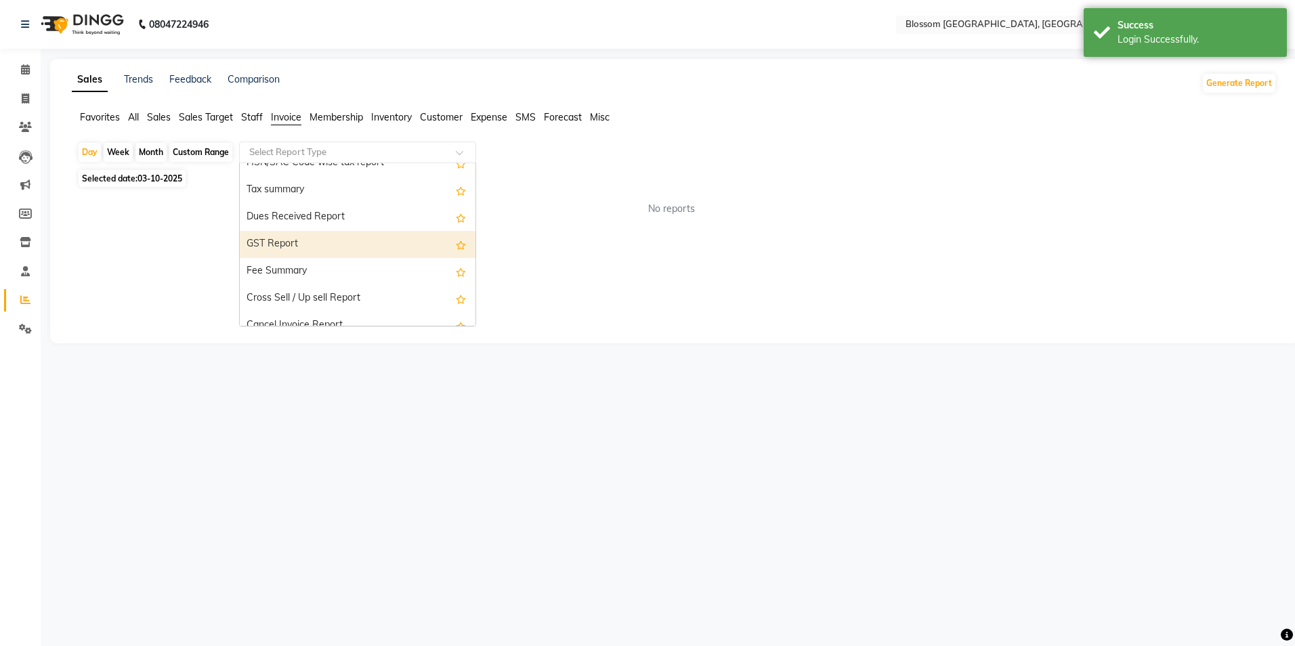
click at [344, 243] on div "GST Report" at bounding box center [358, 244] width 236 height 27
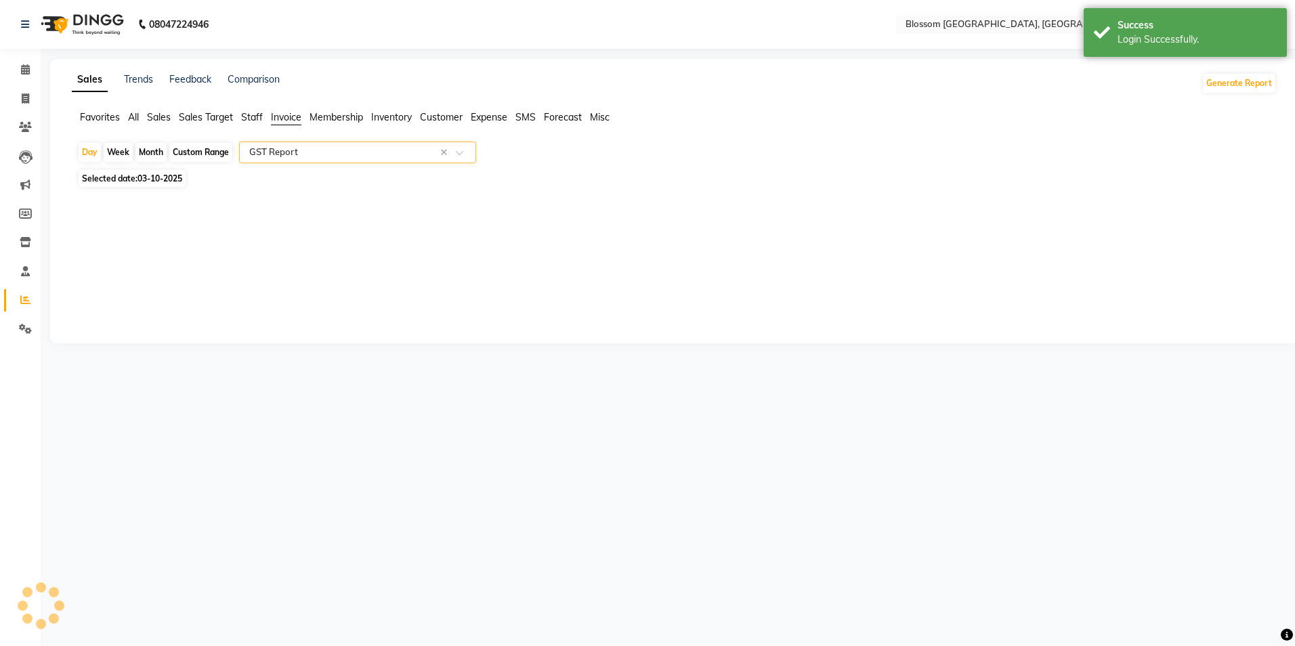
select select "full_report"
select select "csv"
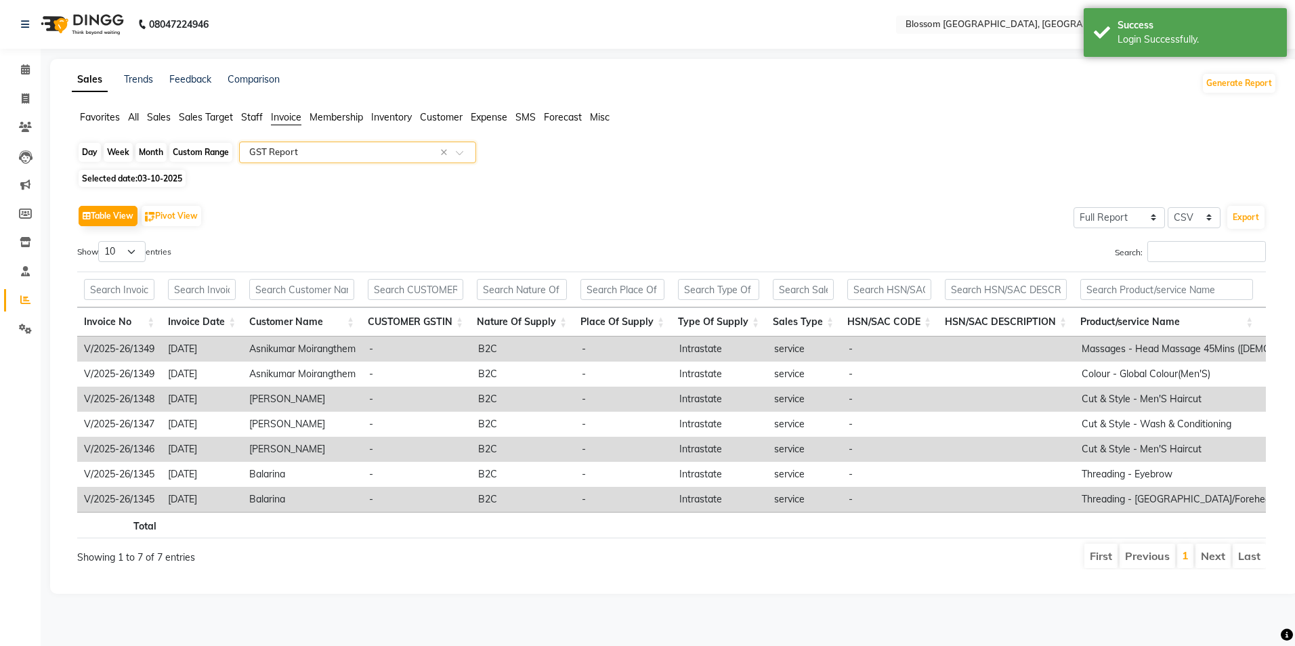
click at [83, 148] on div "Day" at bounding box center [90, 152] width 22 height 19
select select "10"
select select "2025"
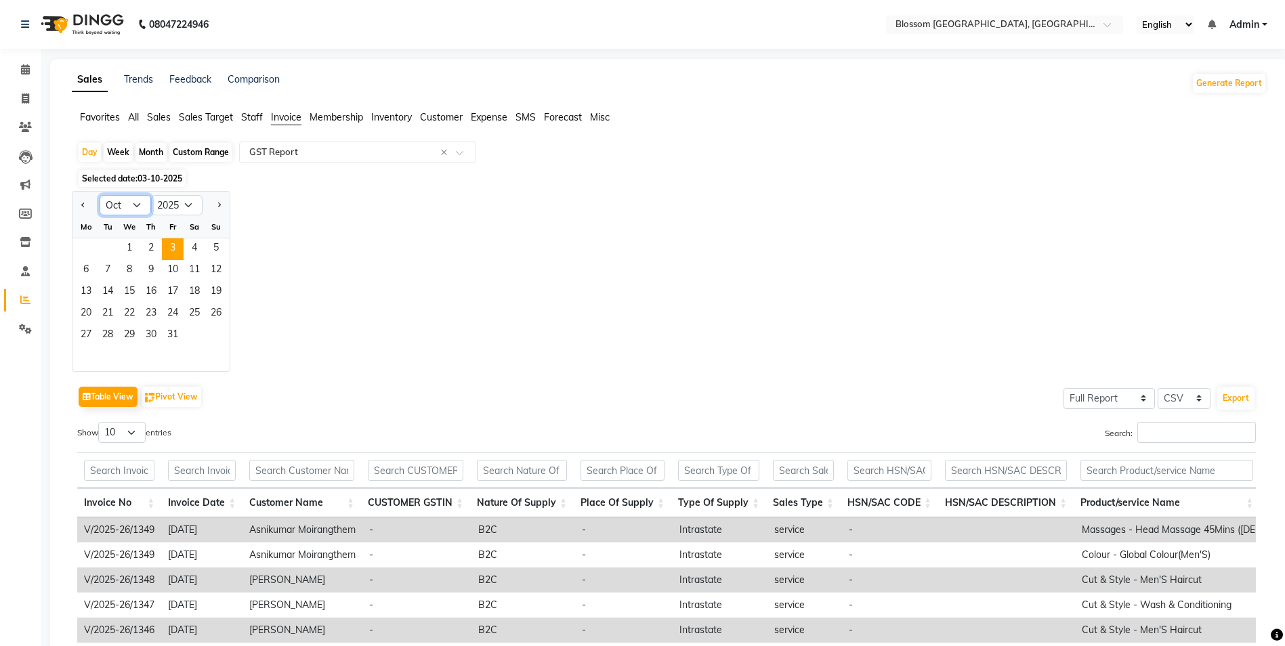
click at [137, 203] on select "Jan Feb Mar Apr May Jun [DATE] Aug Sep Oct Nov Dec" at bounding box center [125, 205] width 51 height 20
select select "7"
click at [100, 195] on select "Jan Feb Mar Apr May Jun [DATE] Aug Sep Oct Nov Dec" at bounding box center [125, 205] width 51 height 20
click at [155, 331] on span "31" at bounding box center [151, 336] width 22 height 22
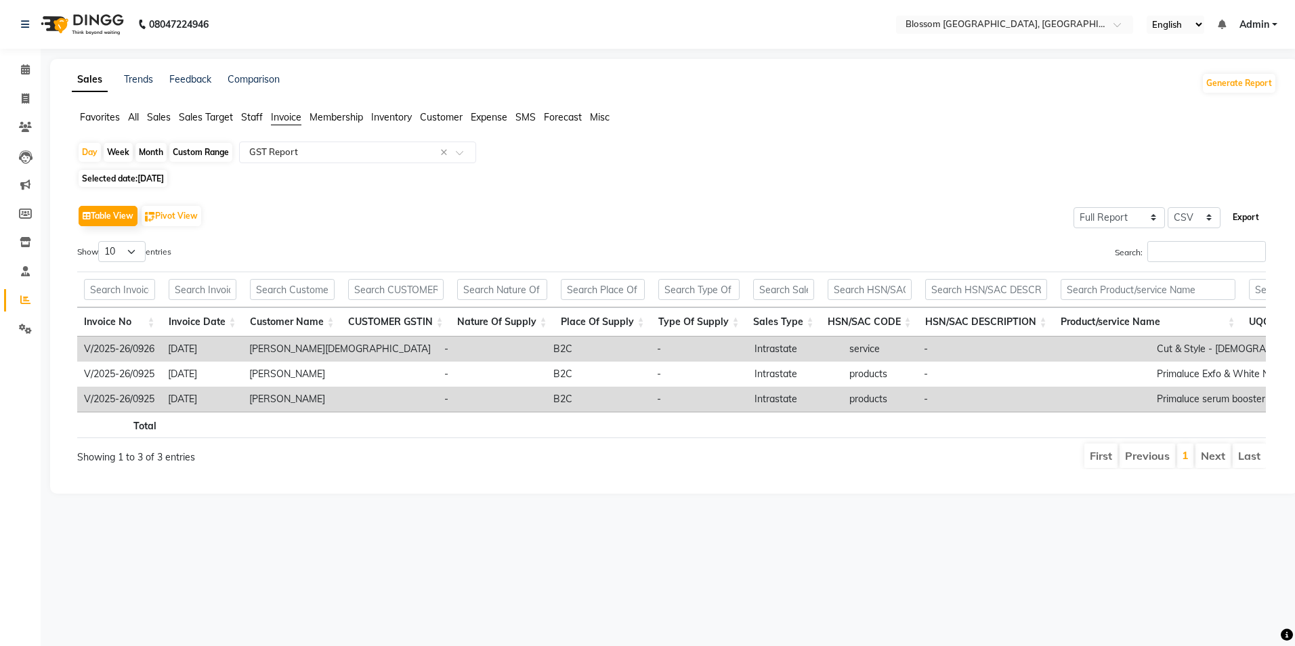
click at [1257, 217] on button "Export" at bounding box center [1245, 217] width 37 height 23
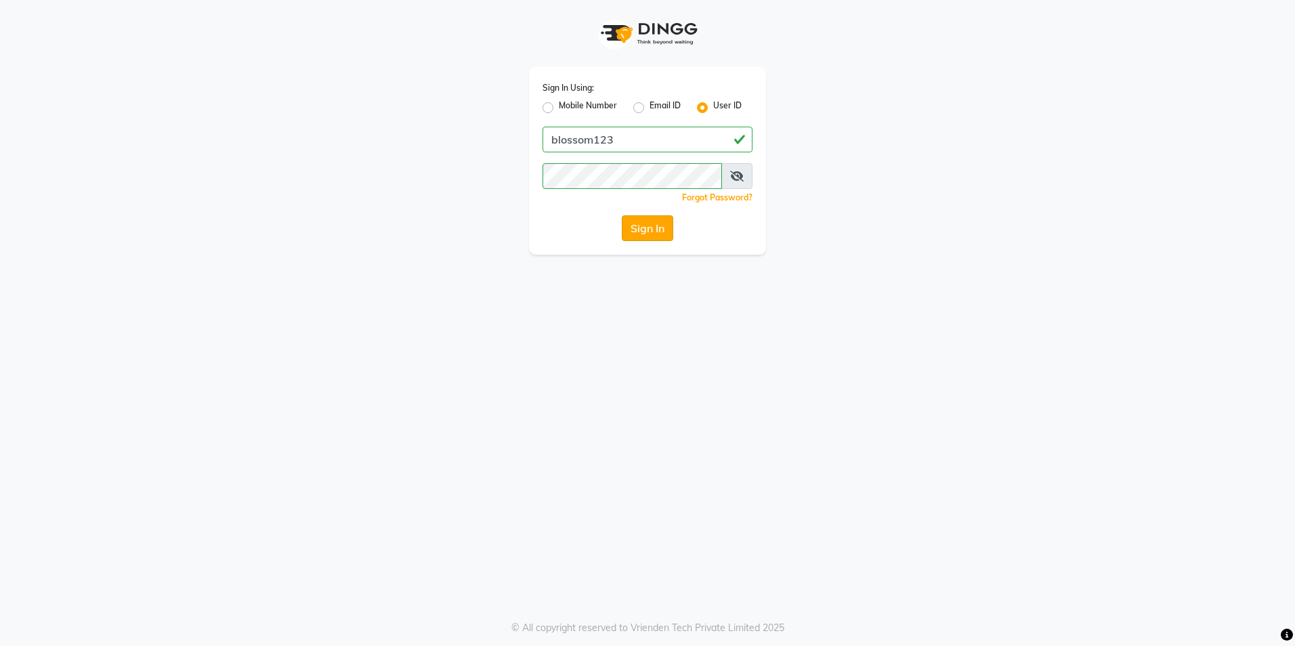
click at [673, 231] on button "Sign In" at bounding box center [647, 228] width 51 height 26
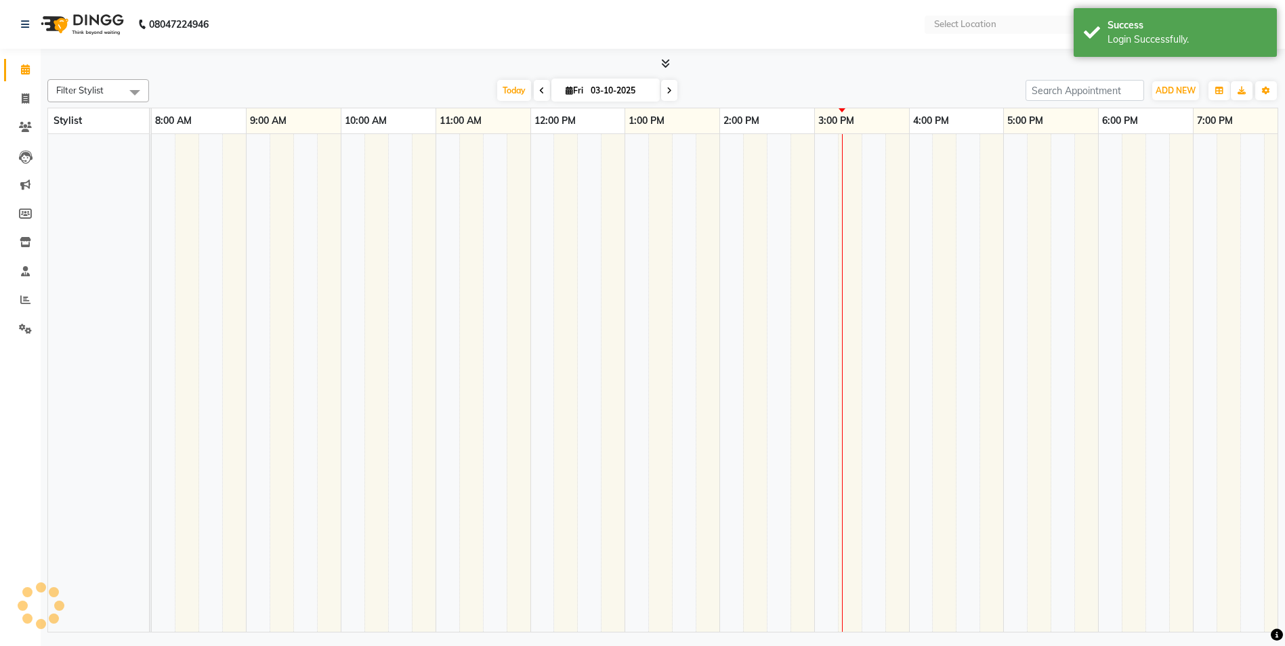
select select "en"
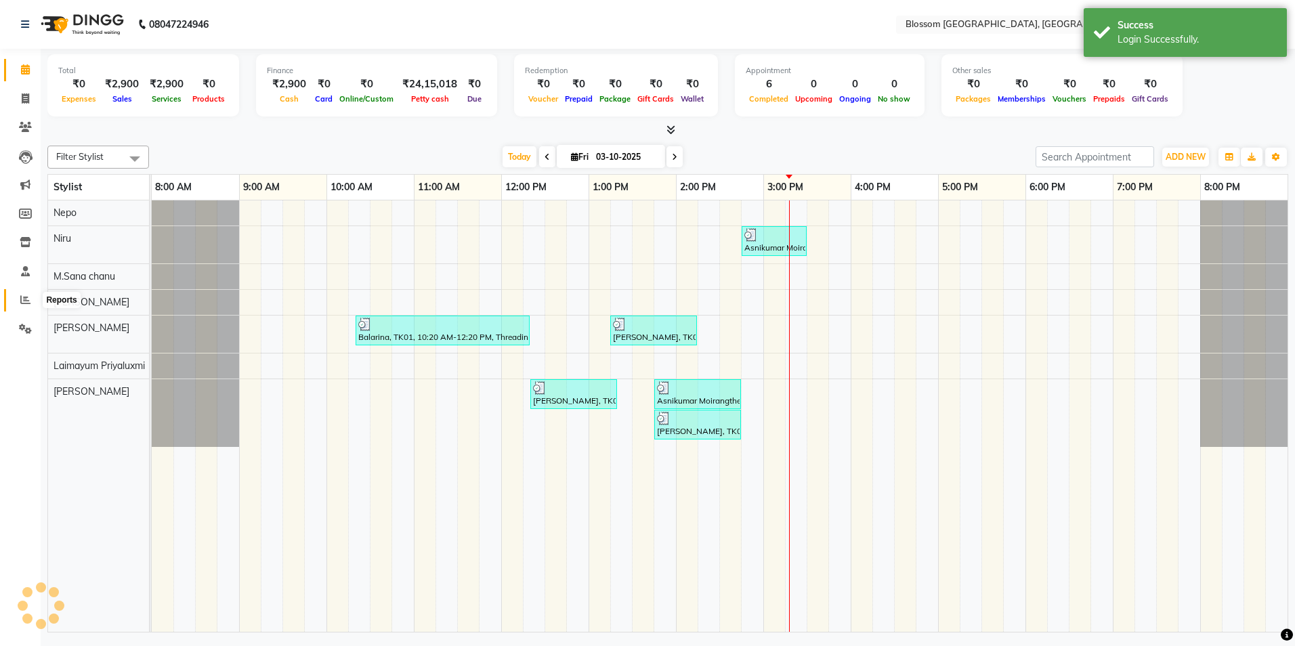
click at [30, 295] on icon at bounding box center [25, 300] width 10 height 10
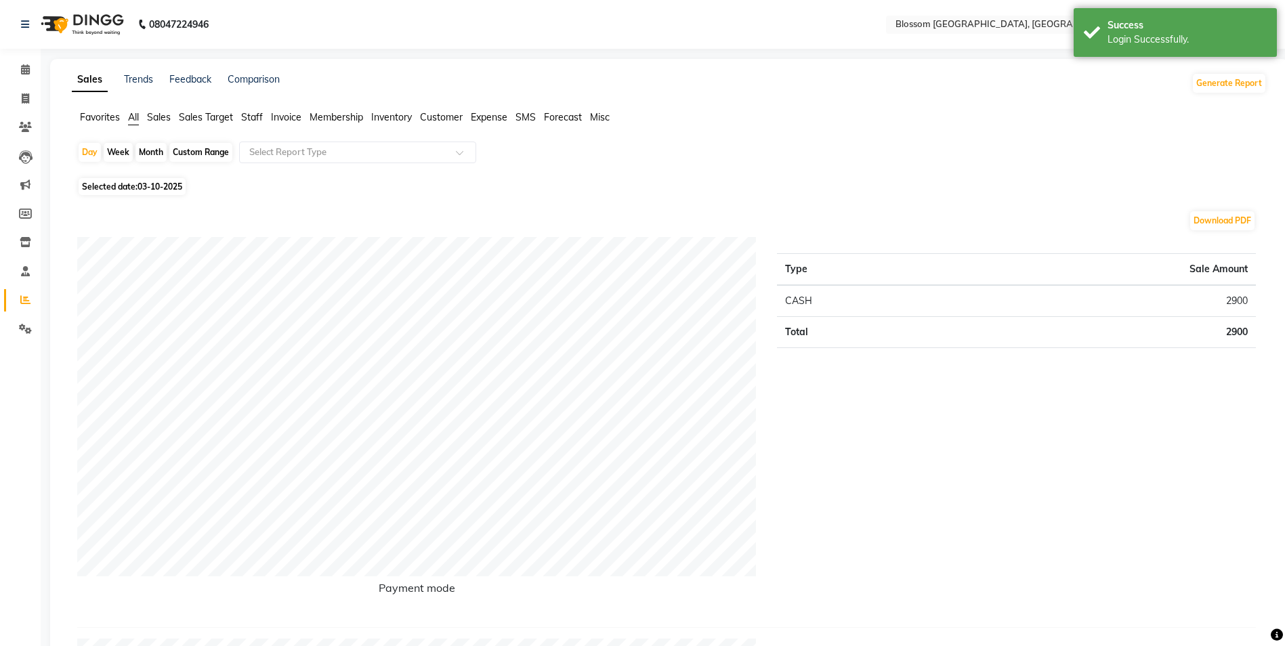
click at [298, 123] on span "Invoice" at bounding box center [286, 117] width 30 height 12
click at [408, 165] on div "Day Week Month Custom Range Select Report Type" at bounding box center [674, 154] width 1194 height 24
click at [404, 153] on input "text" at bounding box center [344, 153] width 195 height 14
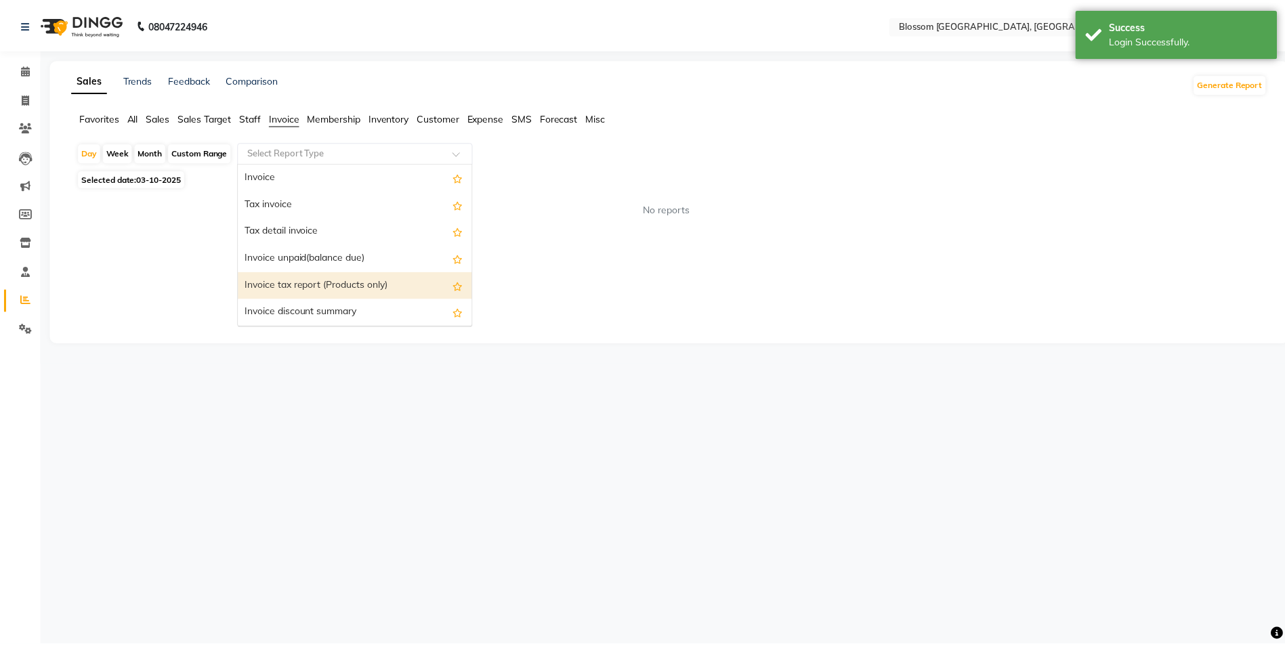
scroll to position [135, 0]
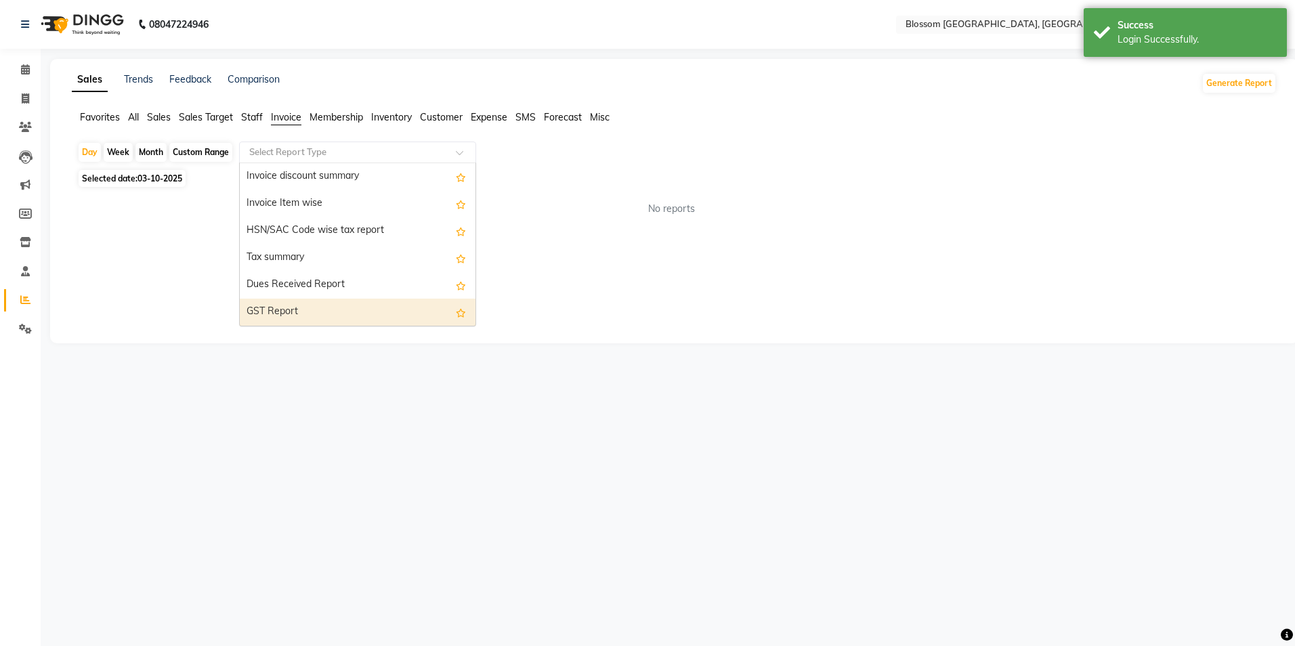
click at [305, 305] on div "GST Report" at bounding box center [358, 312] width 236 height 27
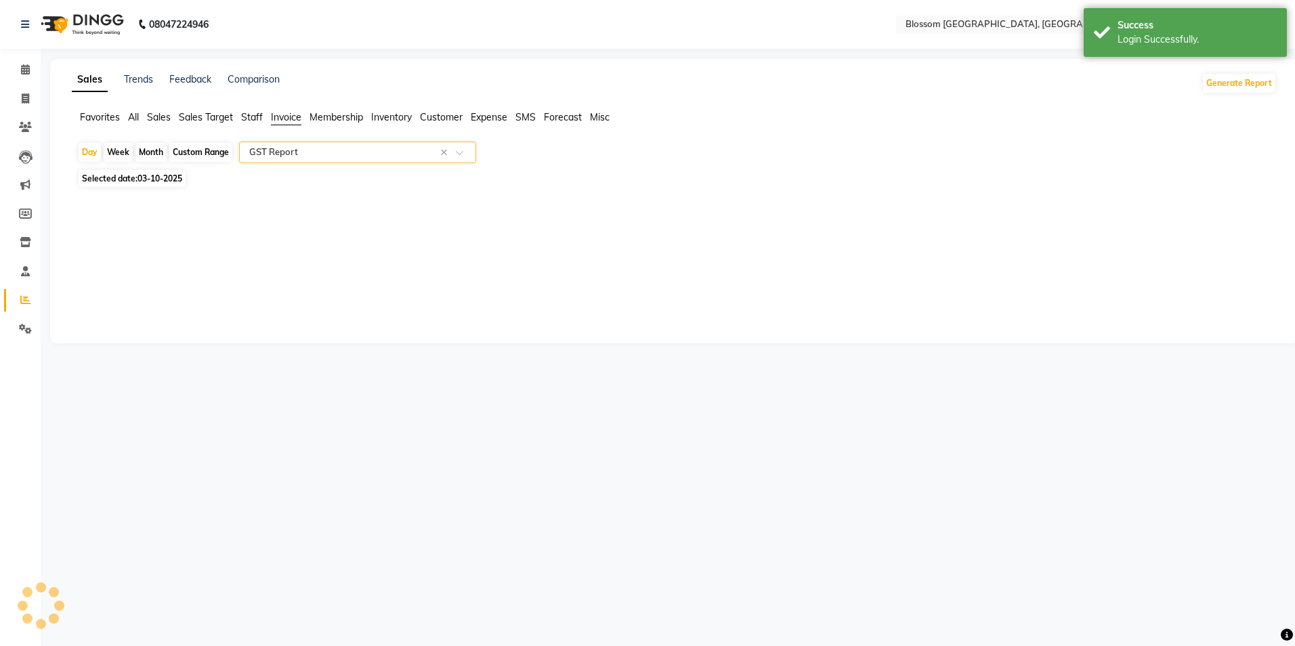
select select "full_report"
select select "csv"
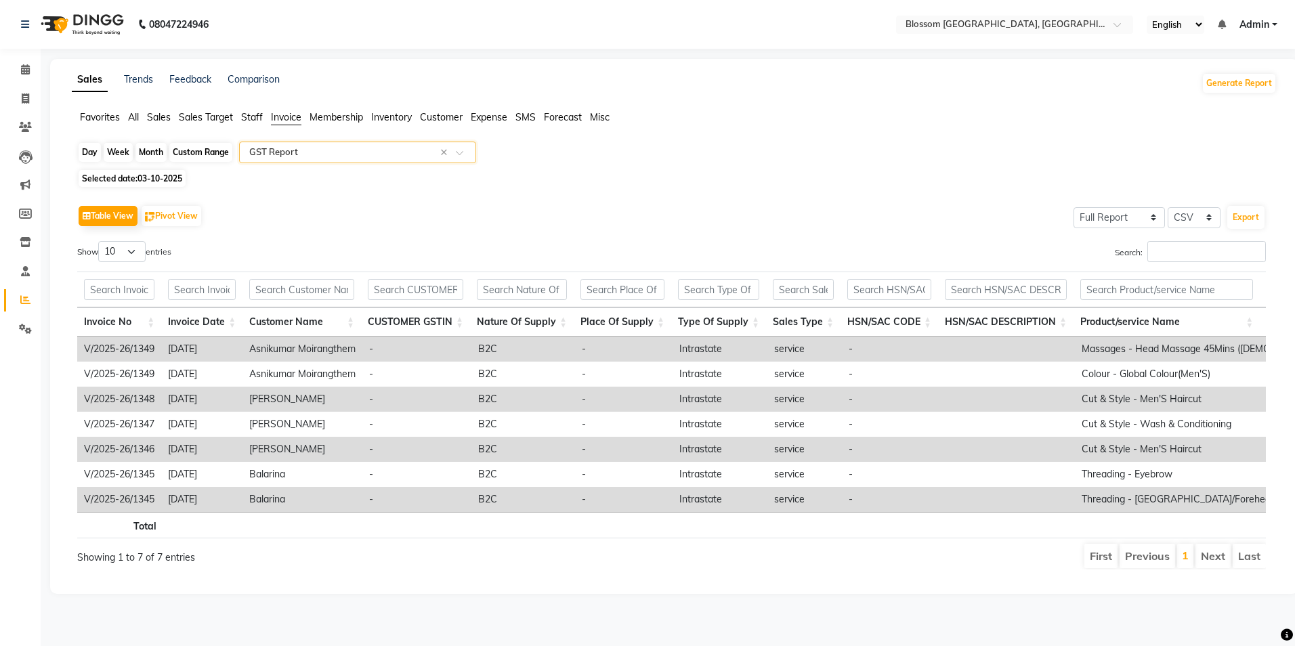
click at [88, 147] on div "Day" at bounding box center [90, 152] width 22 height 19
select select "10"
select select "2025"
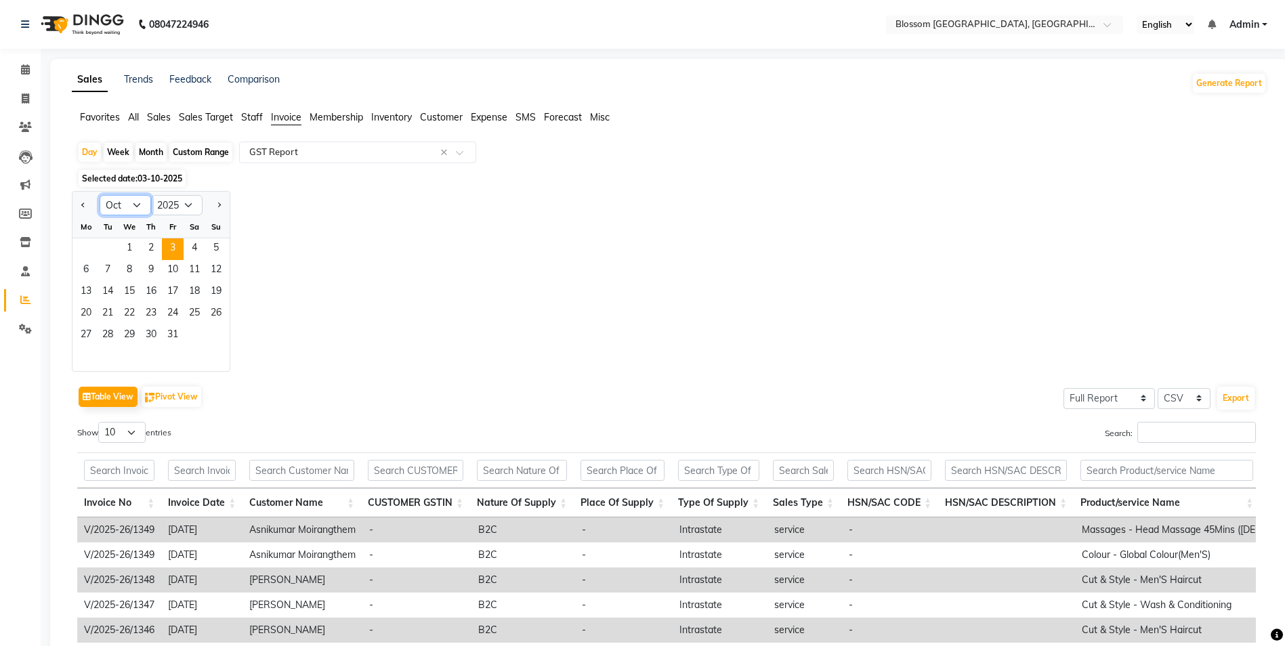
click at [138, 204] on select "Jan Feb Mar Apr May Jun [DATE] Aug Sep Oct Nov Dec" at bounding box center [125, 205] width 51 height 20
select select "8"
click at [100, 195] on select "Jan Feb Mar Apr May Jun [DATE] Aug Sep Oct Nov Dec" at bounding box center [125, 205] width 51 height 20
click at [174, 248] on span "1" at bounding box center [173, 249] width 22 height 22
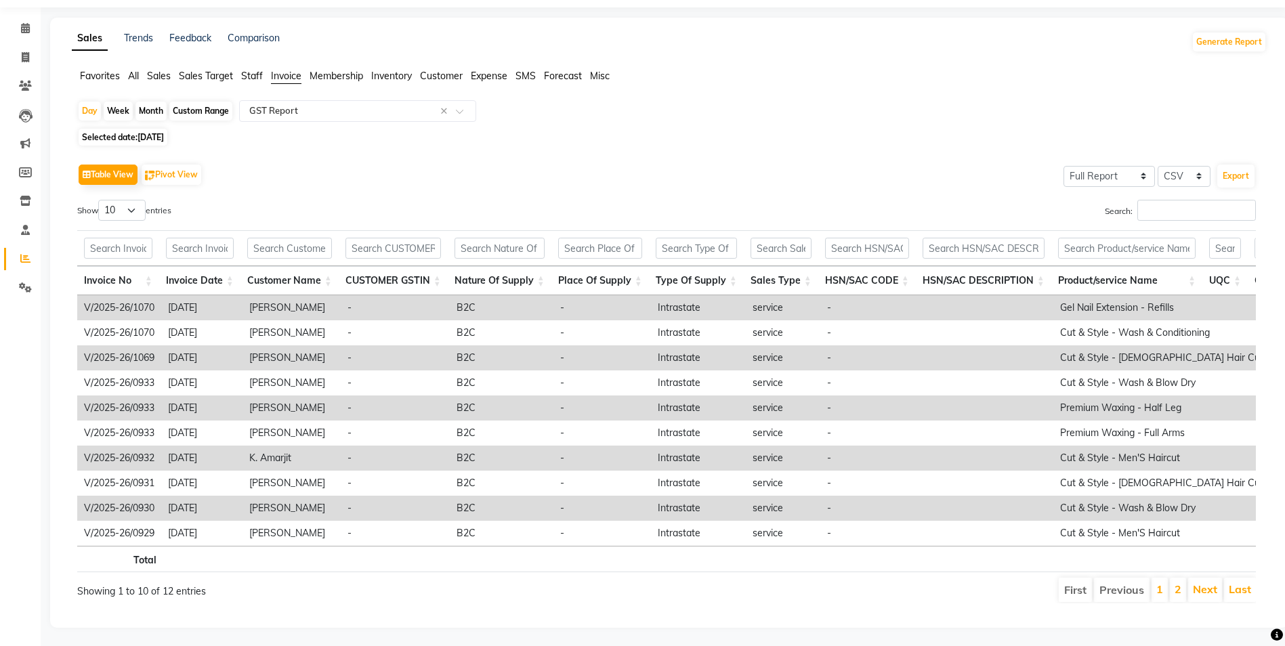
scroll to position [64, 0]
drag, startPoint x: 1241, startPoint y: 151, endPoint x: 1233, endPoint y: 149, distance: 8.4
click at [1242, 163] on button "Export" at bounding box center [1235, 174] width 37 height 23
click at [91, 100] on div "Day" at bounding box center [90, 109] width 22 height 19
select select "8"
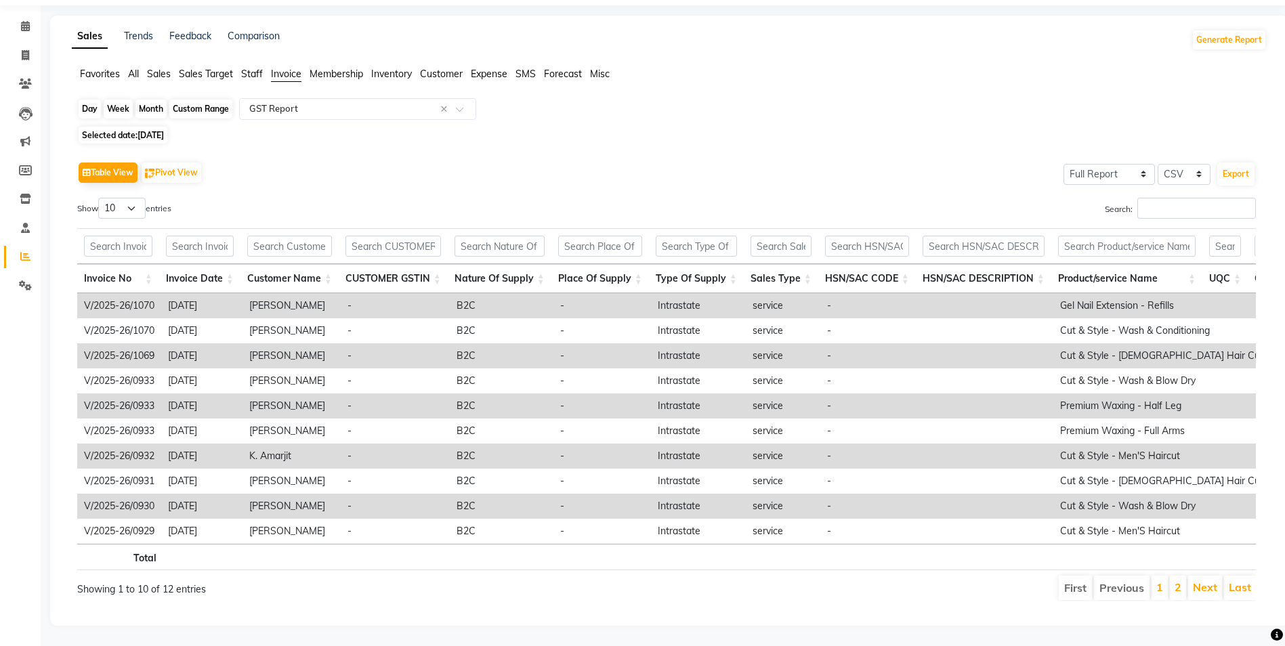
select select "2025"
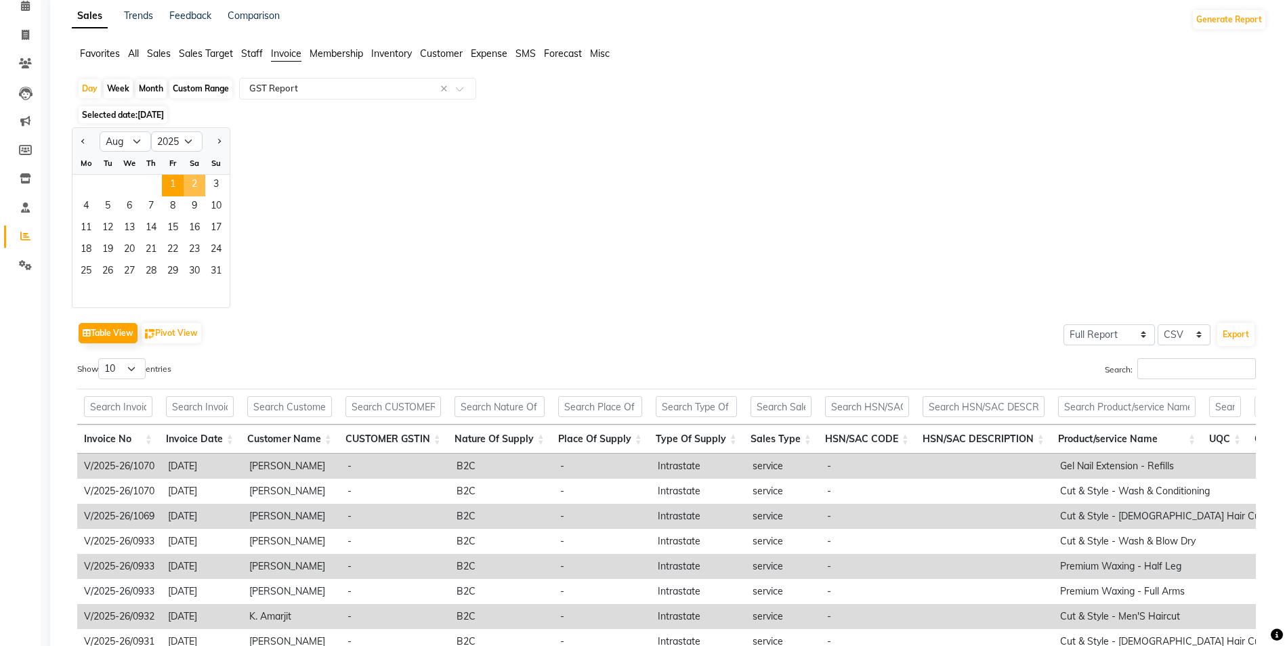
click at [199, 177] on span "2" at bounding box center [195, 186] width 22 height 22
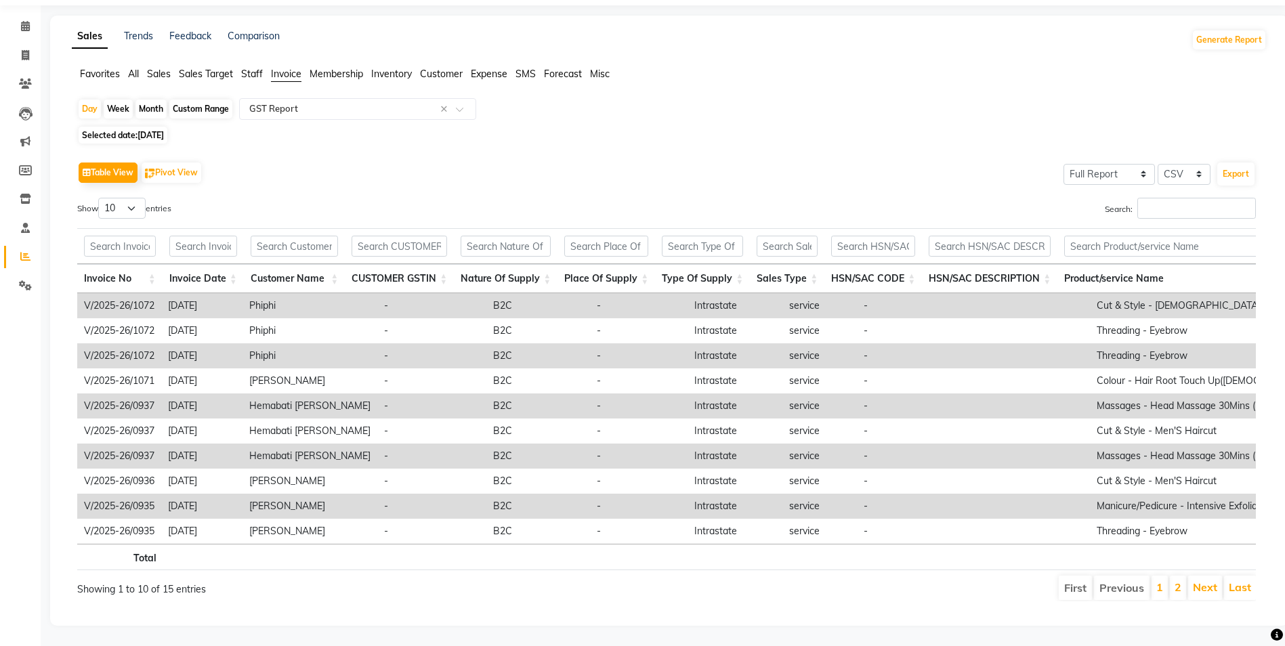
scroll to position [0, 0]
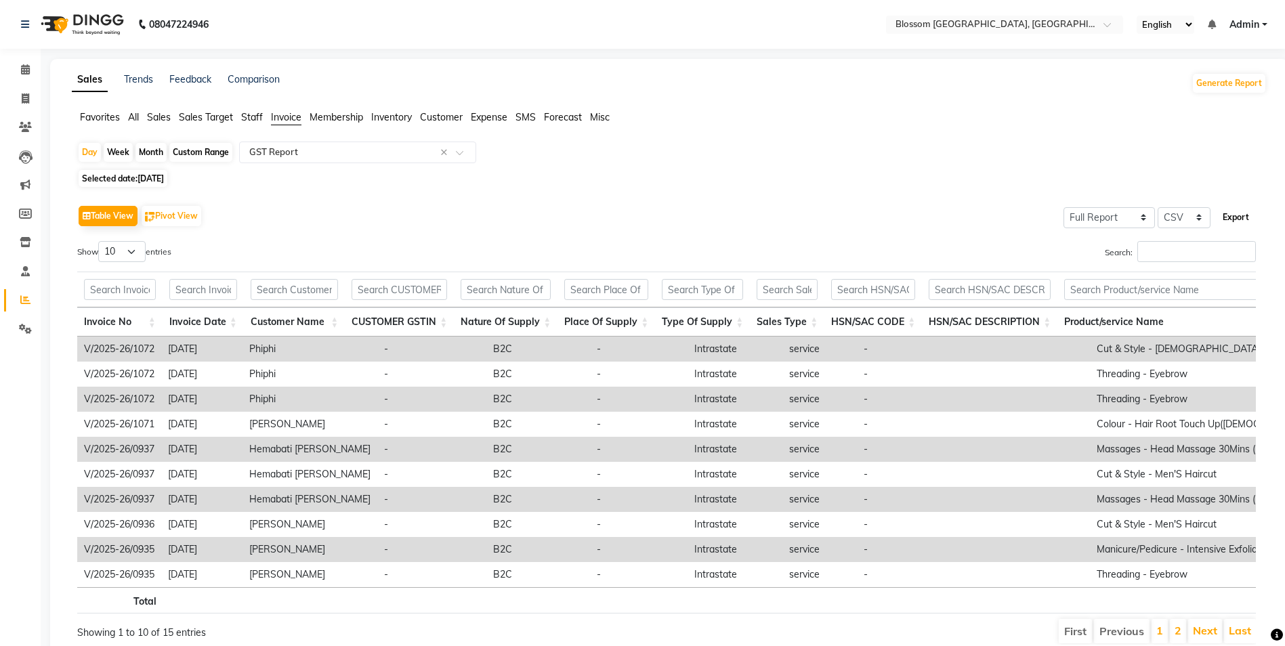
click at [1239, 217] on button "Export" at bounding box center [1235, 217] width 37 height 23
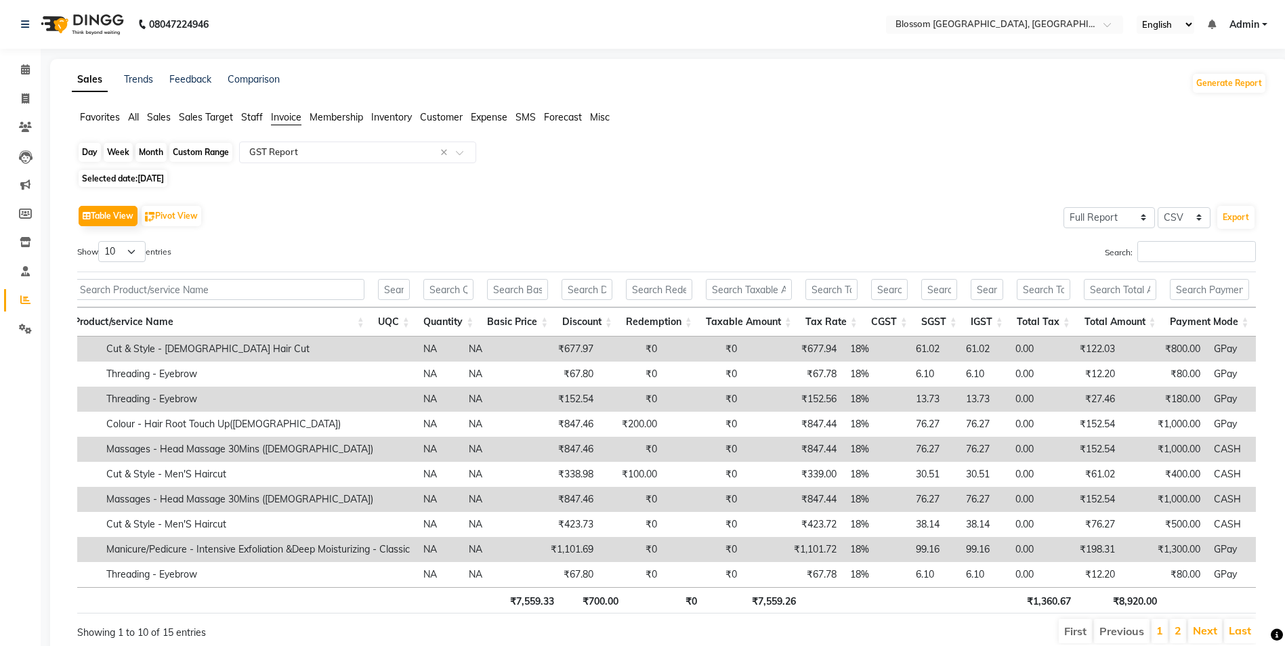
click at [95, 146] on div "Day" at bounding box center [90, 152] width 22 height 19
select select "8"
select select "2025"
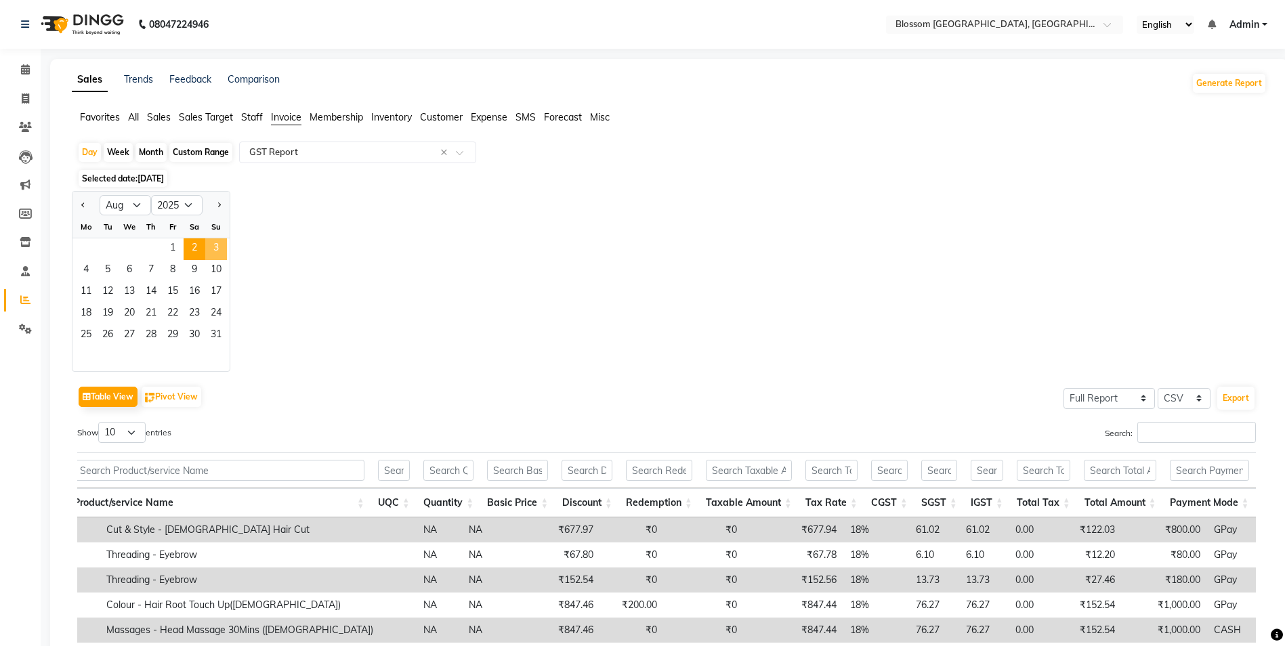
click at [216, 242] on span "3" at bounding box center [216, 249] width 22 height 22
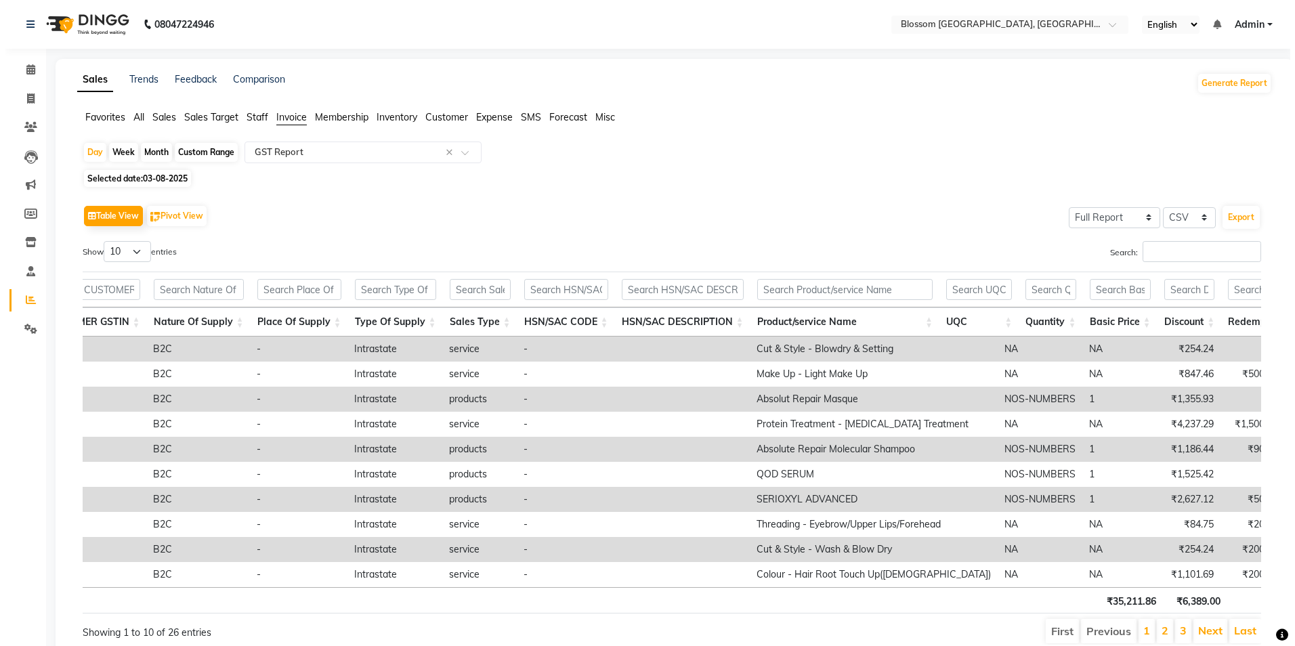
scroll to position [0, 288]
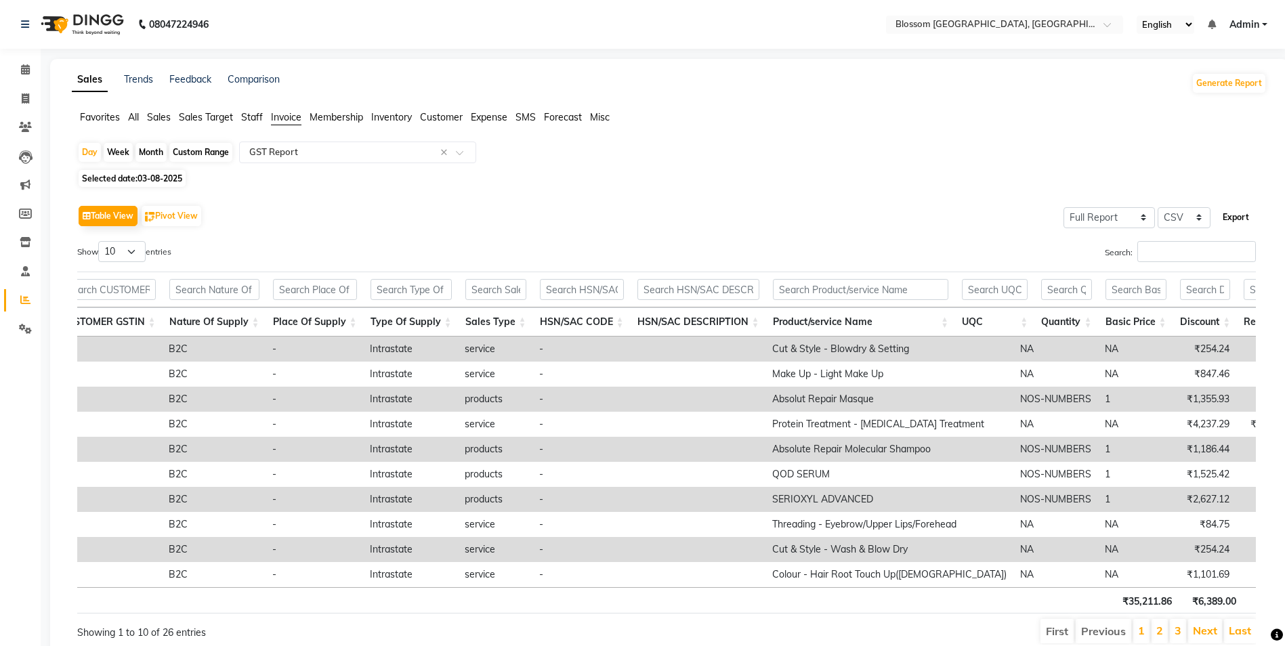
click at [1232, 224] on button "Export" at bounding box center [1235, 217] width 37 height 23
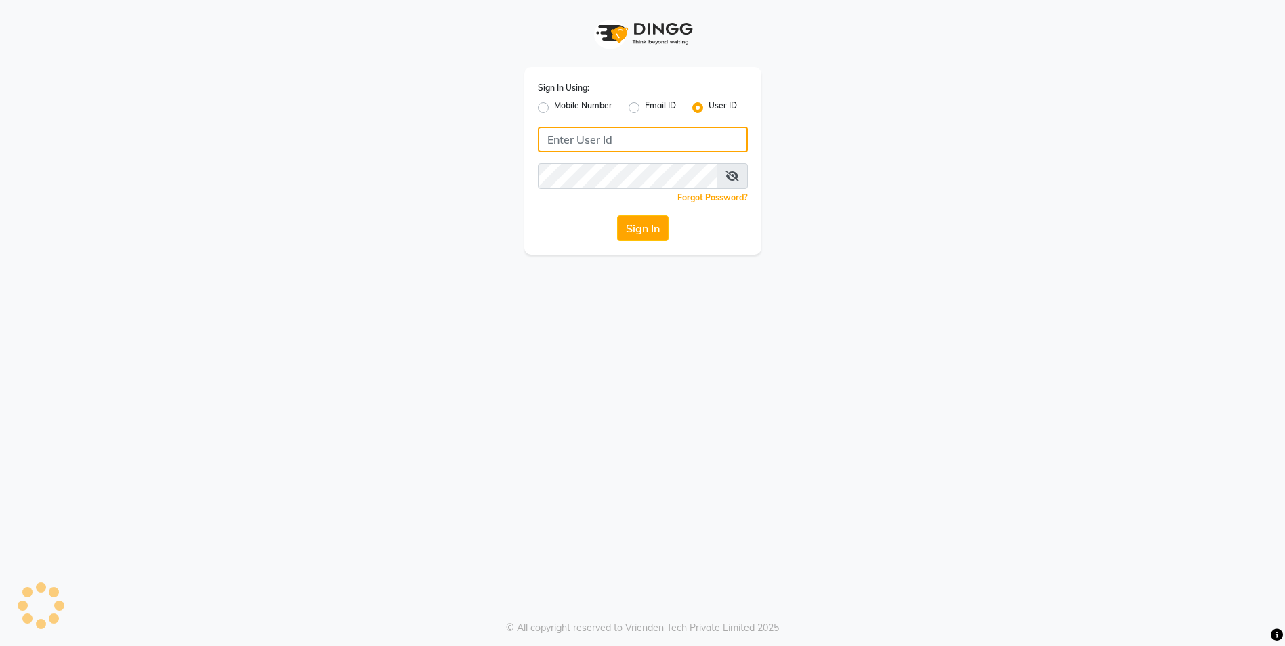
type input "blossom123"
click at [637, 224] on button "Sign In" at bounding box center [647, 228] width 51 height 26
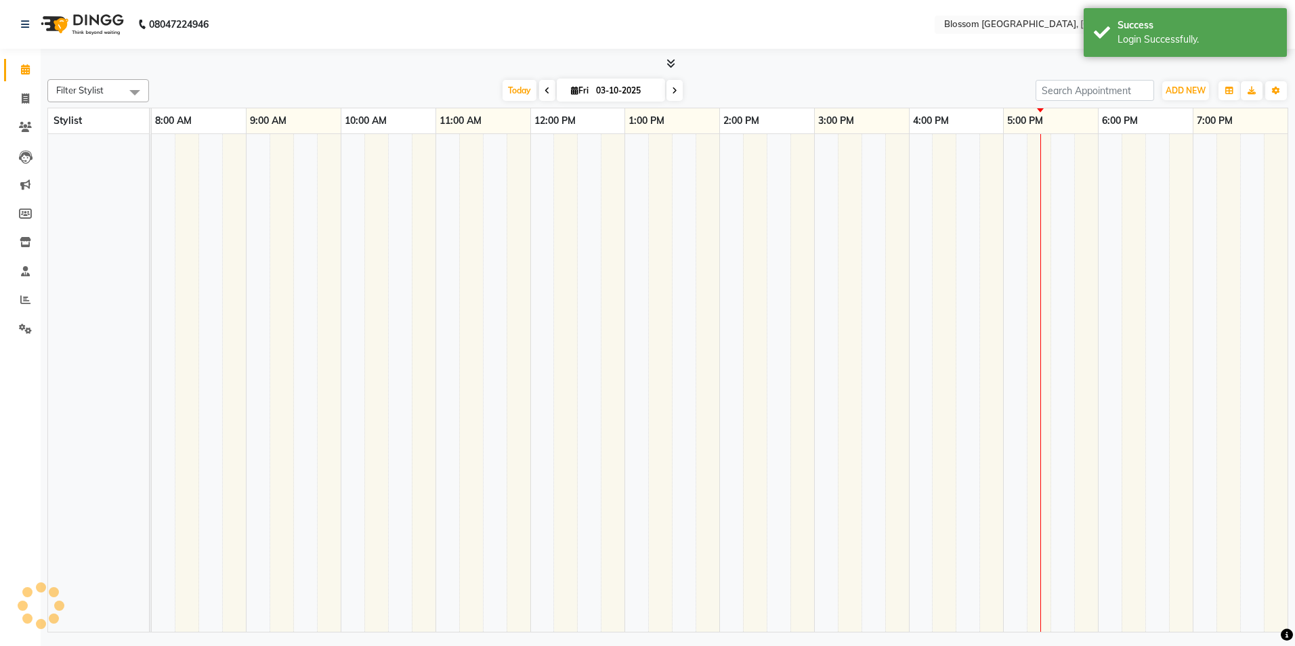
select select "en"
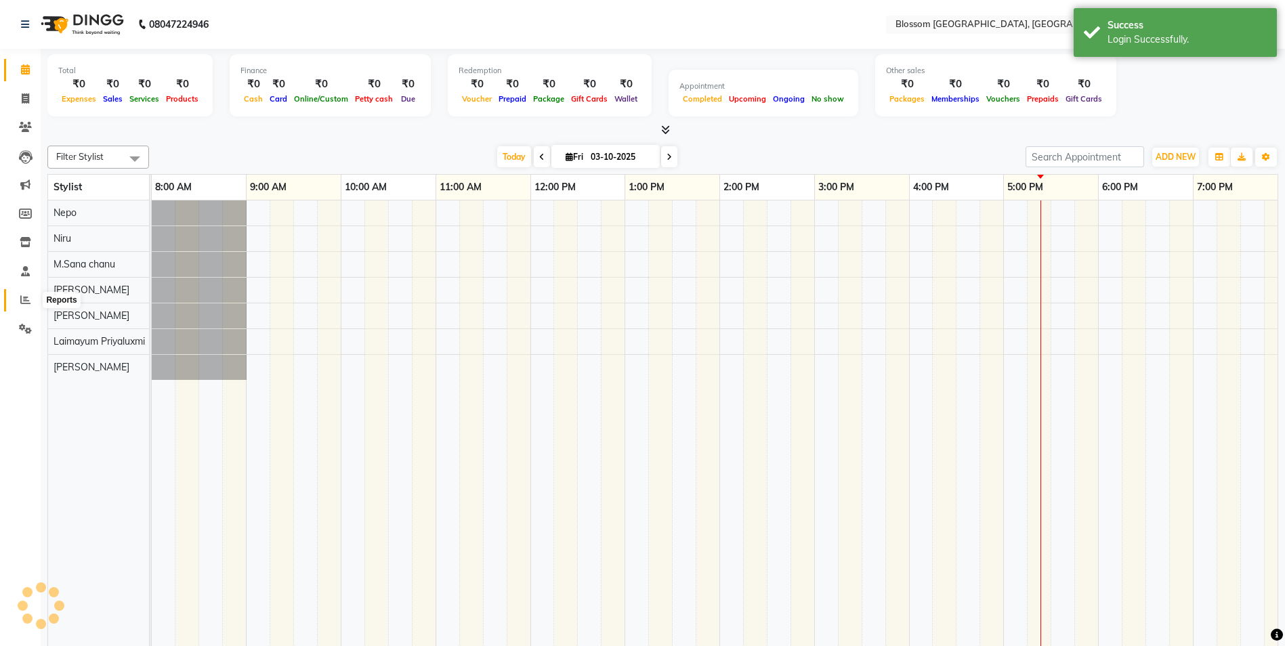
click at [28, 305] on span at bounding box center [26, 301] width 24 height 16
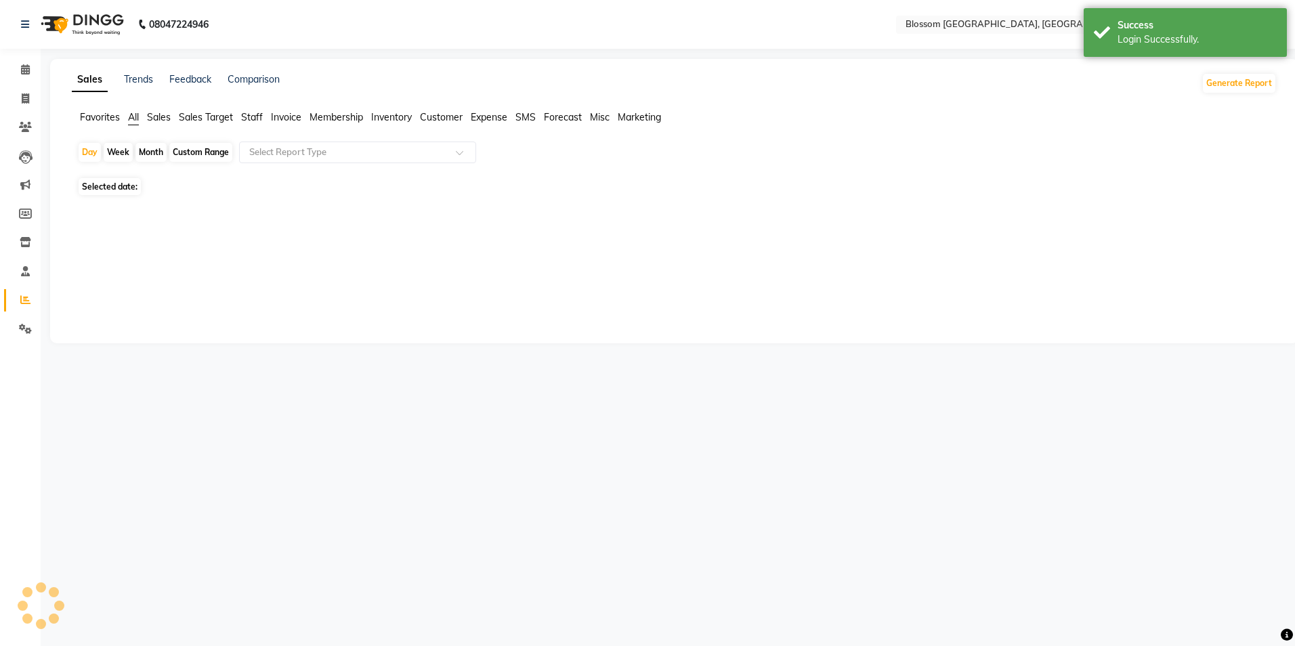
click at [293, 112] on span "Invoice" at bounding box center [286, 117] width 30 height 12
click at [379, 151] on input "text" at bounding box center [344, 153] width 195 height 14
click at [457, 153] on span at bounding box center [464, 157] width 17 height 14
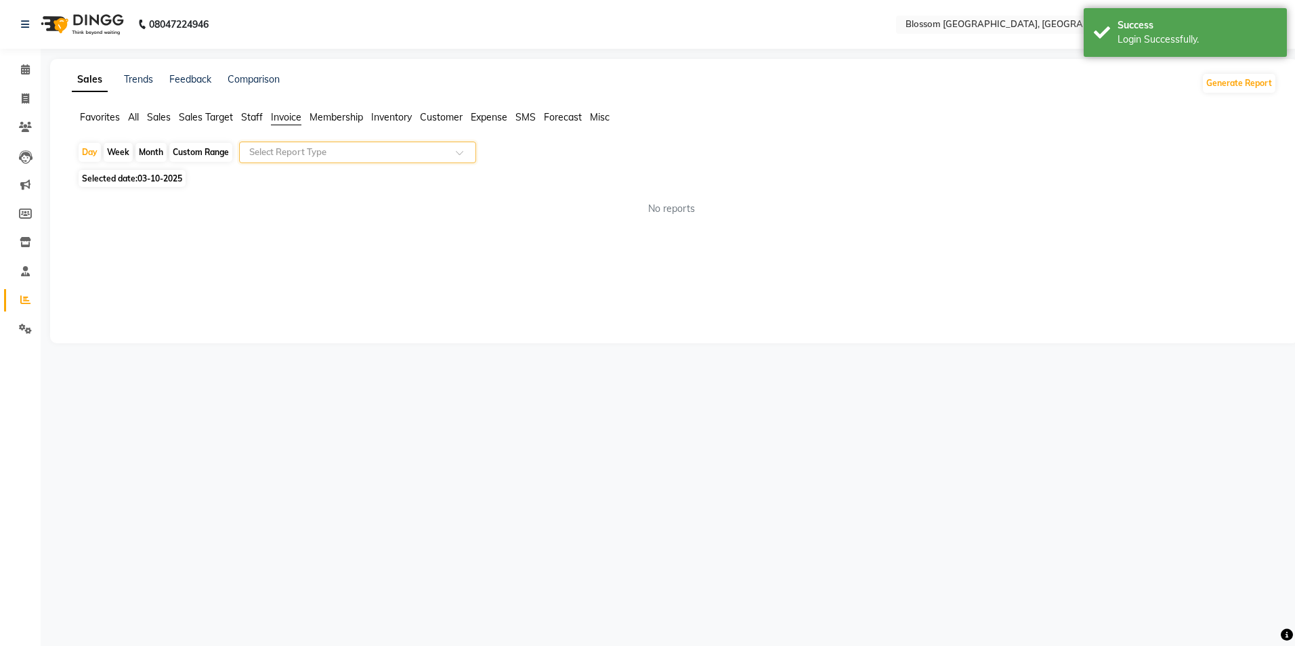
click at [289, 113] on span "Invoice" at bounding box center [286, 117] width 30 height 12
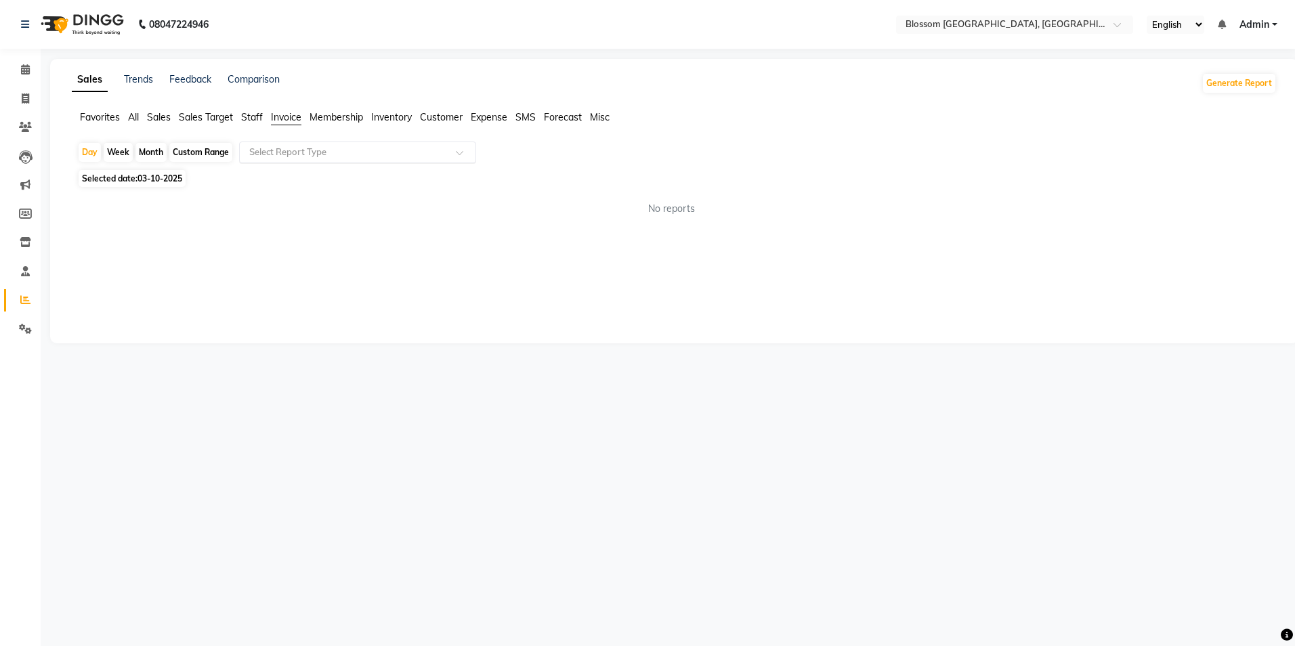
click at [465, 154] on span at bounding box center [464, 157] width 17 height 14
click at [341, 230] on div "Sales Trends Feedback Comparison Generate Report Favorites All Sales Sales Targ…" at bounding box center [674, 201] width 1248 height 284
click at [25, 298] on icon at bounding box center [25, 300] width 10 height 10
click at [291, 116] on span "Invoice" at bounding box center [286, 117] width 30 height 12
drag, startPoint x: 291, startPoint y: 116, endPoint x: 320, endPoint y: 221, distance: 109.4
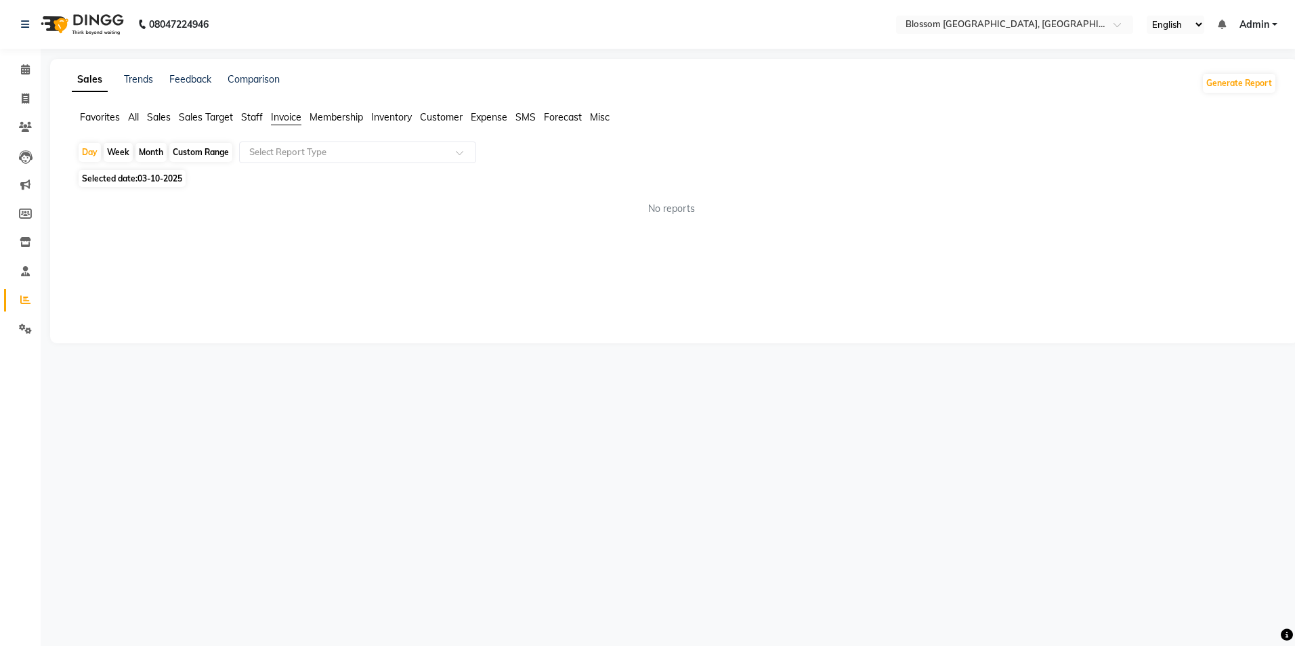
click at [320, 221] on div "No reports" at bounding box center [671, 209] width 1210 height 36
click at [289, 119] on span "Invoice" at bounding box center [286, 117] width 30 height 12
drag, startPoint x: 289, startPoint y: 119, endPoint x: 469, endPoint y: 154, distance: 184.2
click at [476, 154] on div "Day Week Month Custom Range Select Report Type" at bounding box center [674, 154] width 1194 height 24
click at [463, 153] on span at bounding box center [464, 157] width 17 height 14
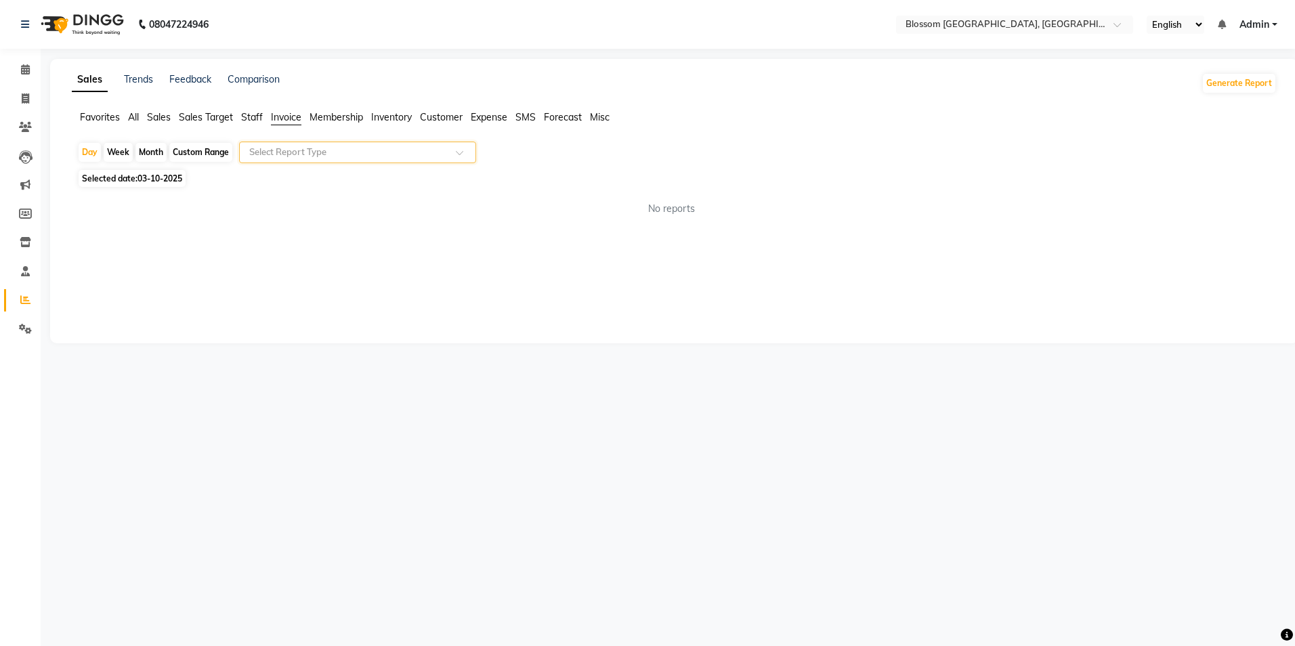
click at [463, 153] on span at bounding box center [464, 157] width 17 height 14
click at [95, 154] on div "Day" at bounding box center [90, 152] width 22 height 19
select select "10"
select select "2025"
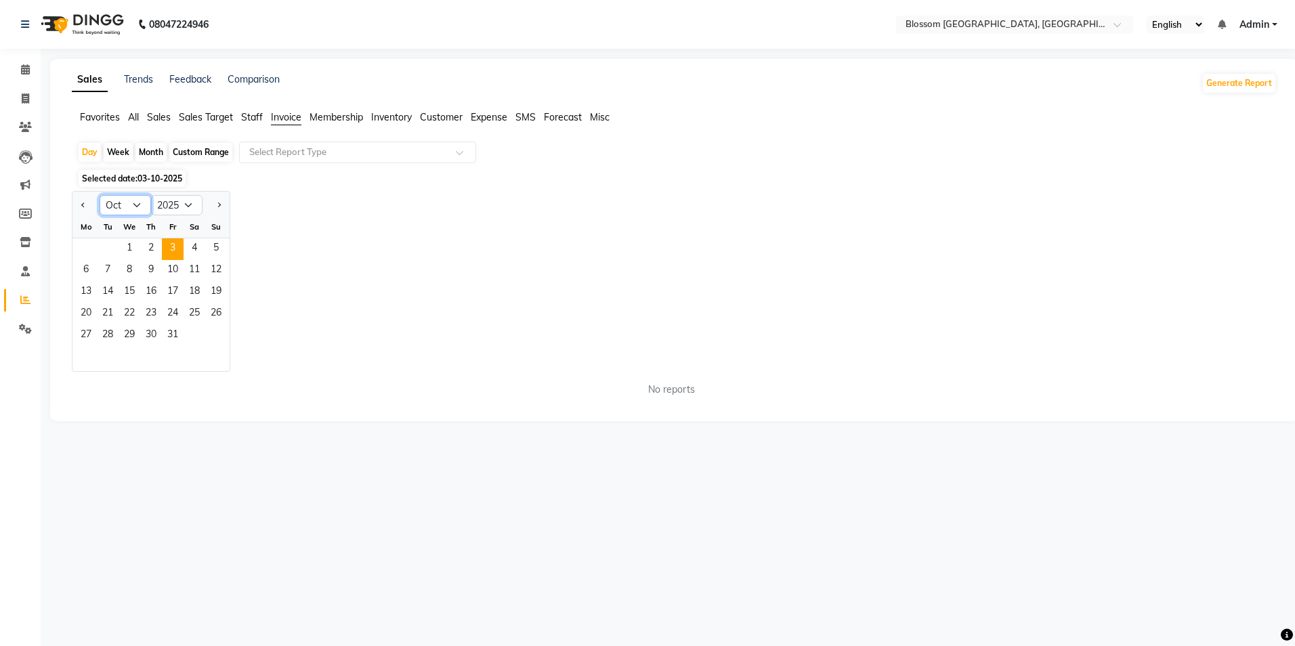
click at [137, 202] on select "Jan Feb Mar Apr May Jun [DATE] Aug Sep Oct Nov Dec" at bounding box center [125, 205] width 51 height 20
select select "8"
click at [100, 195] on select "Jan Feb Mar Apr May Jun [DATE] Aug Sep Oct Nov Dec" at bounding box center [125, 205] width 51 height 20
click at [221, 241] on span "3" at bounding box center [216, 249] width 22 height 22
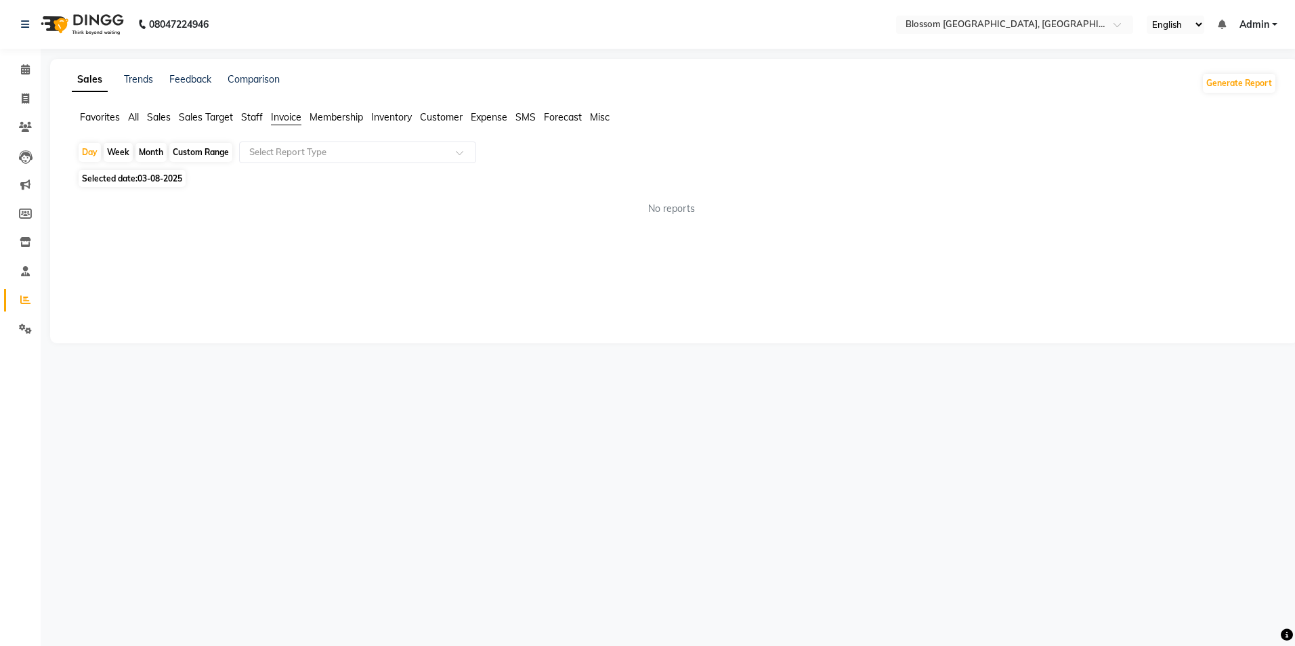
click at [274, 118] on span "Invoice" at bounding box center [286, 117] width 30 height 12
click at [253, 116] on span "Staff" at bounding box center [252, 117] width 22 height 12
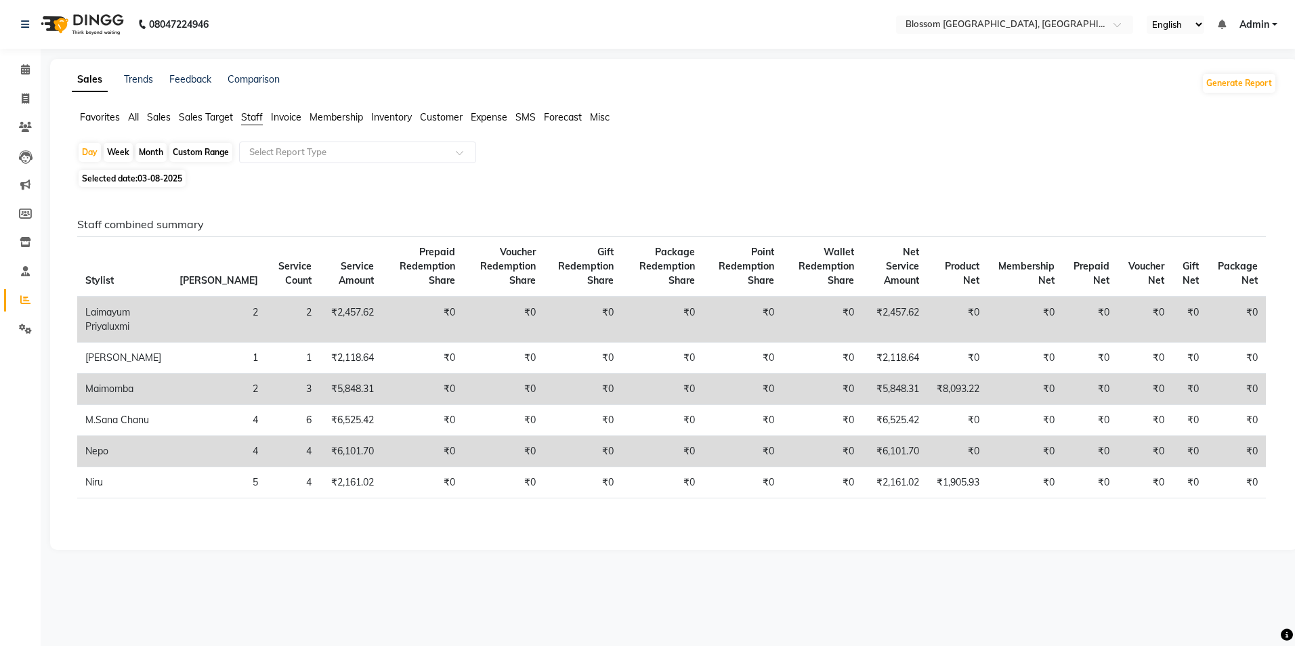
click at [291, 121] on span "Invoice" at bounding box center [286, 117] width 30 height 12
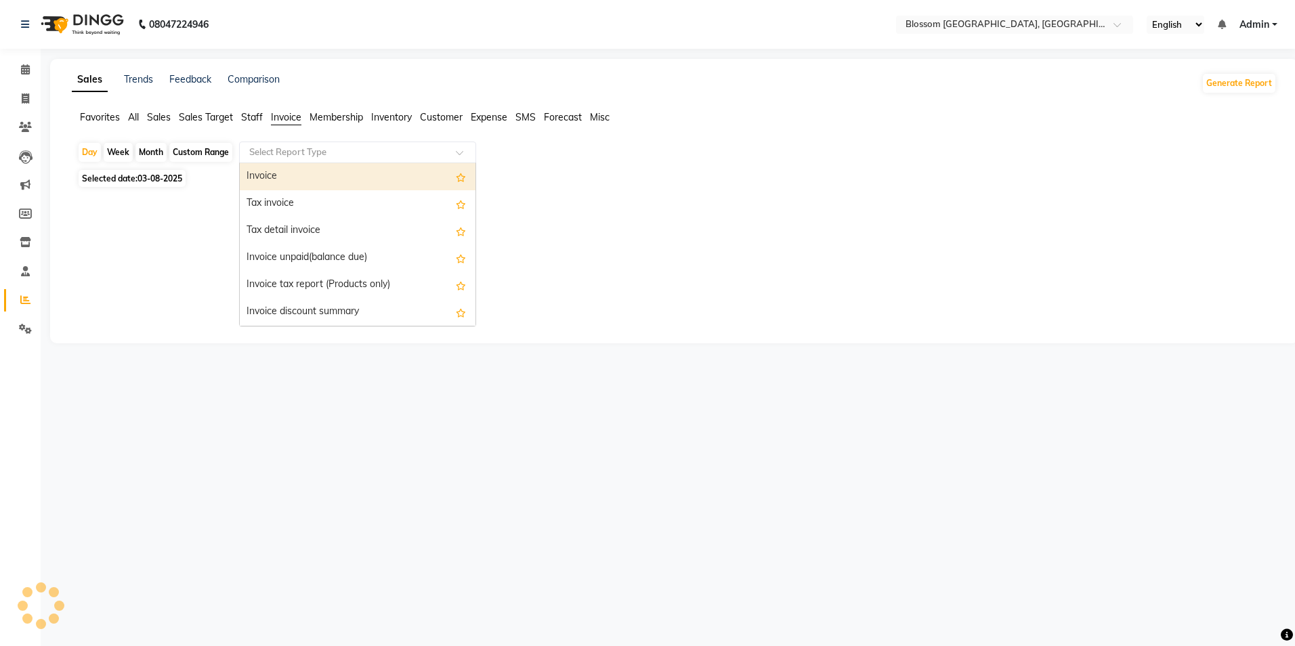
click at [460, 150] on span at bounding box center [464, 157] width 17 height 14
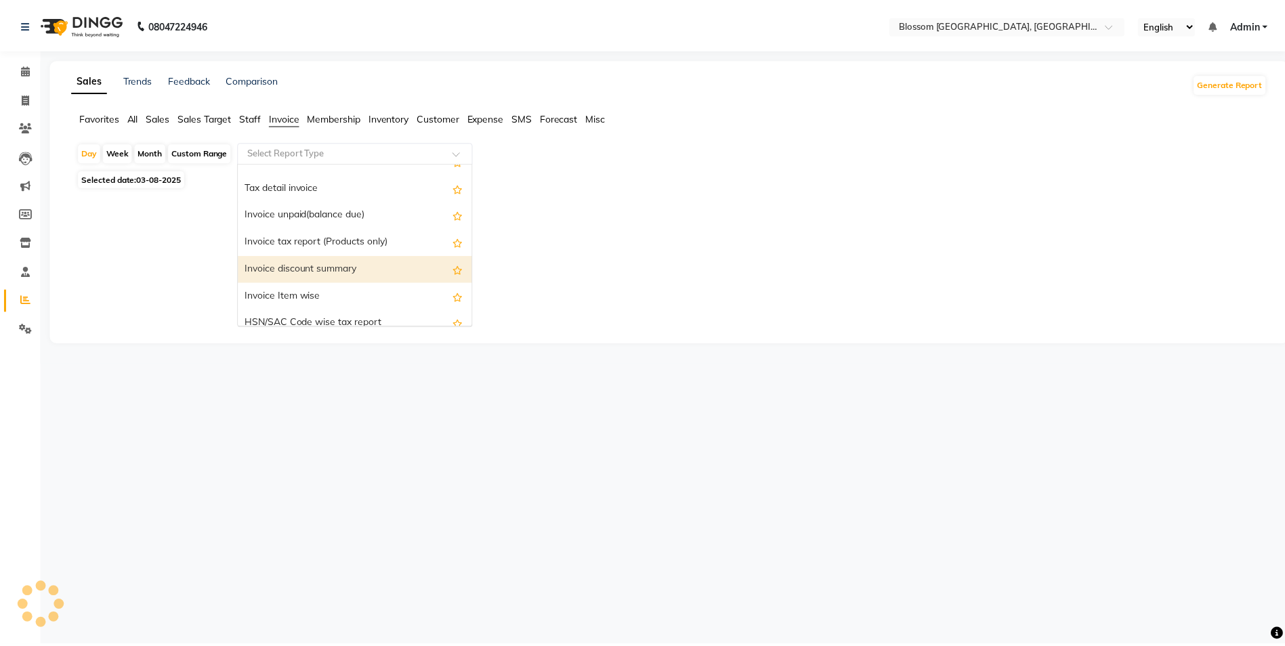
scroll to position [135, 0]
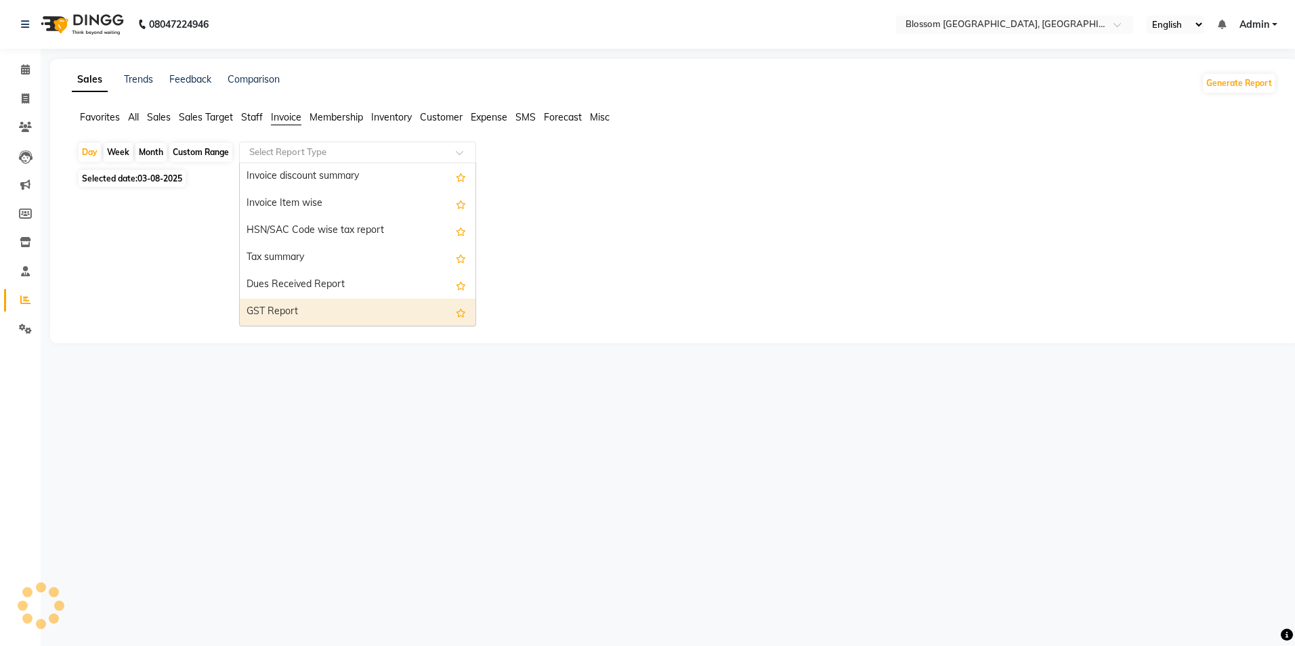
click at [348, 307] on div "GST Report" at bounding box center [358, 312] width 236 height 27
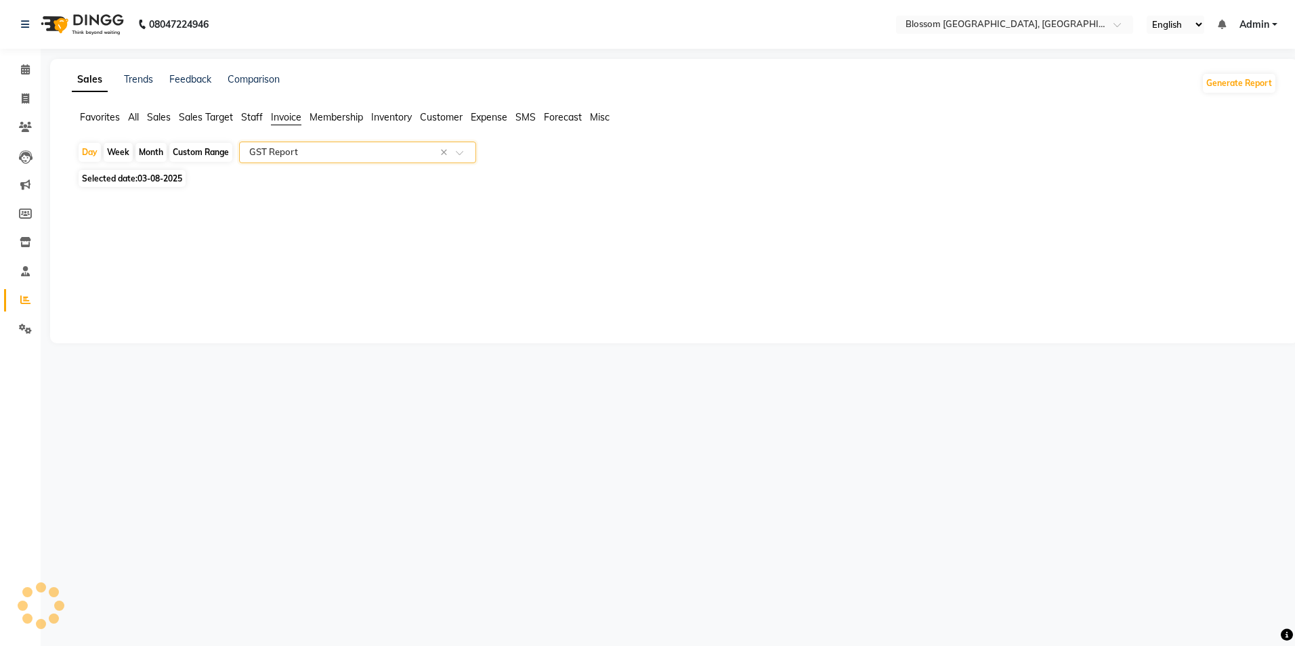
select select "full_report"
select select "csv"
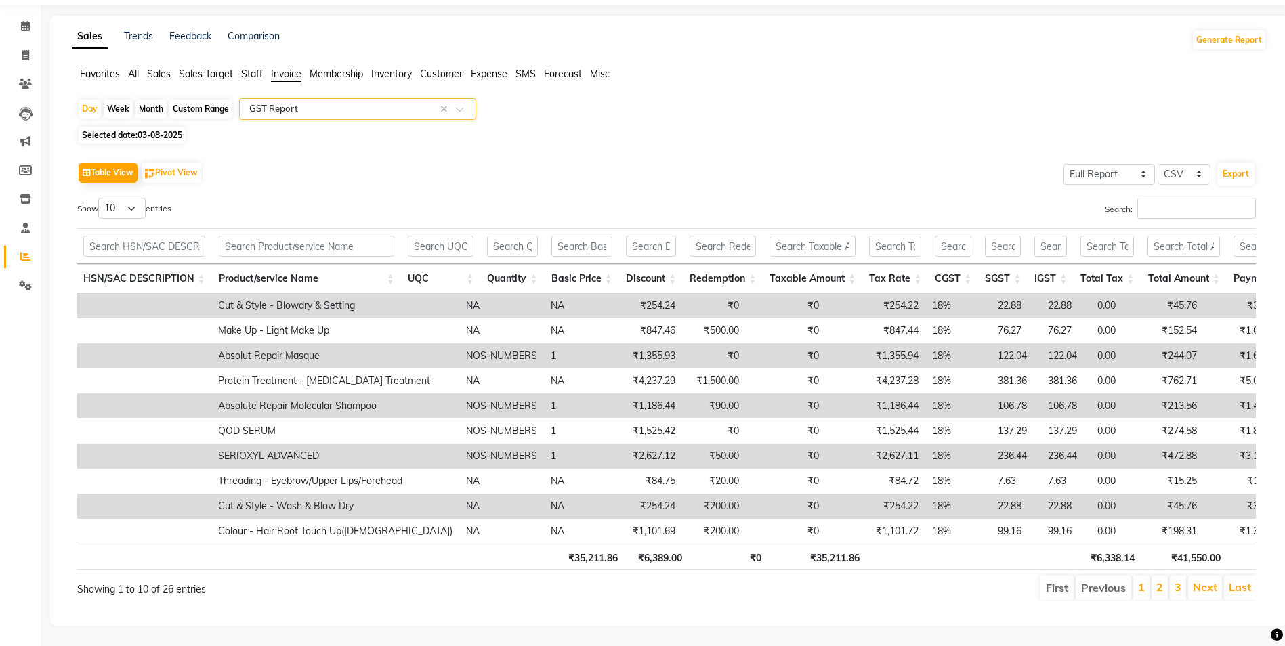
scroll to position [0, 0]
